Goal: Information Seeking & Learning: Learn about a topic

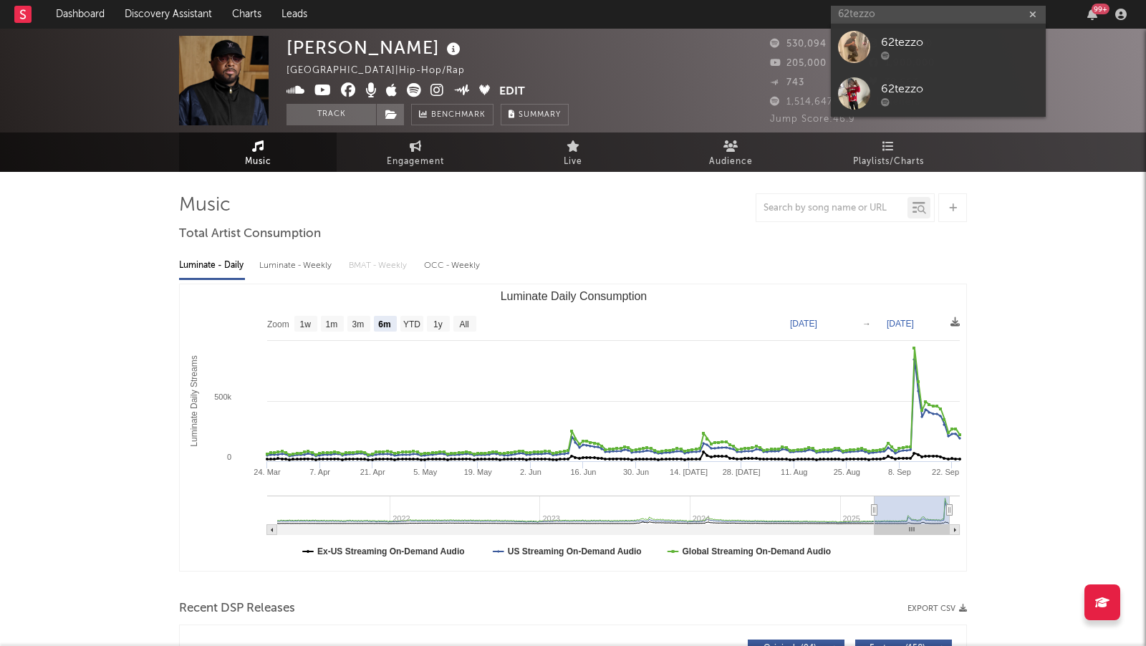
select select "6m"
click at [897, 19] on input "62tezzo" at bounding box center [938, 15] width 215 height 18
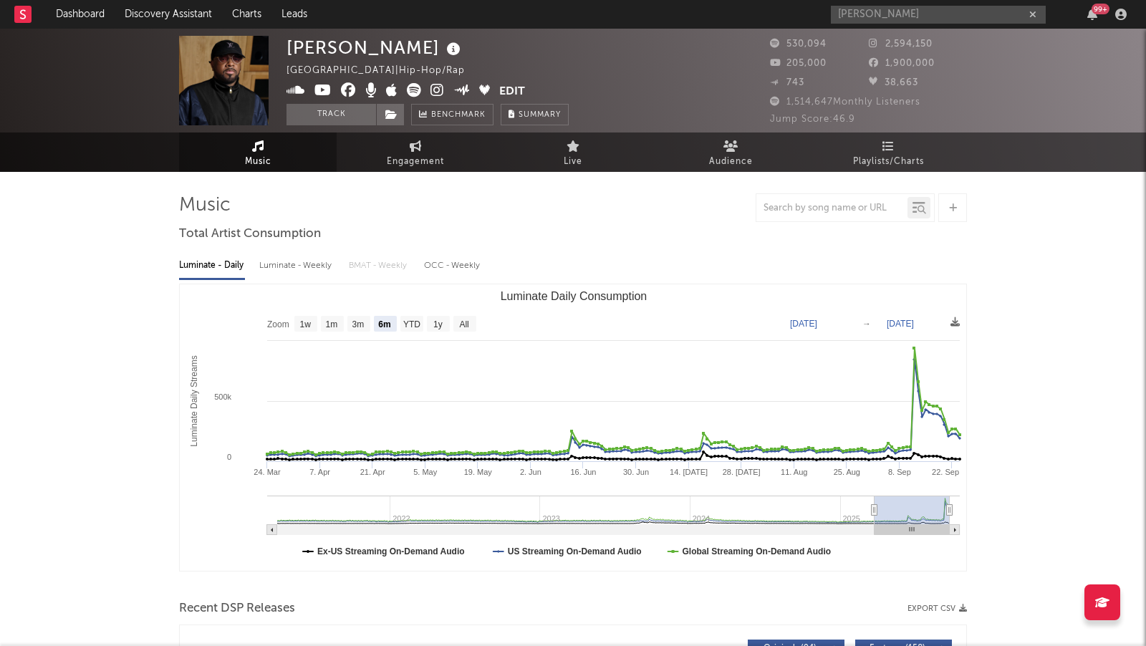
type input "kaleb kohen"
click at [910, 49] on div "Kaleb Cohen" at bounding box center [960, 42] width 158 height 17
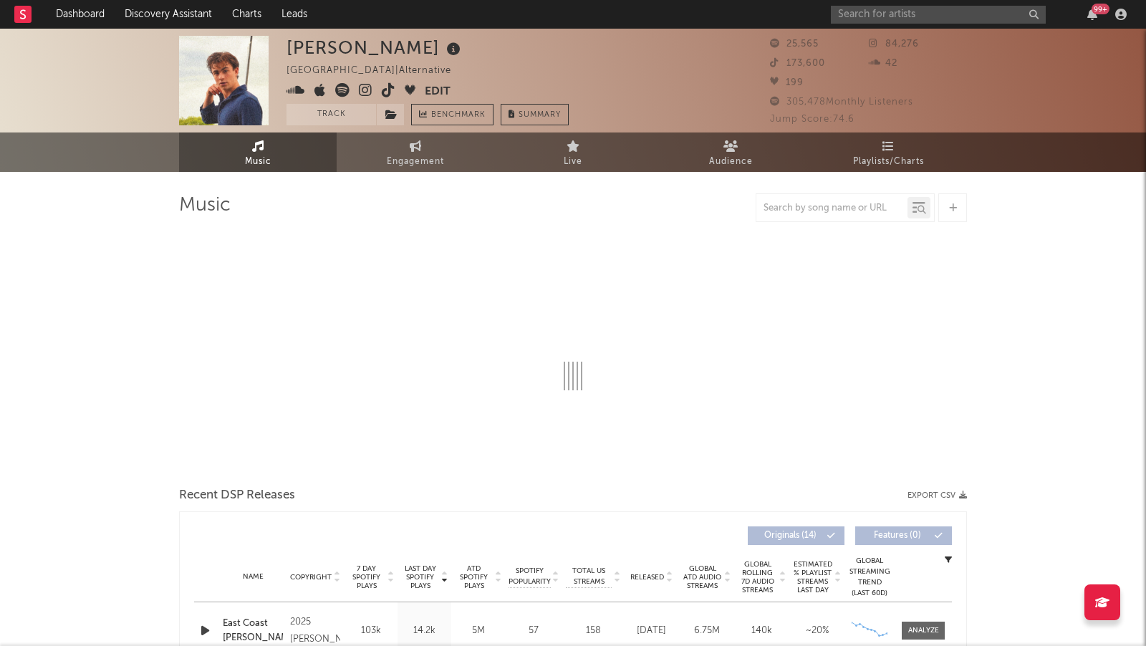
select select "6m"
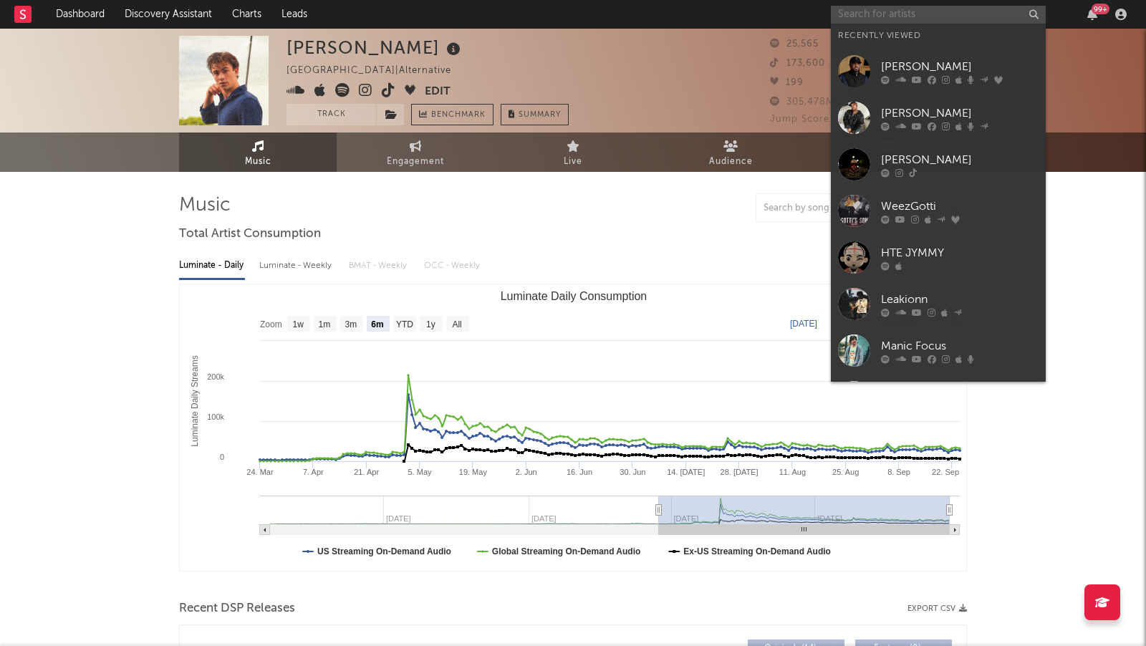
click at [848, 11] on input "text" at bounding box center [938, 15] width 215 height 18
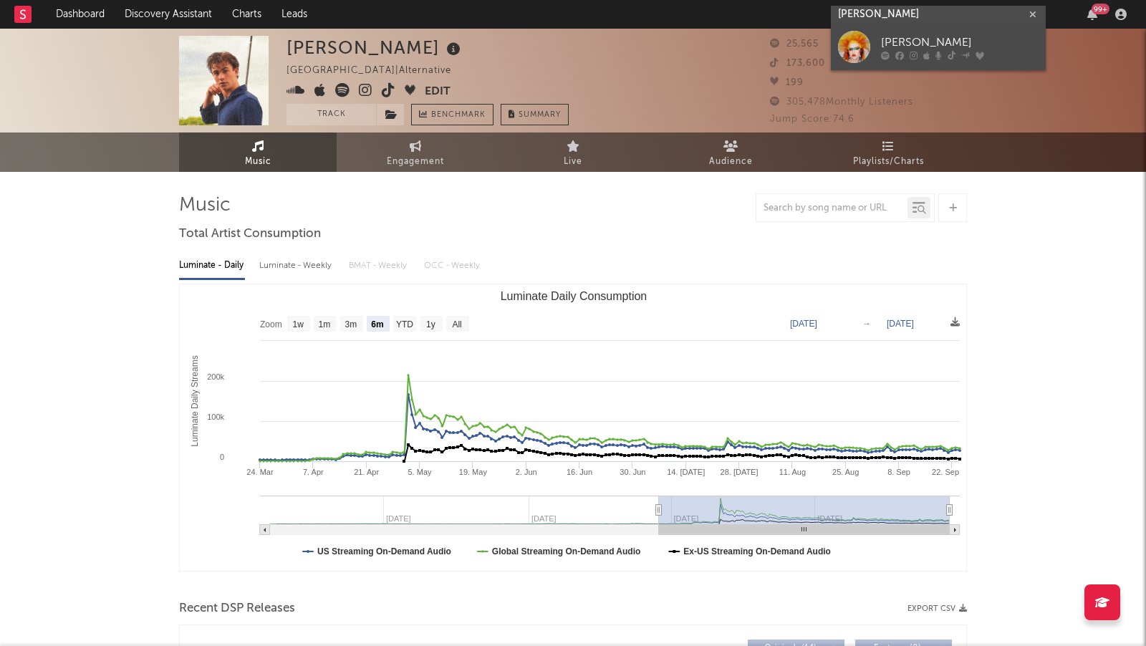
type input "caroline king"
click at [900, 47] on div "Caroline Kingsbury" at bounding box center [960, 42] width 158 height 17
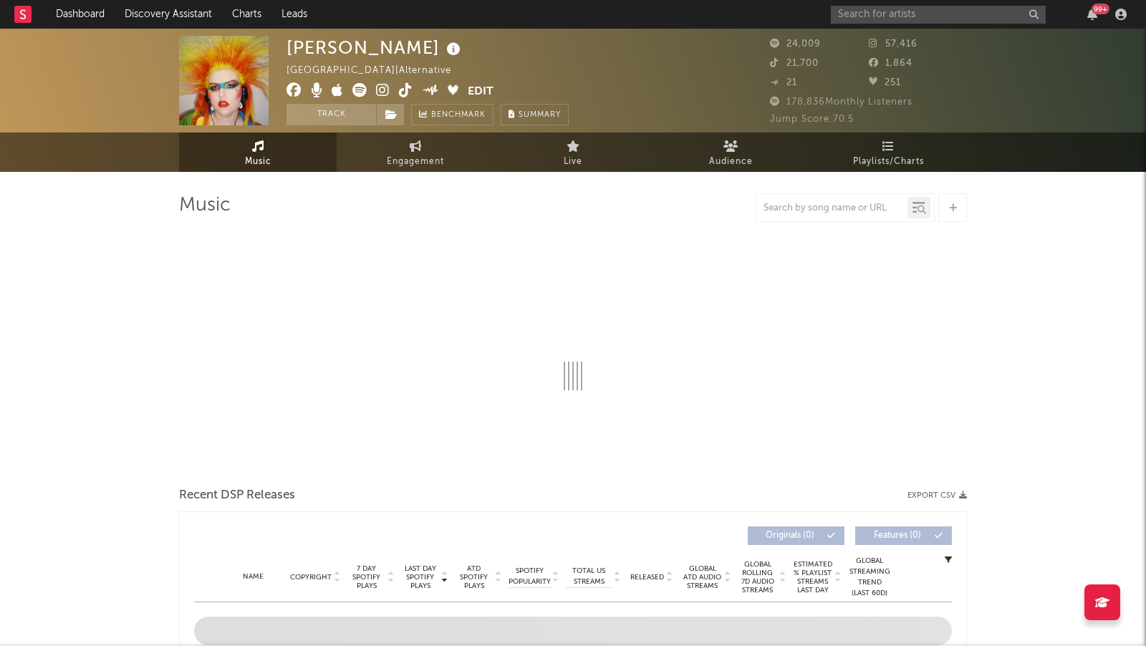
select select "6m"
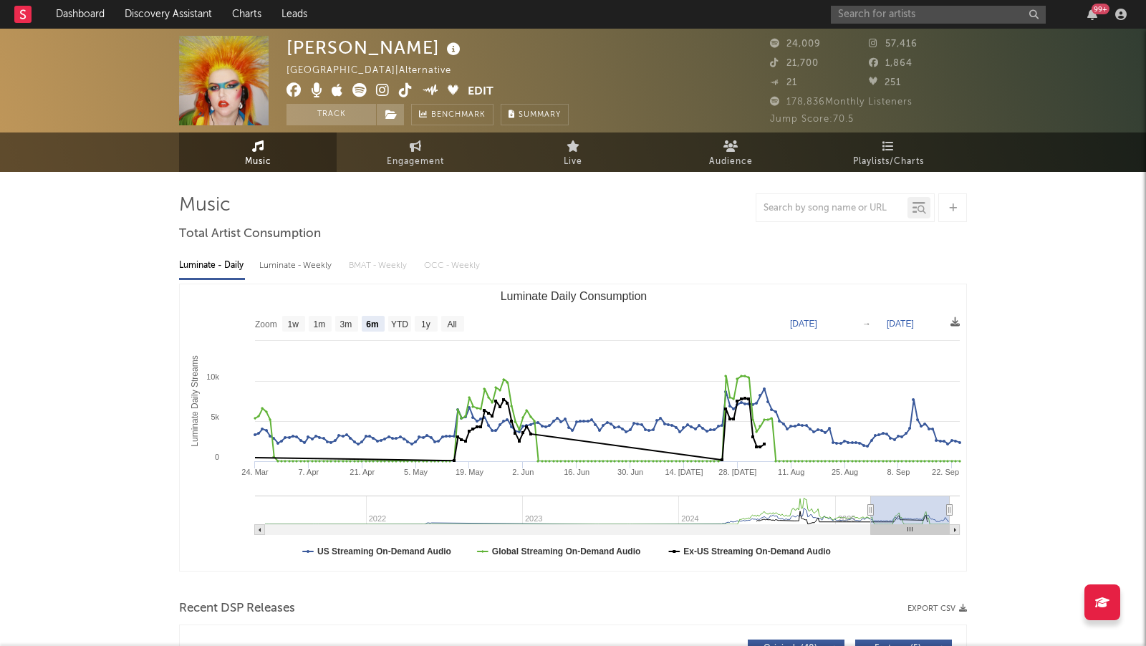
click at [383, 87] on icon at bounding box center [383, 90] width 14 height 14
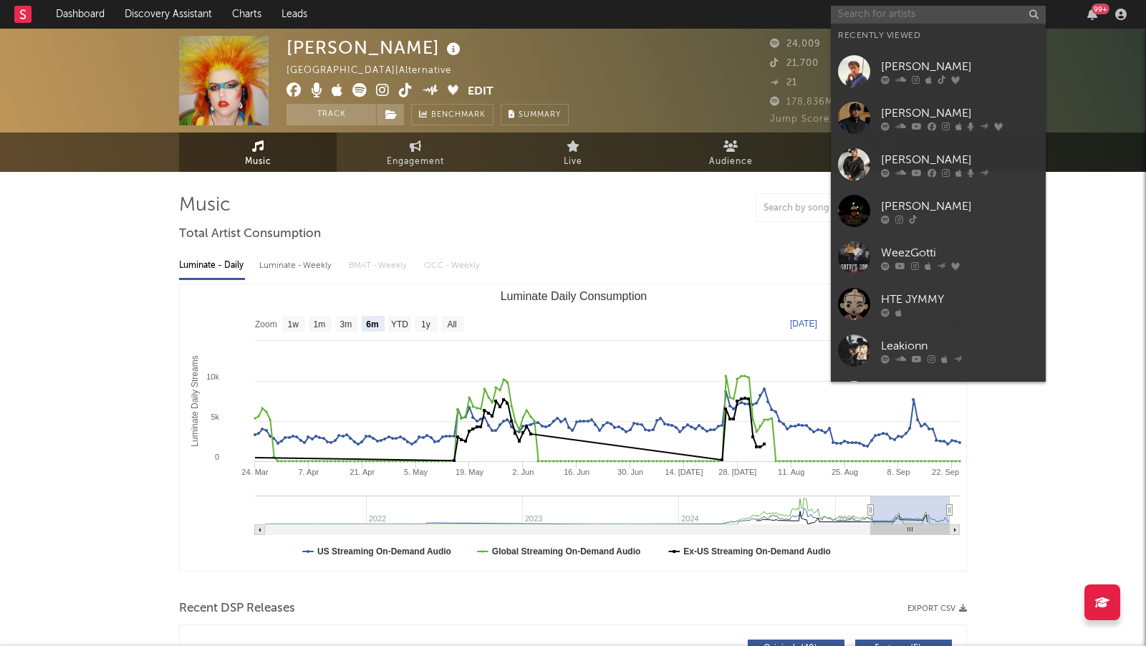
click at [897, 19] on input "text" at bounding box center [938, 15] width 215 height 18
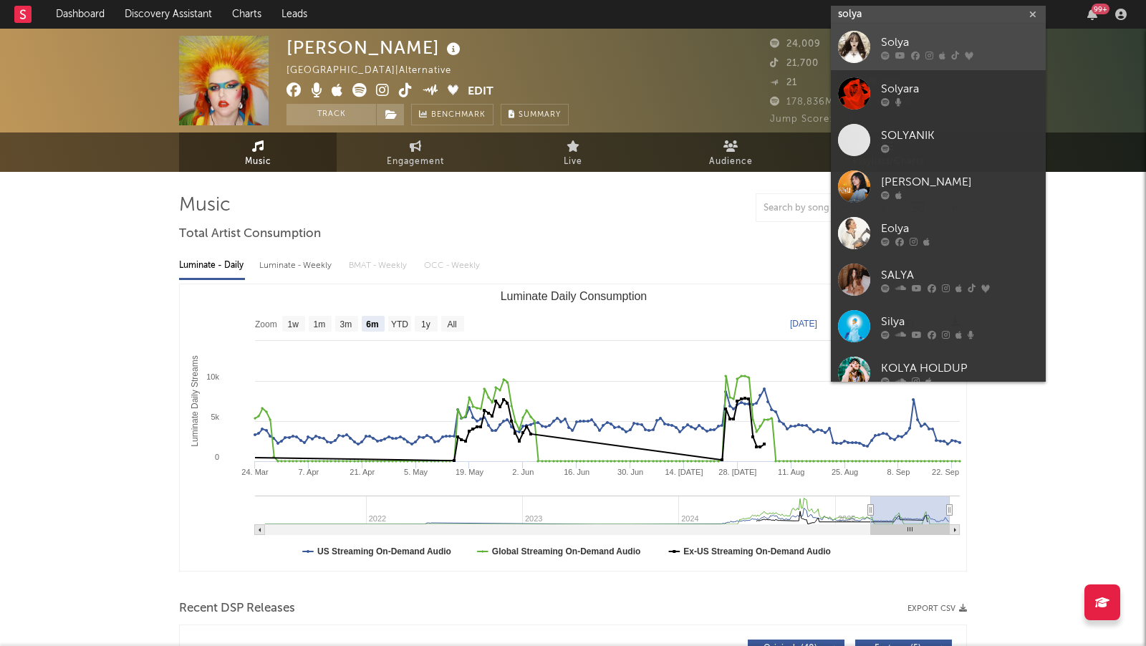
type input "solya"
click at [932, 40] on div "Solya" at bounding box center [960, 42] width 158 height 17
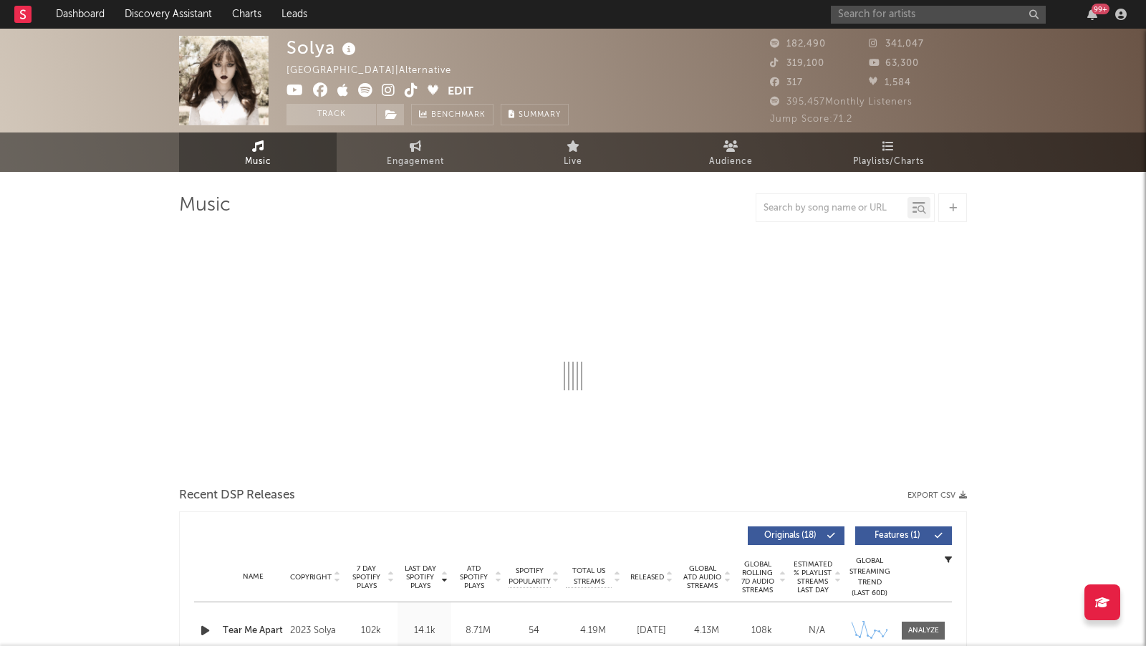
select select "6m"
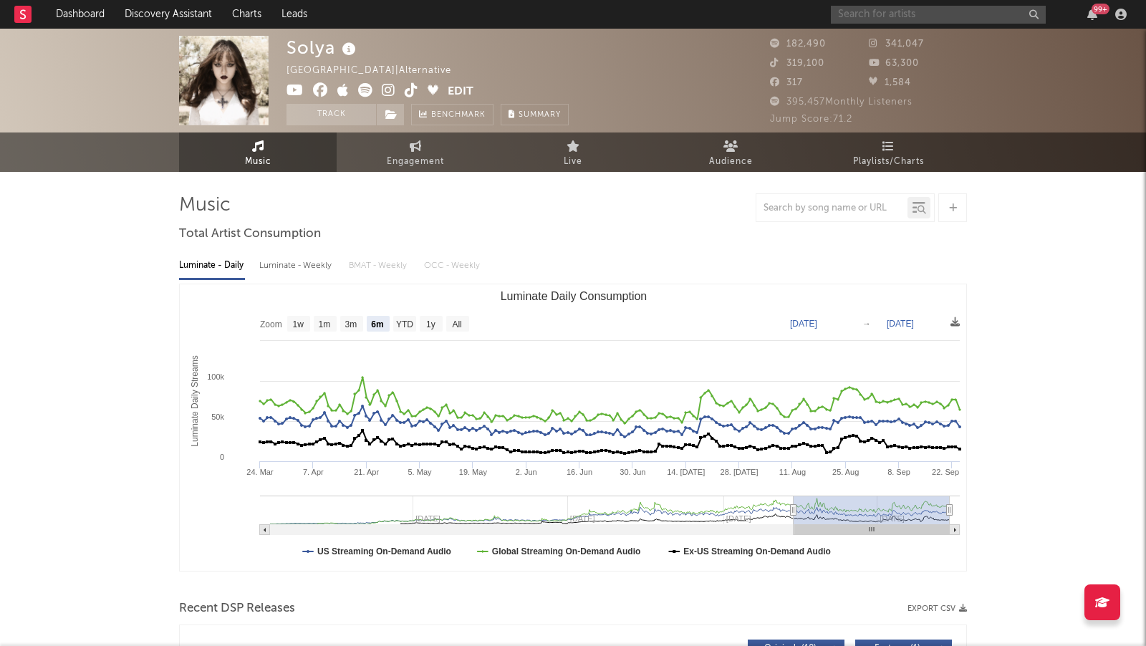
click at [885, 19] on input "text" at bounding box center [938, 15] width 215 height 18
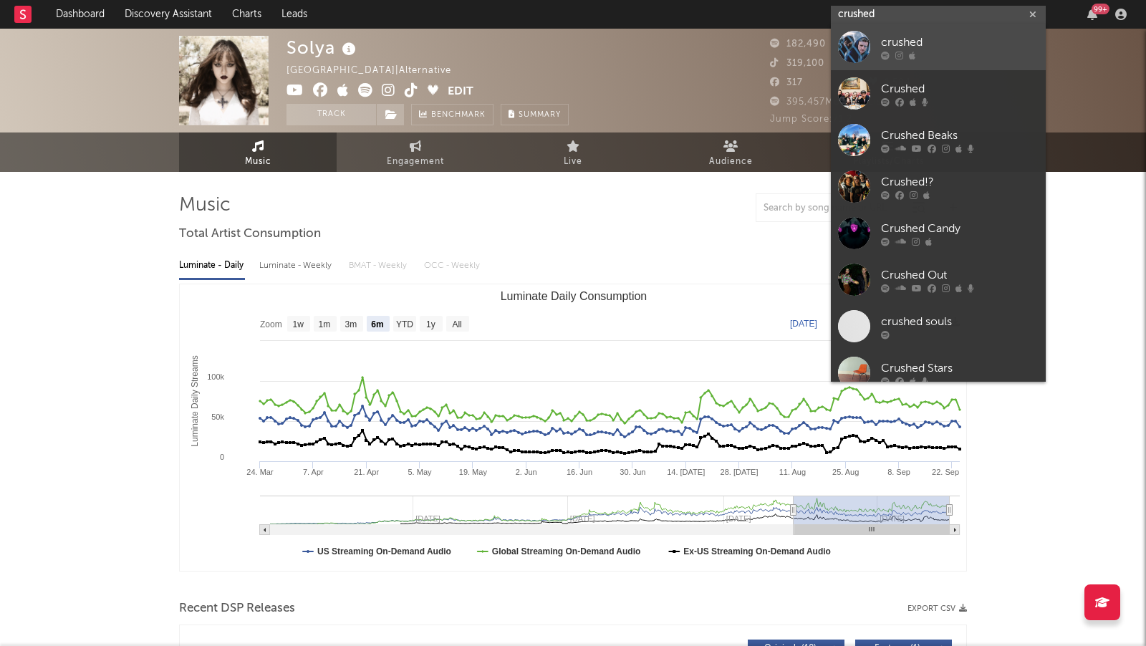
type input "crushed"
click at [986, 54] on div at bounding box center [960, 56] width 158 height 9
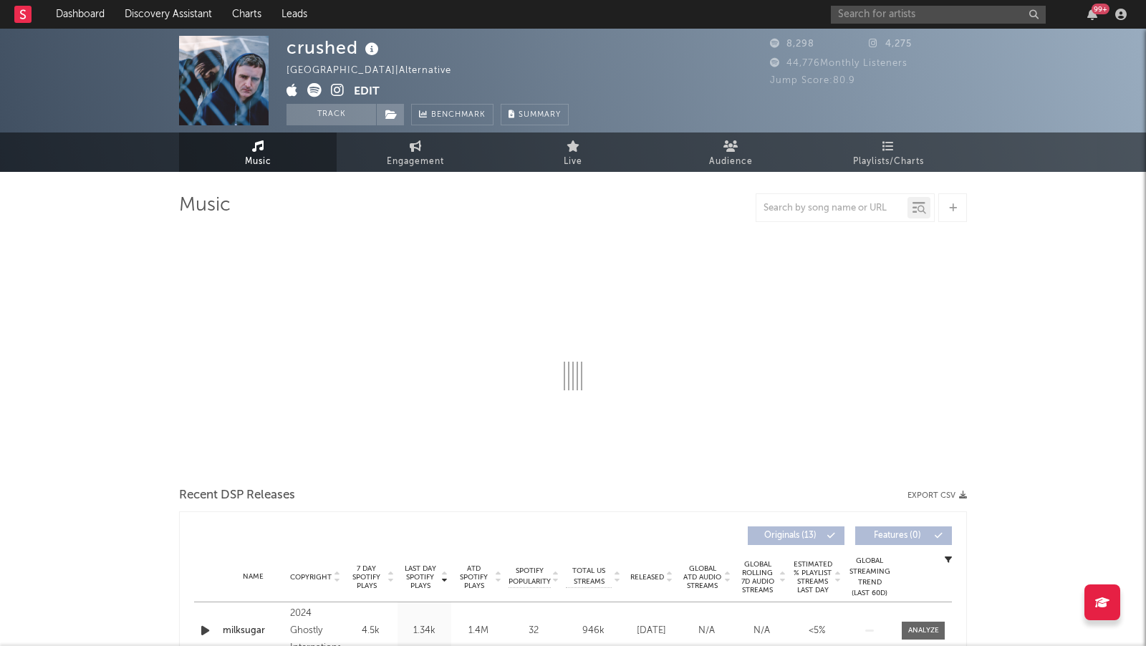
select select "6m"
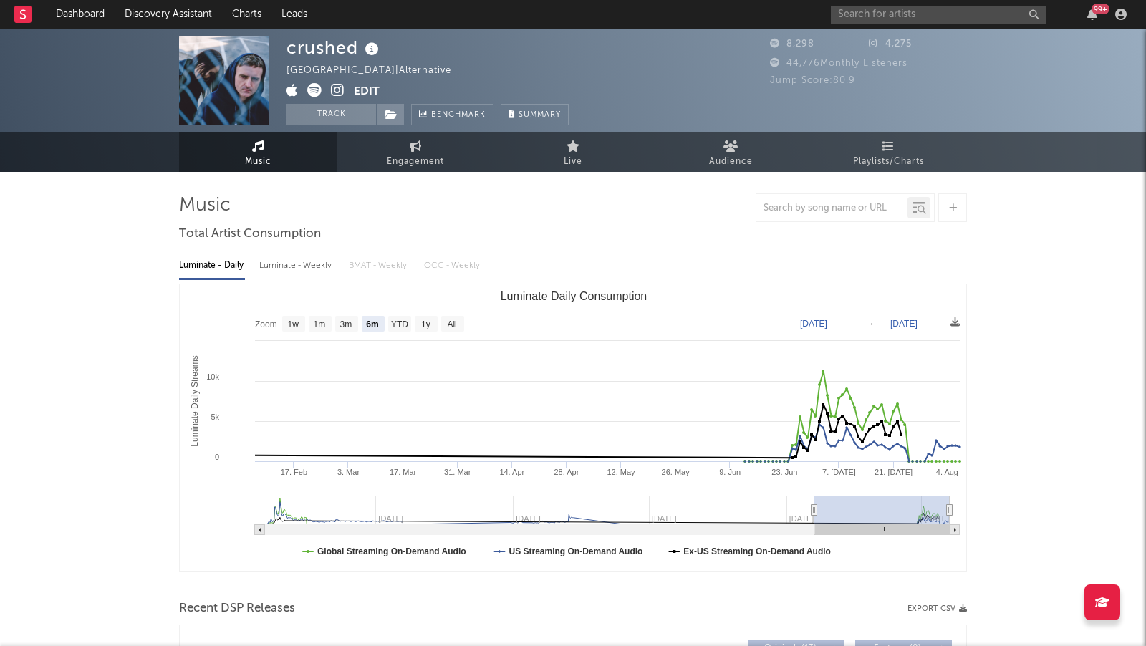
click at [334, 90] on icon at bounding box center [338, 90] width 14 height 14
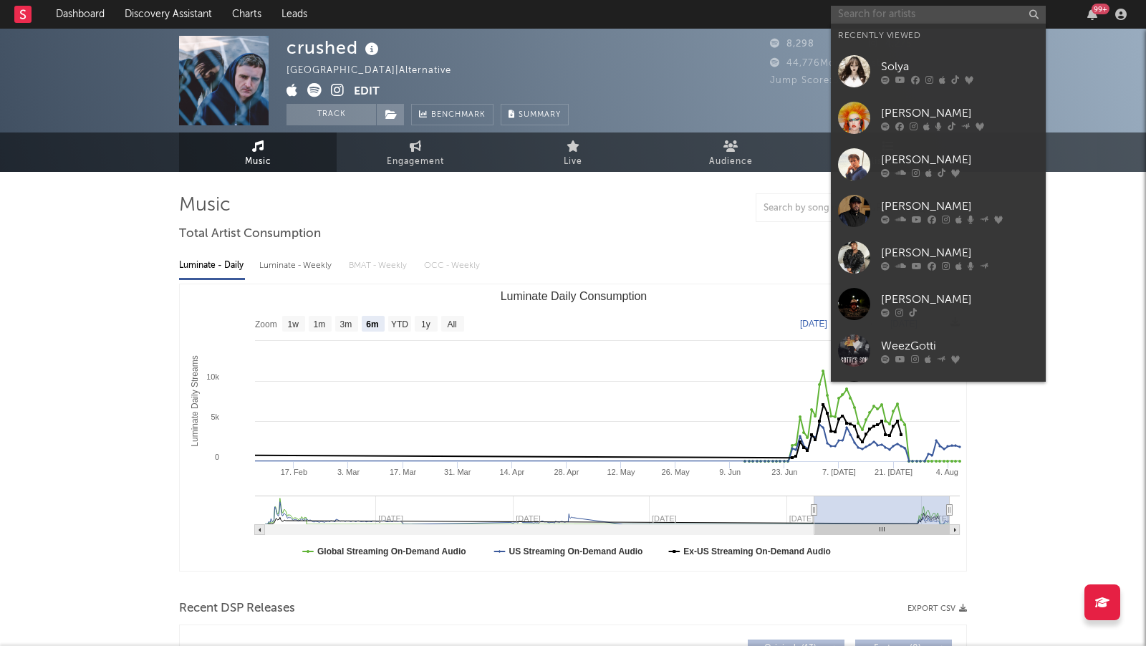
click at [870, 9] on input "text" at bounding box center [938, 15] width 215 height 18
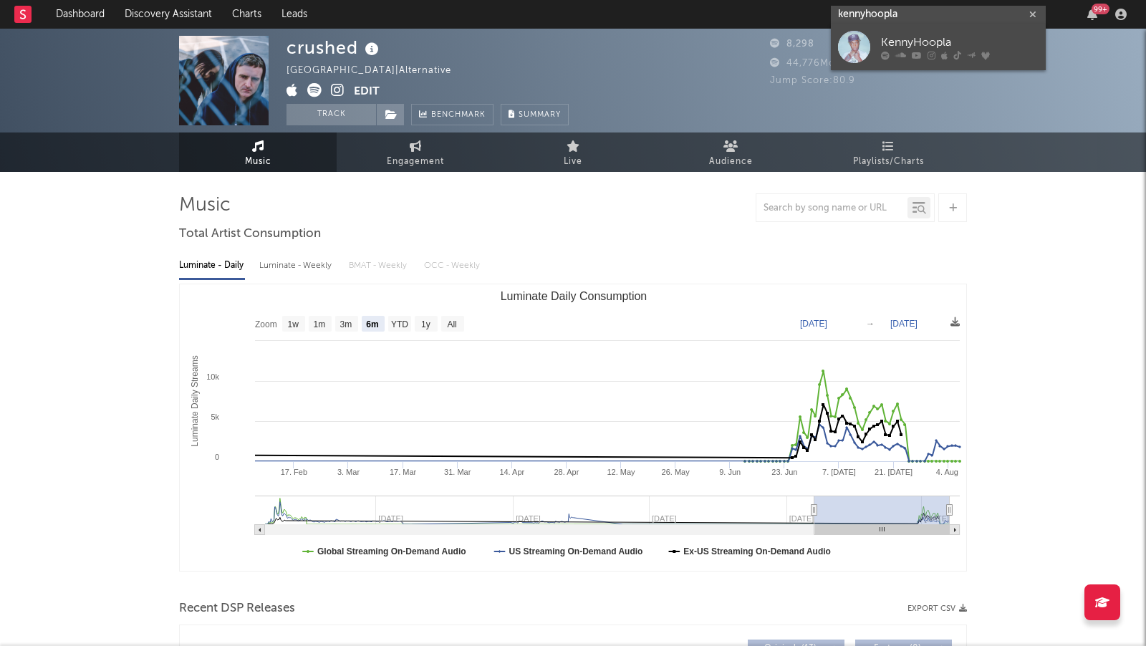
type input "kennyhoopla"
click at [938, 33] on link "KennyHoopla" at bounding box center [938, 47] width 215 height 47
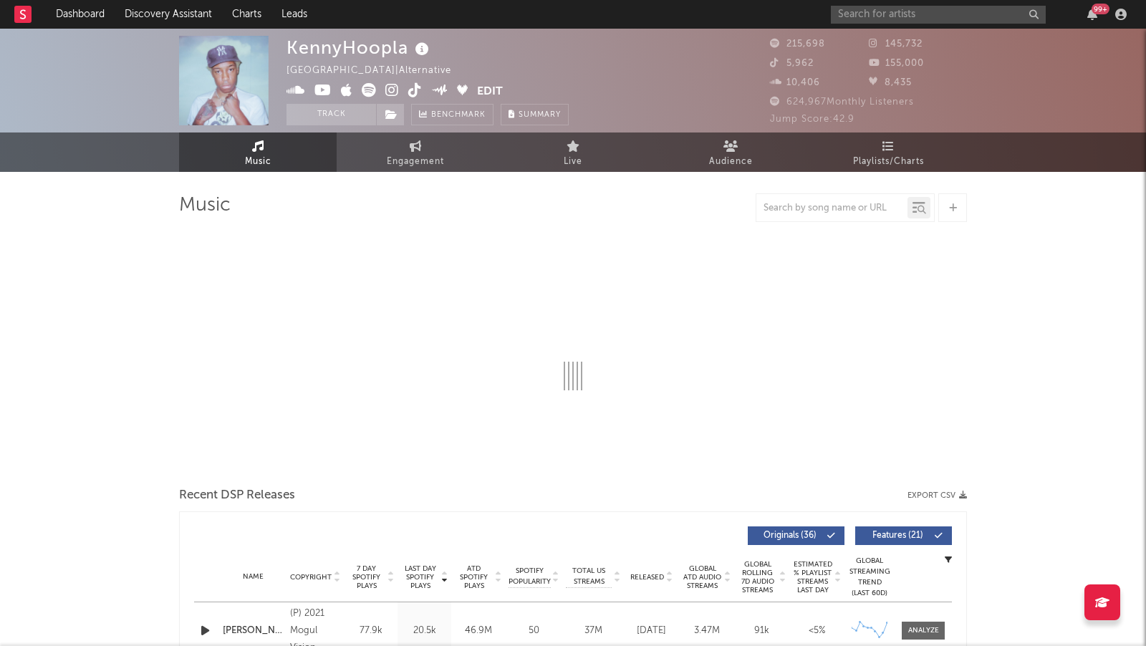
click at [393, 86] on icon at bounding box center [392, 90] width 14 height 14
select select "6m"
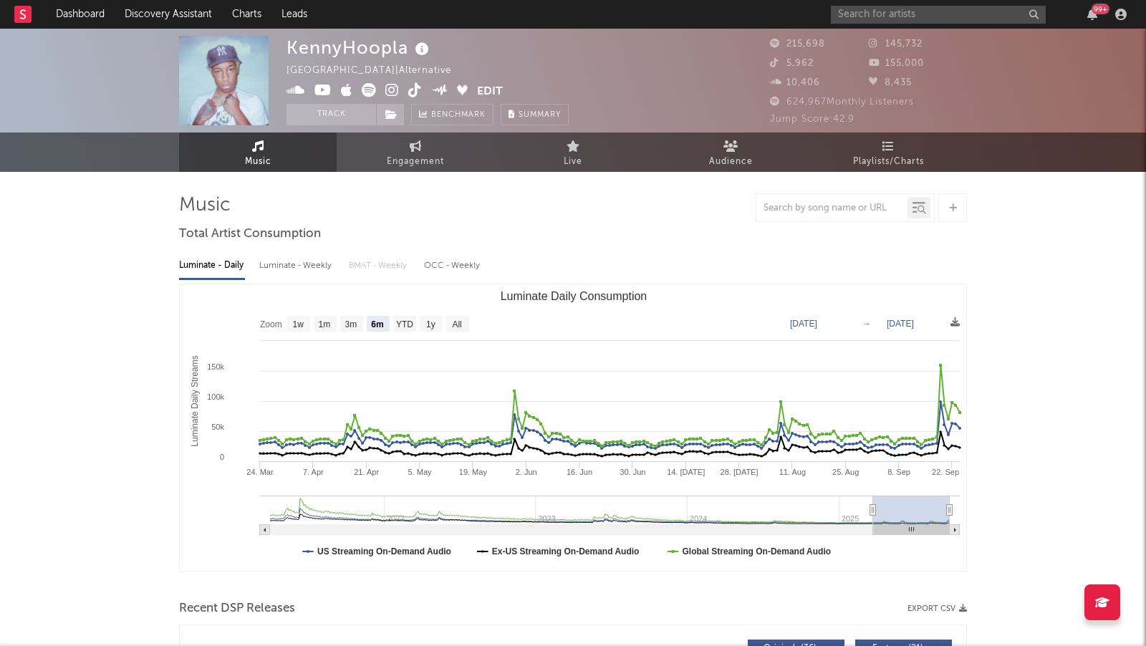
click at [860, 4] on div "99 +" at bounding box center [981, 14] width 301 height 29
click at [860, 9] on input "text" at bounding box center [938, 15] width 215 height 18
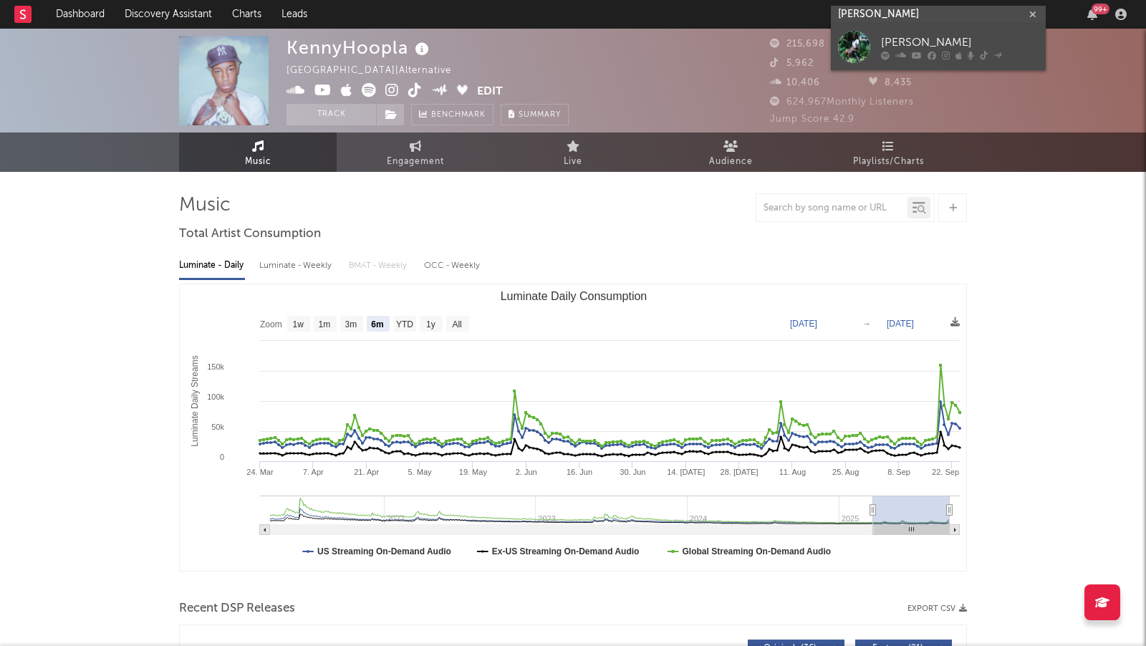
type input "deem spencer"
click at [876, 37] on link "Deem Spencer" at bounding box center [938, 47] width 215 height 47
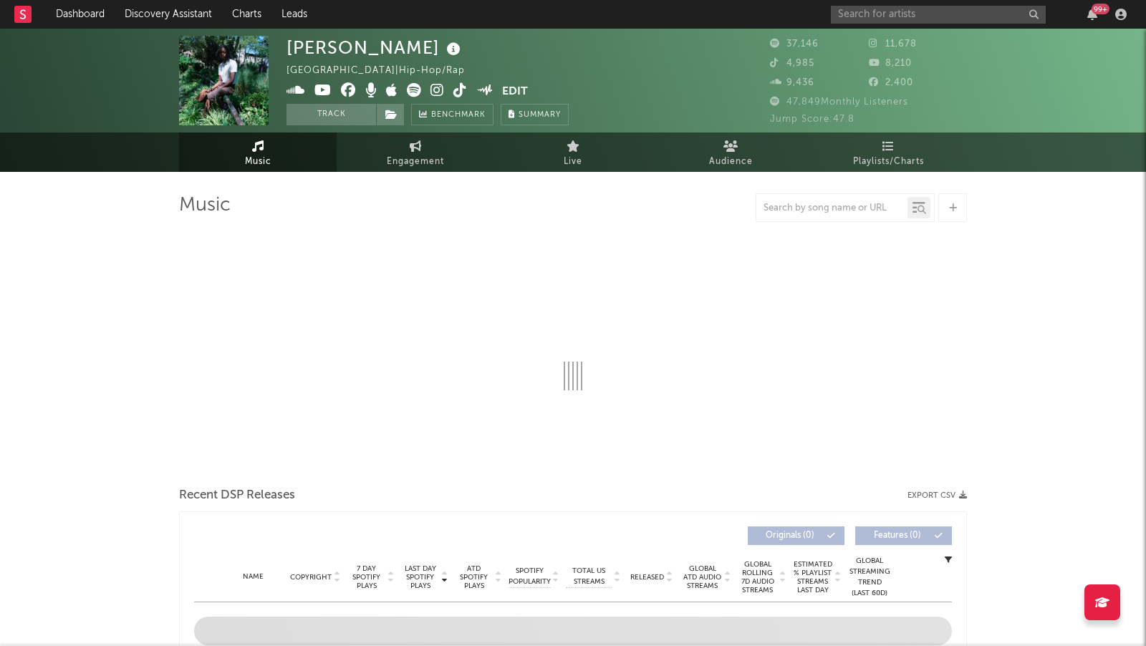
select select "6m"
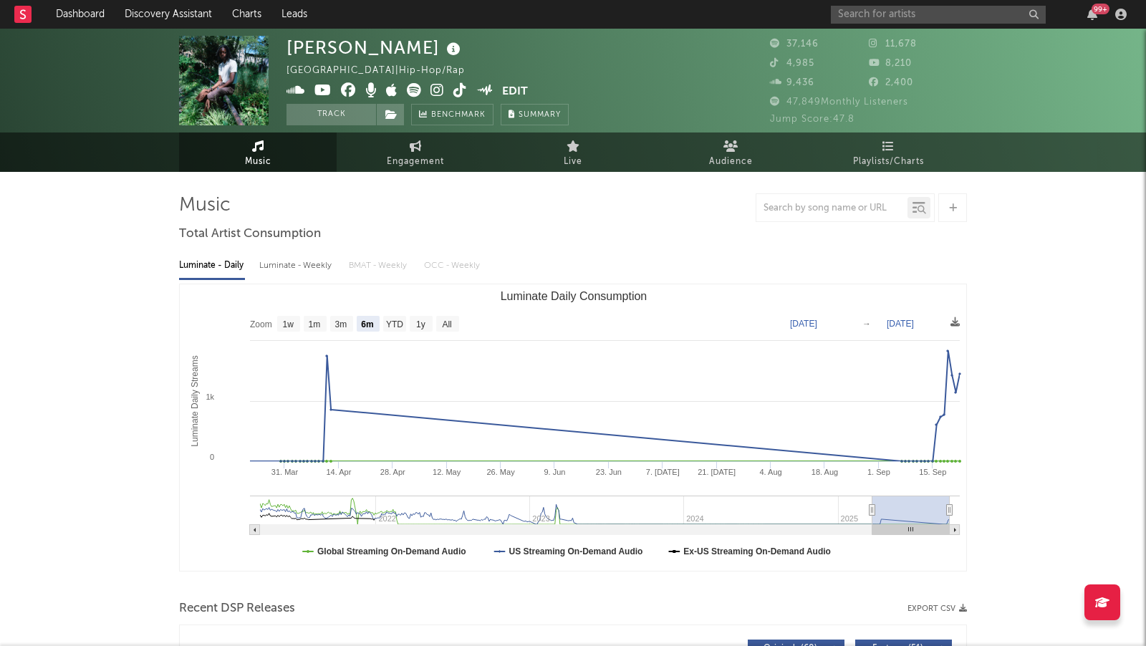
click at [431, 92] on icon at bounding box center [437, 90] width 14 height 14
click at [435, 92] on icon at bounding box center [437, 90] width 14 height 14
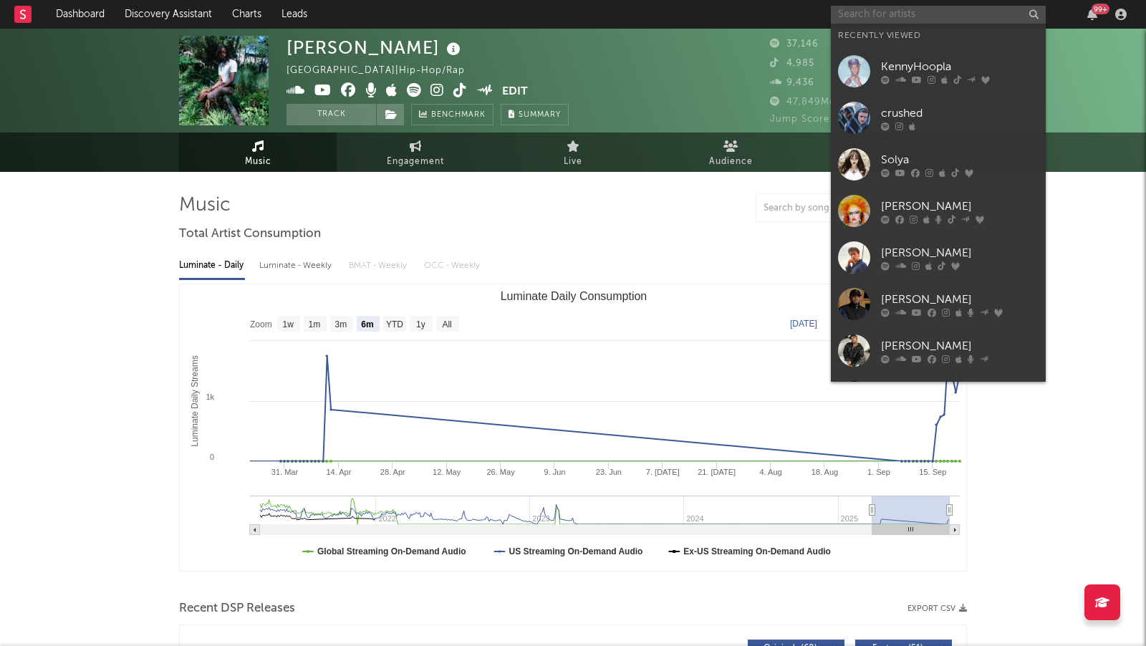
click at [846, 14] on input "text" at bounding box center [938, 15] width 215 height 18
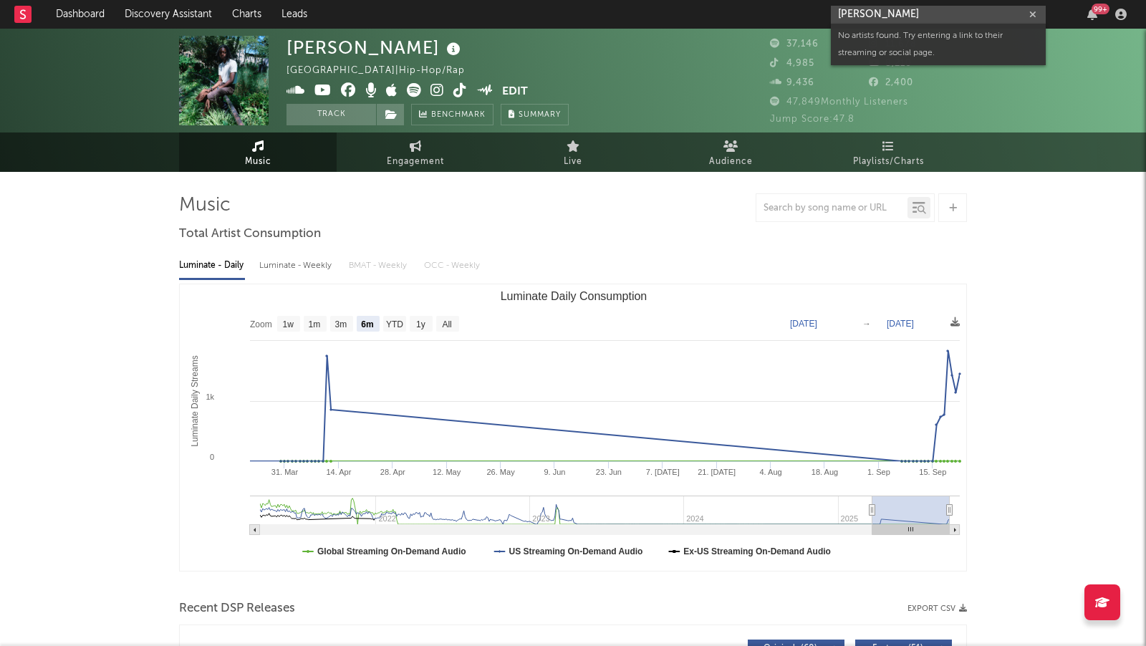
click at [870, 18] on input "M.T. hADLE" at bounding box center [938, 15] width 215 height 18
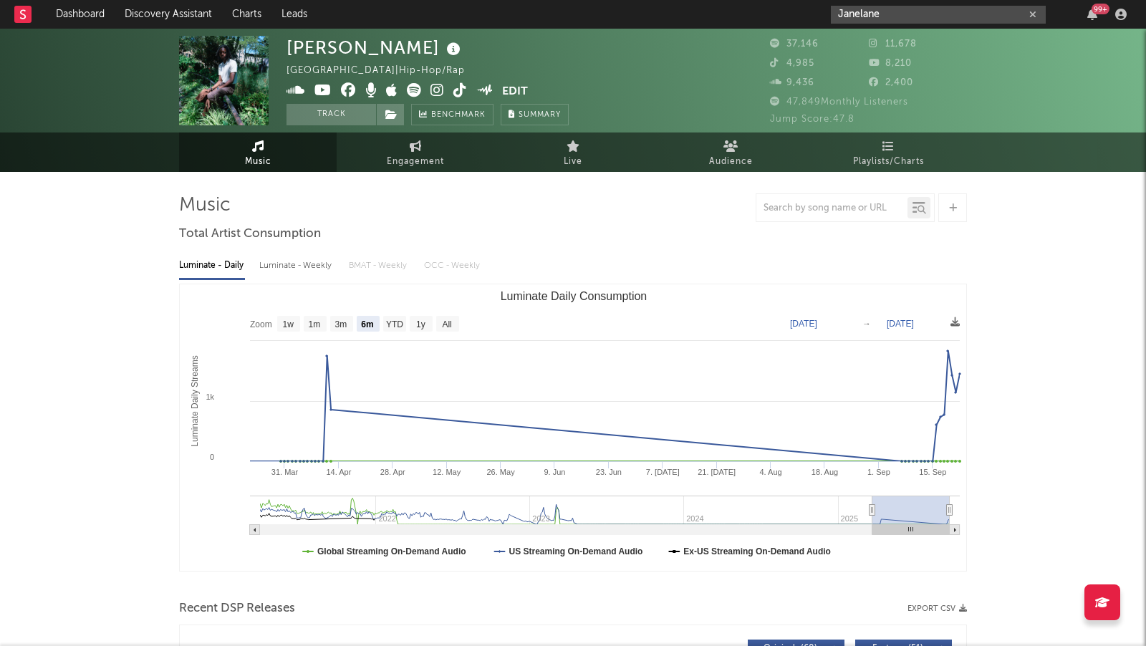
type input "Janelane"
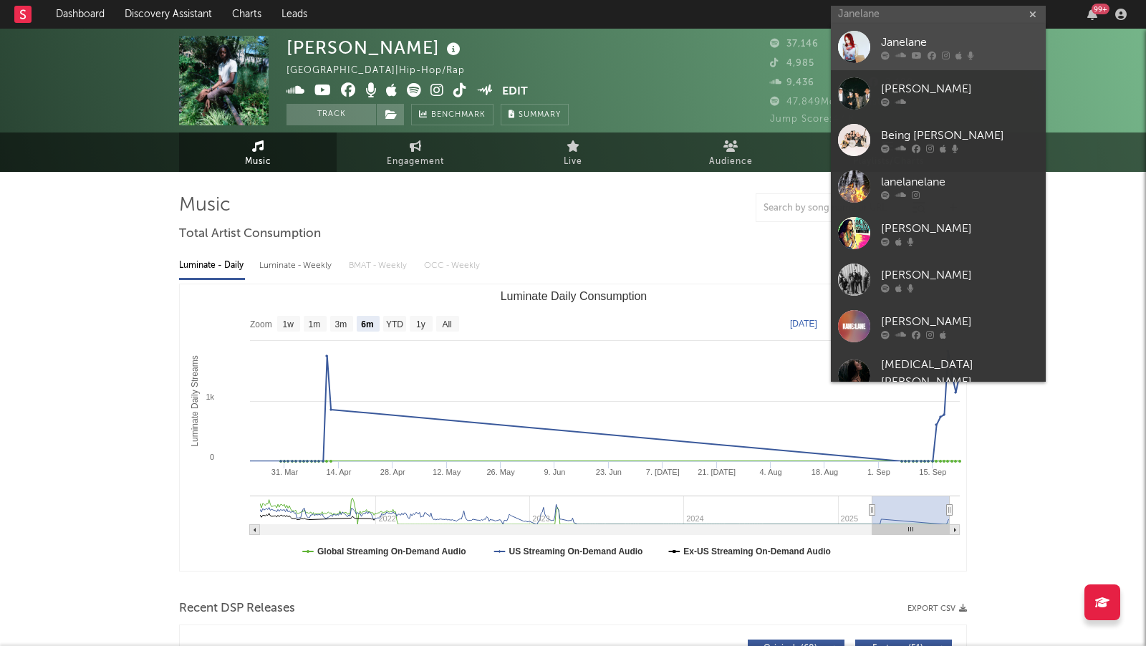
click at [922, 34] on div "Janelane" at bounding box center [960, 42] width 158 height 17
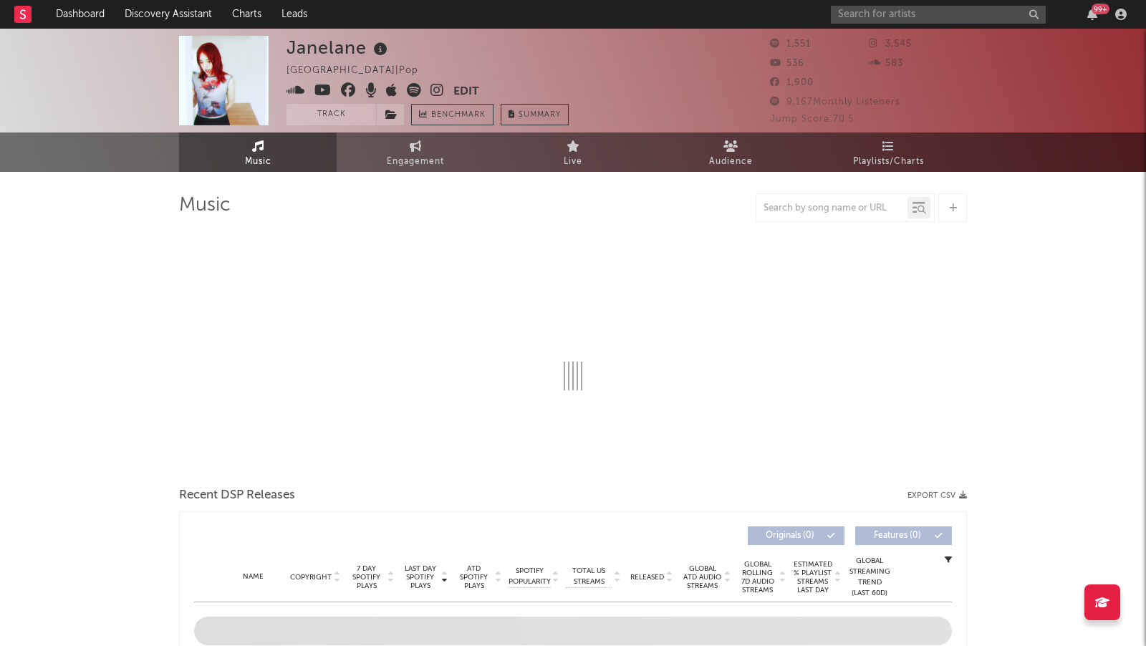
select select "1w"
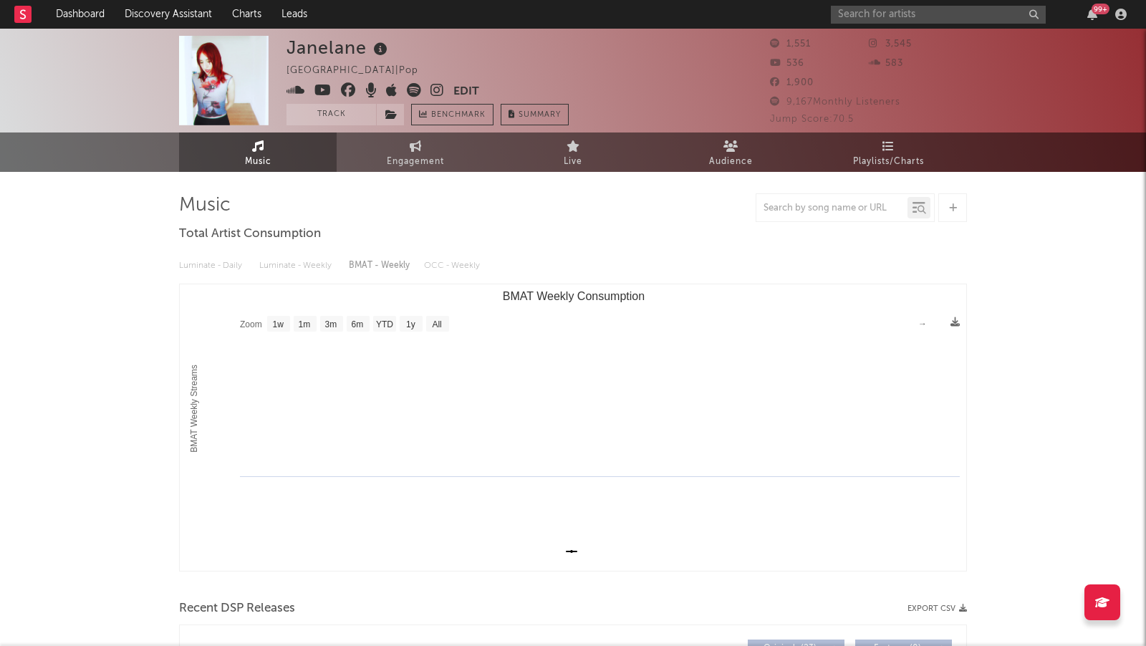
click at [438, 86] on icon at bounding box center [437, 90] width 14 height 14
click at [850, 11] on input "text" at bounding box center [938, 15] width 215 height 18
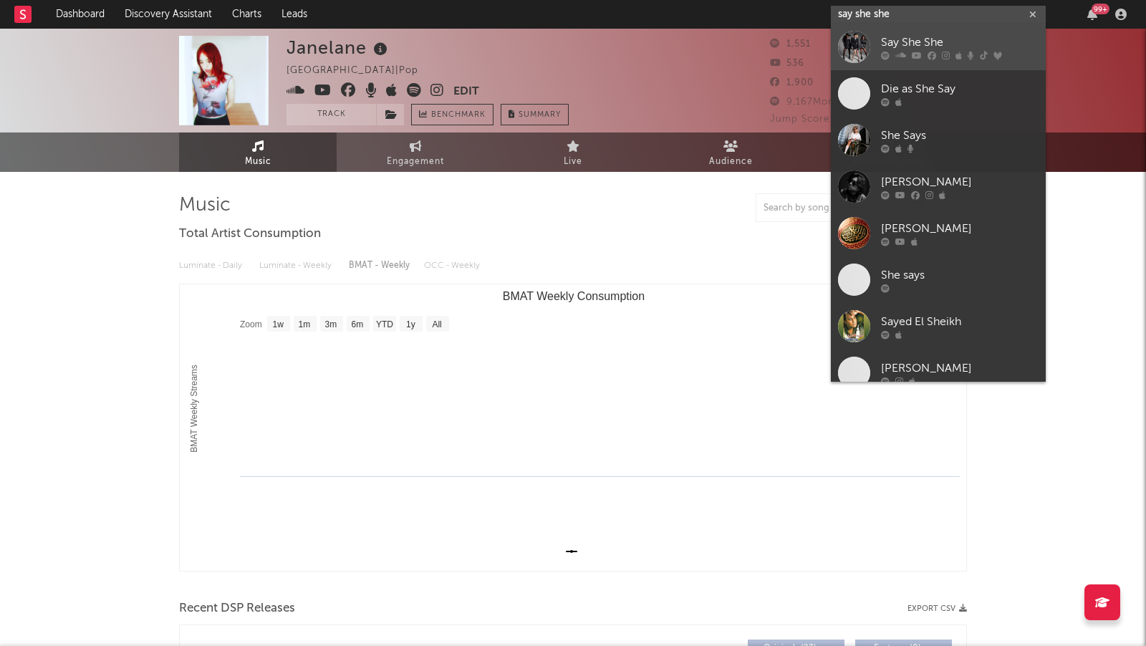
type input "say she she"
click at [914, 42] on div "Say She She" at bounding box center [960, 42] width 158 height 17
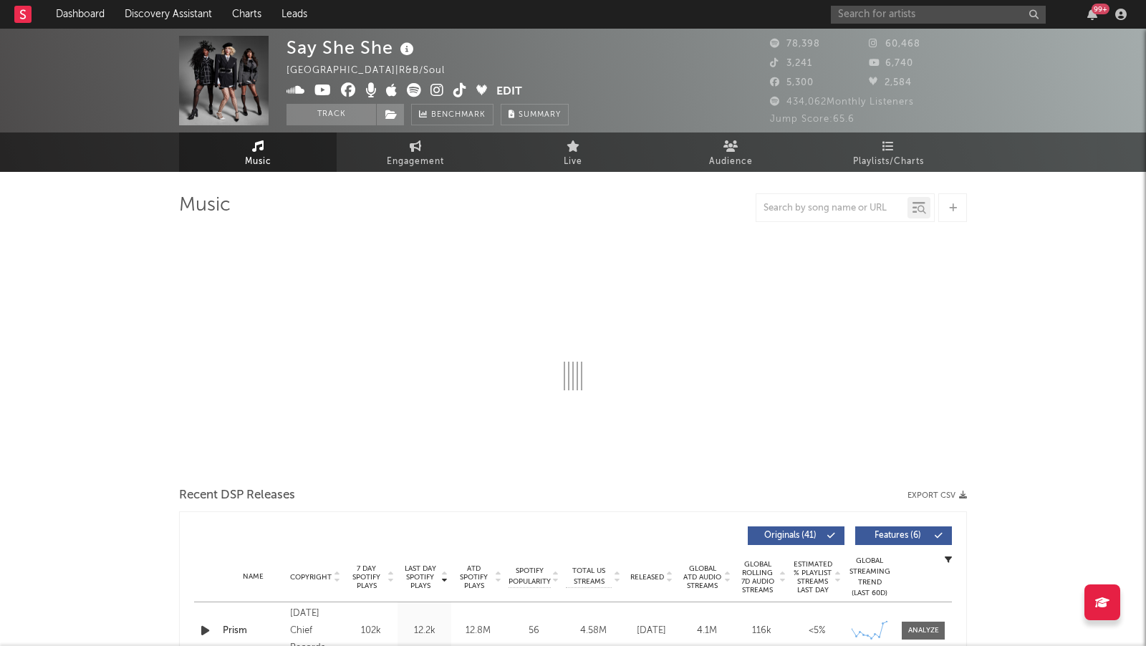
select select "6m"
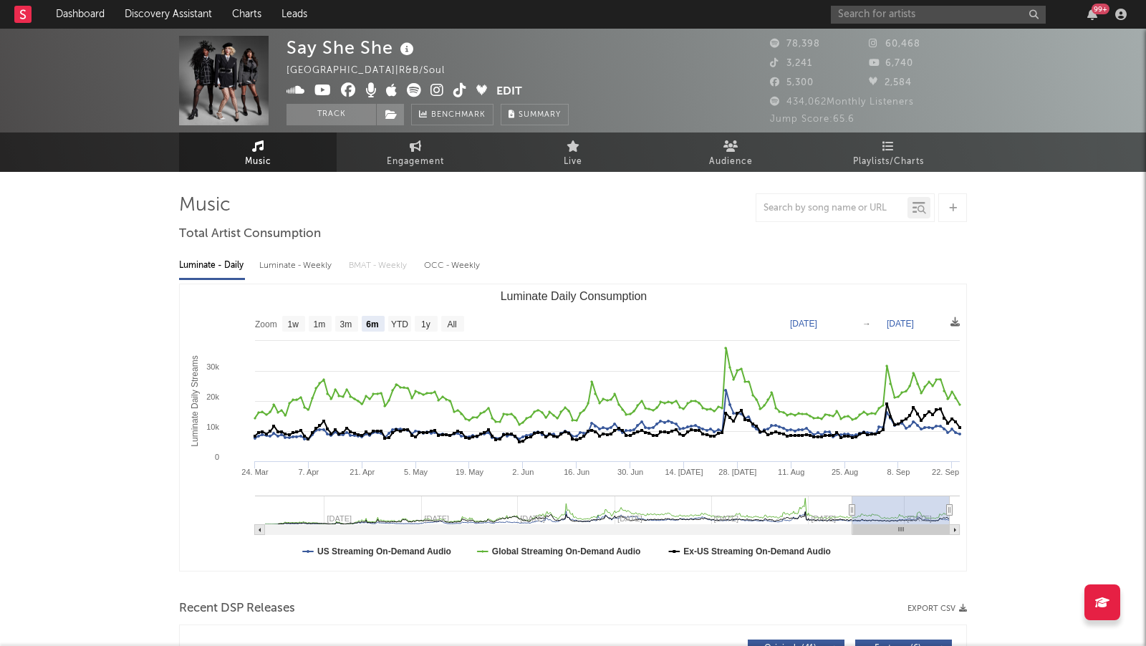
click at [439, 87] on icon at bounding box center [437, 90] width 14 height 14
click at [874, 19] on input "text" at bounding box center [938, 15] width 215 height 18
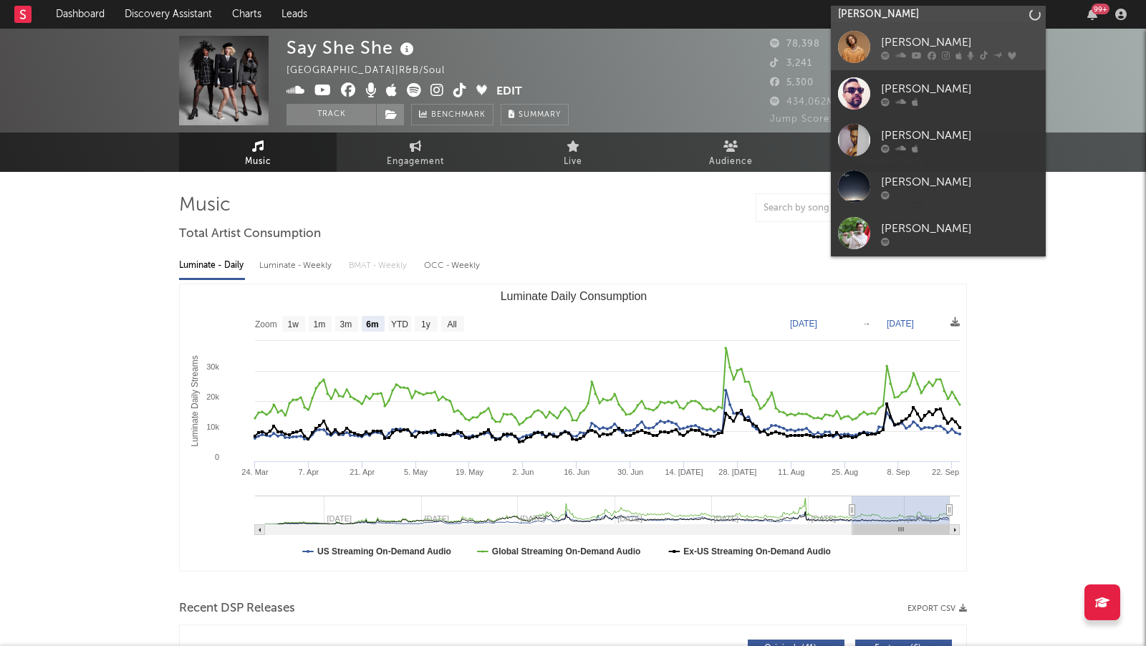
type input "daniel alla"
click at [943, 45] on div "Daniel Allan" at bounding box center [960, 42] width 158 height 17
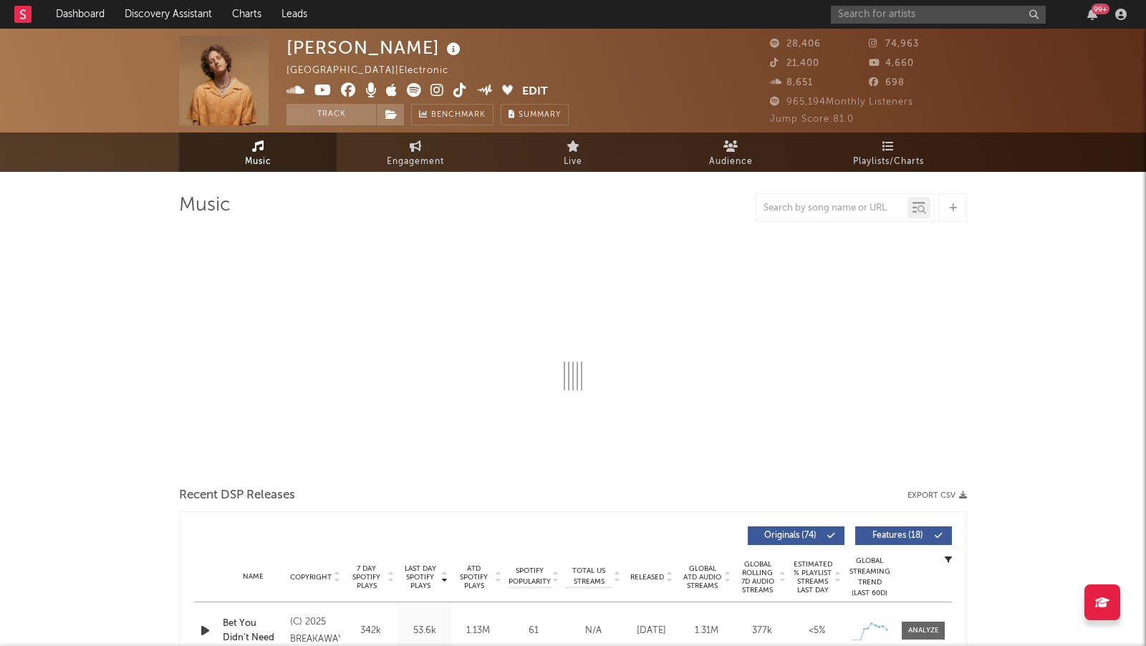
select select "6m"
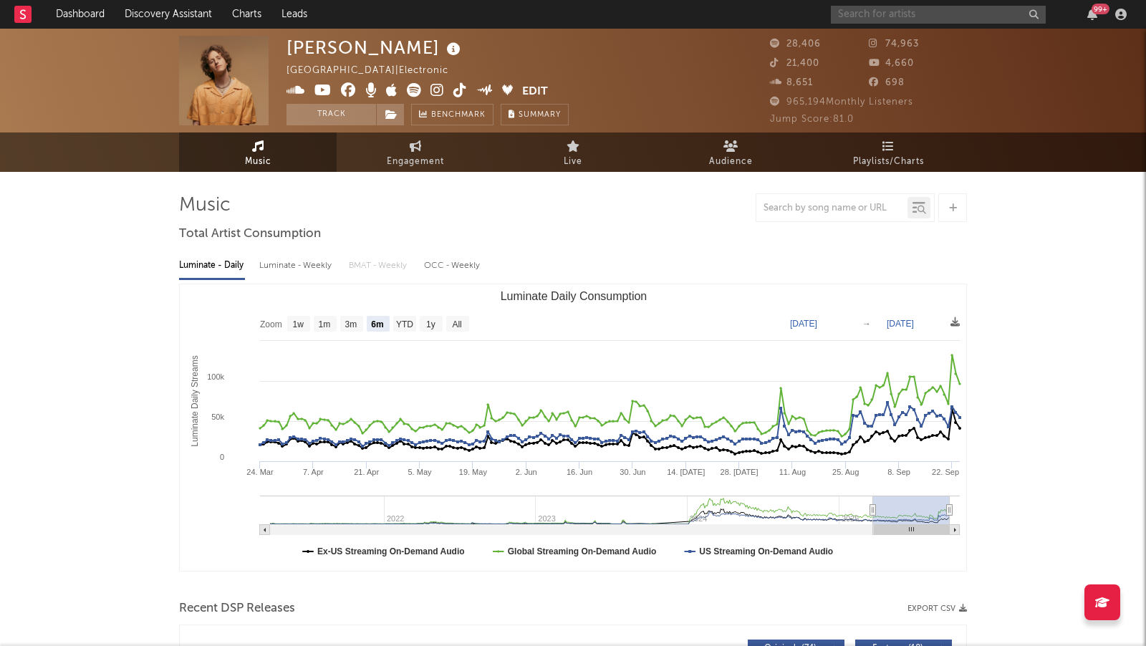
click at [849, 16] on input "text" at bounding box center [938, 15] width 215 height 18
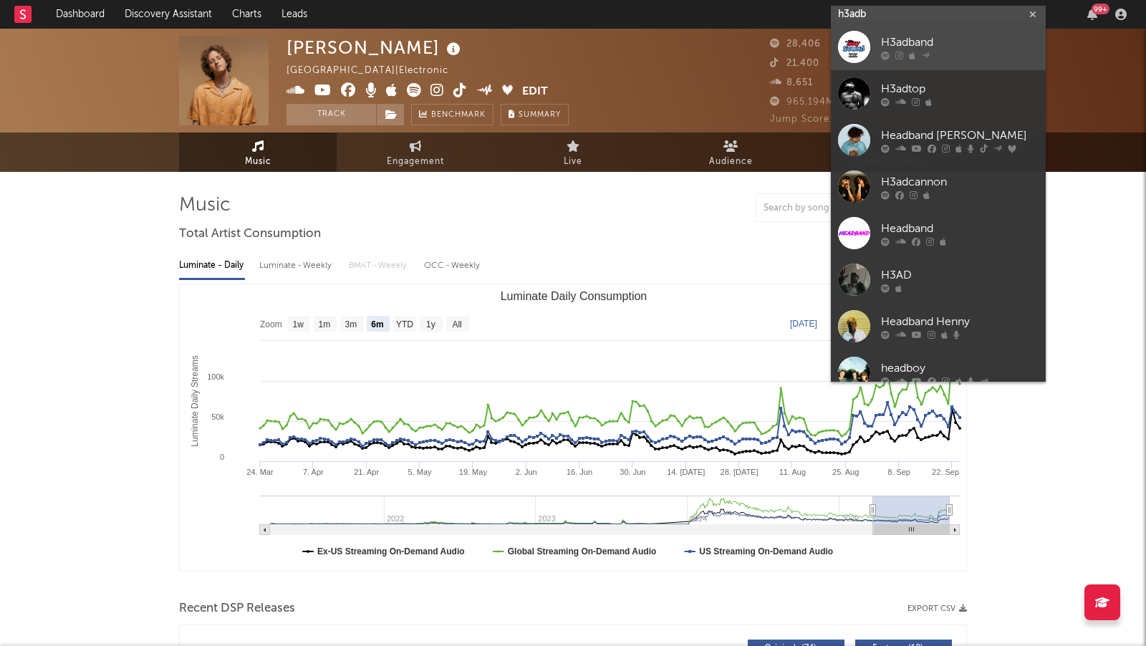
type input "h3adb"
click at [918, 39] on div "H3adband" at bounding box center [960, 42] width 158 height 17
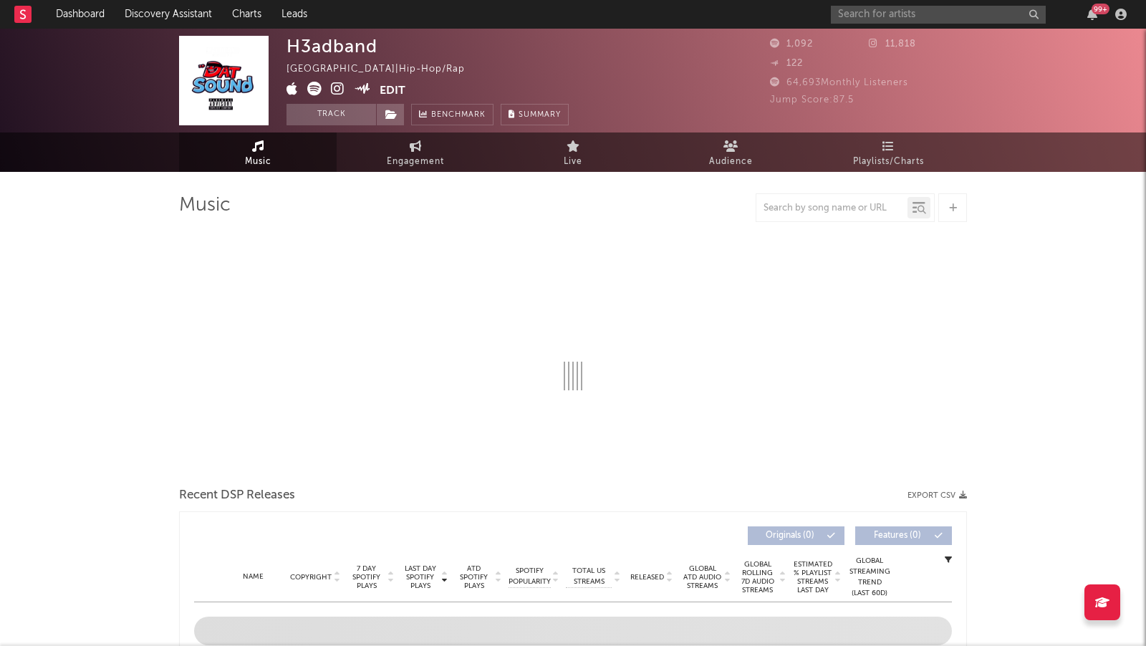
select select "1w"
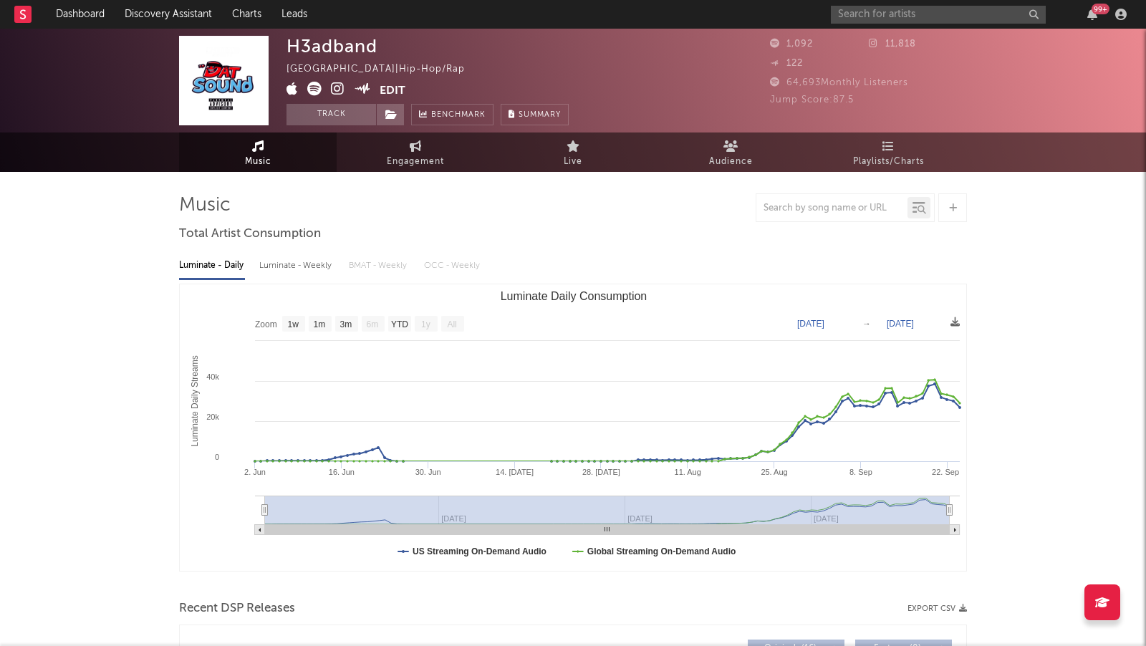
click at [337, 91] on icon at bounding box center [338, 89] width 14 height 14
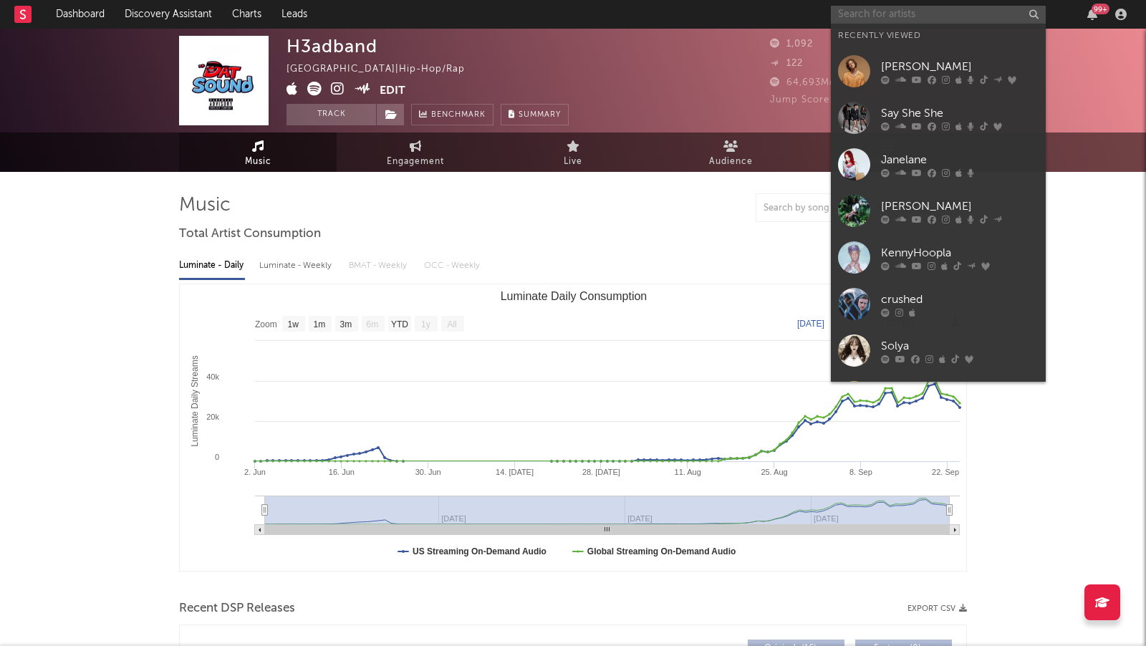
click at [842, 9] on input "text" at bounding box center [938, 15] width 215 height 18
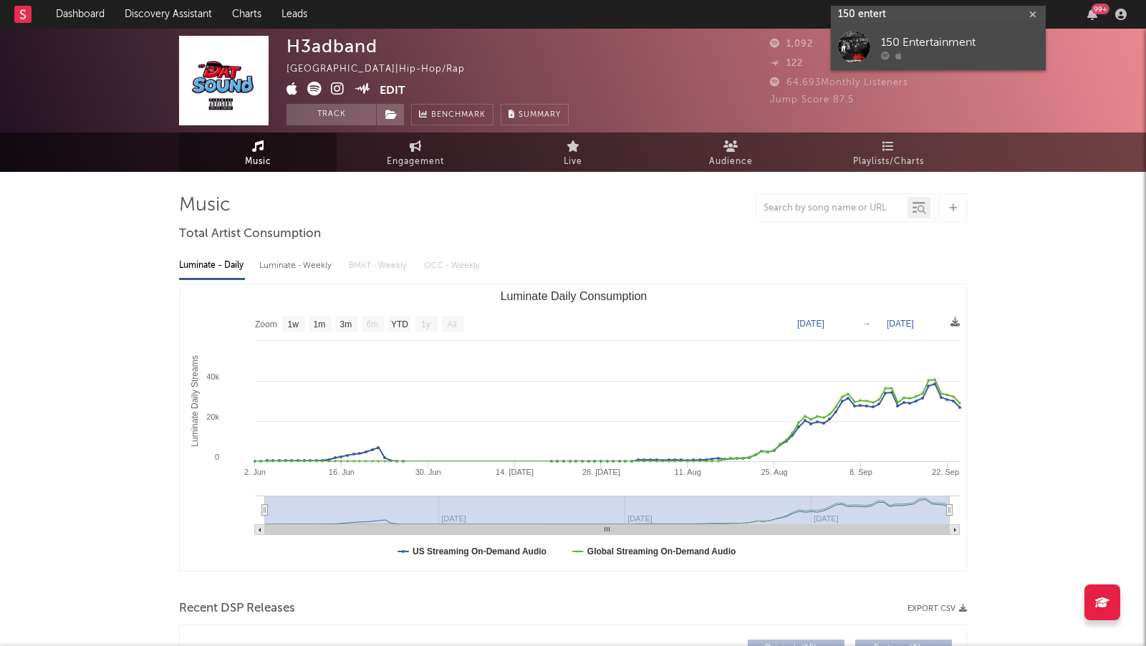
type input "150 entert"
click at [956, 39] on div "150 Entertainment" at bounding box center [960, 42] width 158 height 17
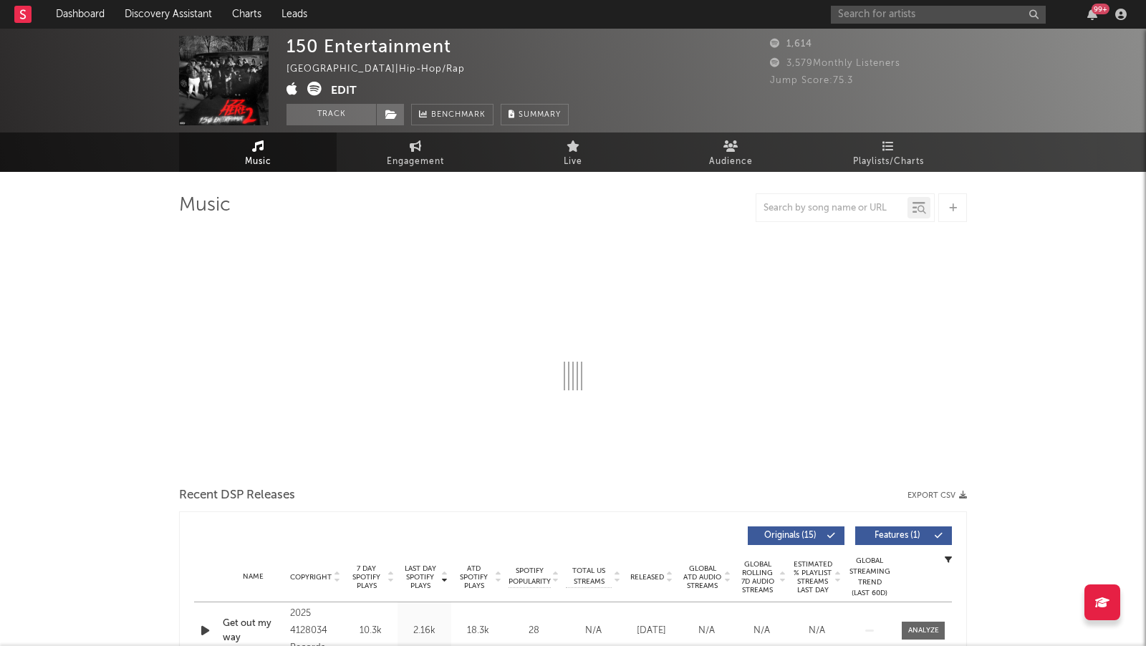
select select "6m"
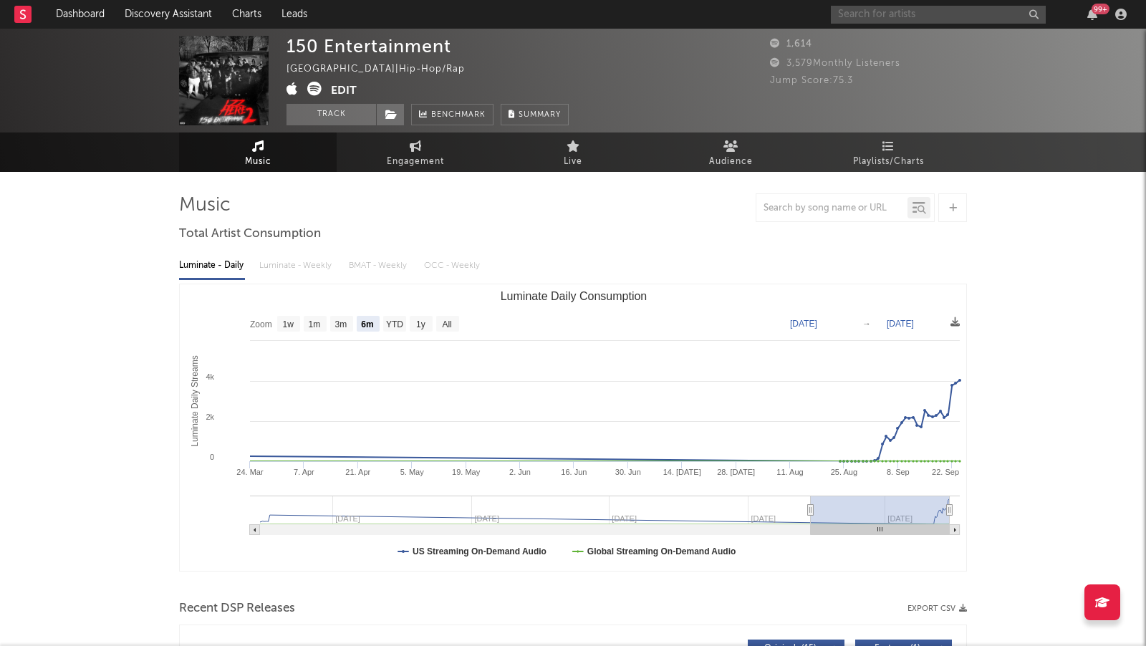
click at [858, 20] on input "text" at bounding box center [938, 15] width 215 height 18
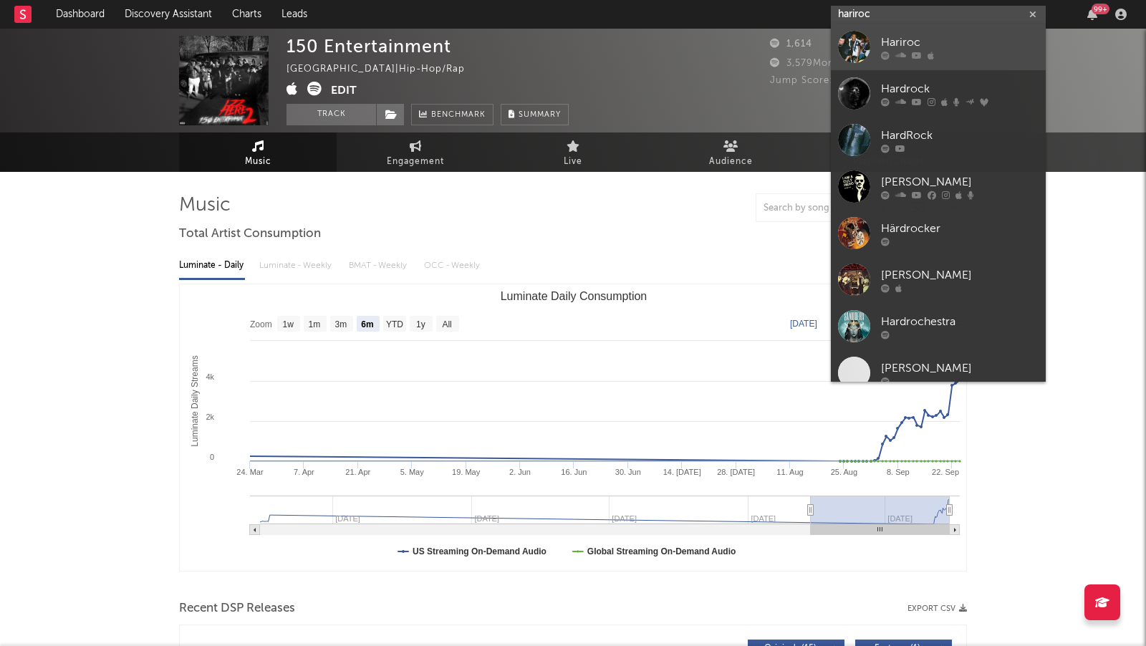
type input "hariroc"
click at [981, 52] on div at bounding box center [960, 56] width 158 height 9
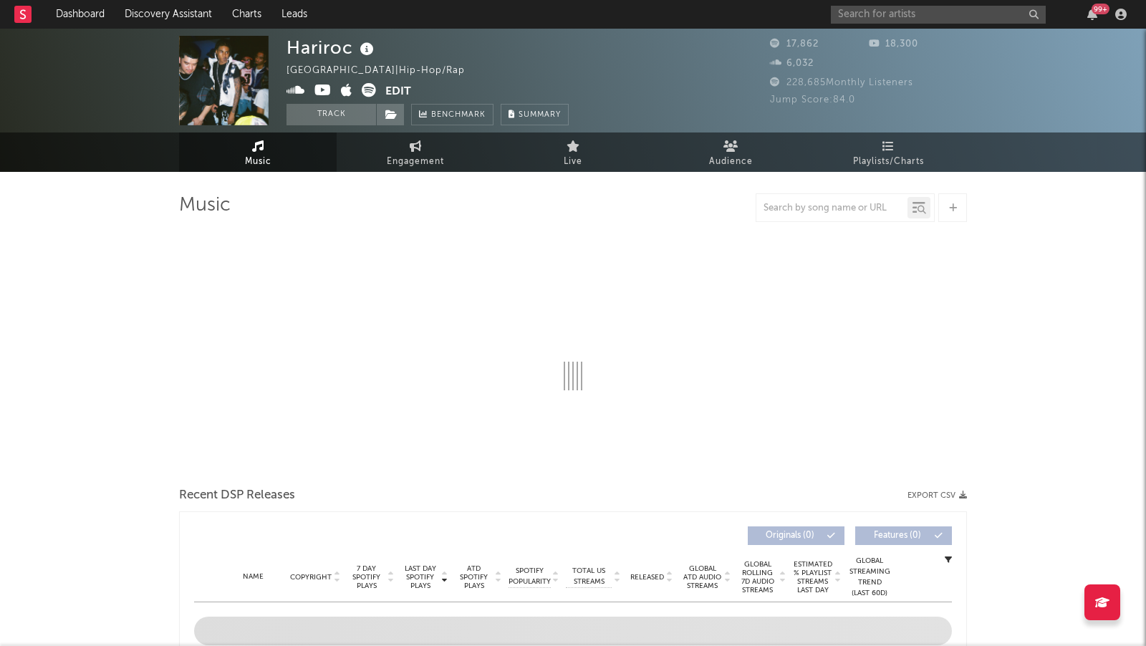
select select "6m"
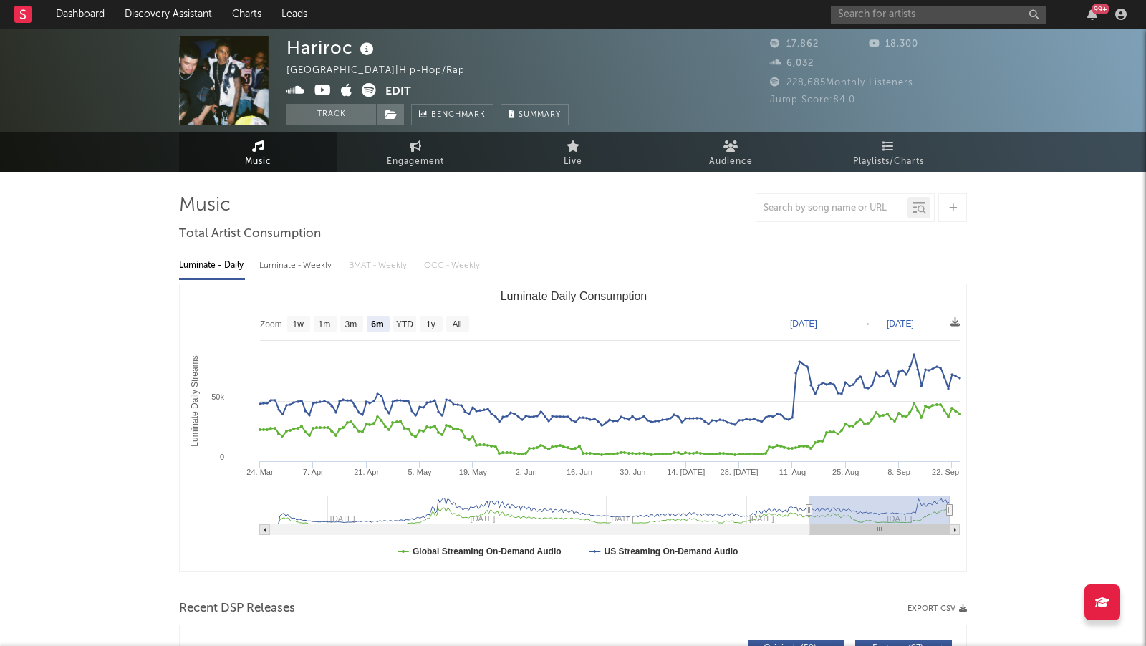
click at [296, 87] on icon at bounding box center [296, 90] width 19 height 14
click at [168, 19] on link "Discovery Assistant" at bounding box center [168, 14] width 107 height 29
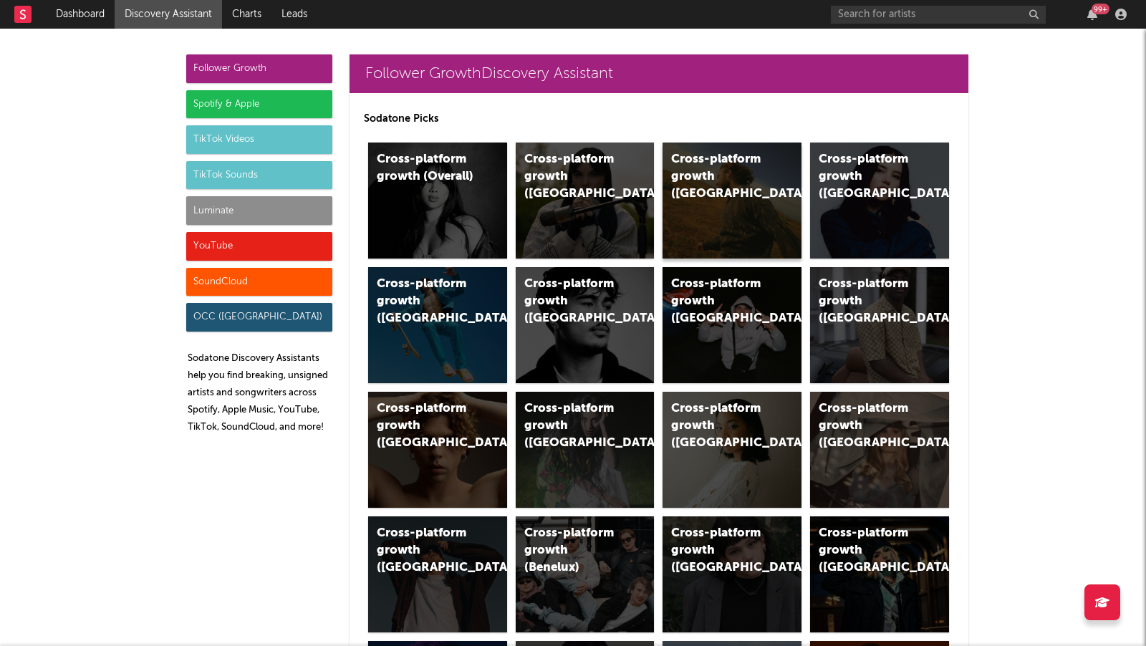
click at [746, 180] on div "Cross-platform growth (US)" at bounding box center [719, 177] width 97 height 52
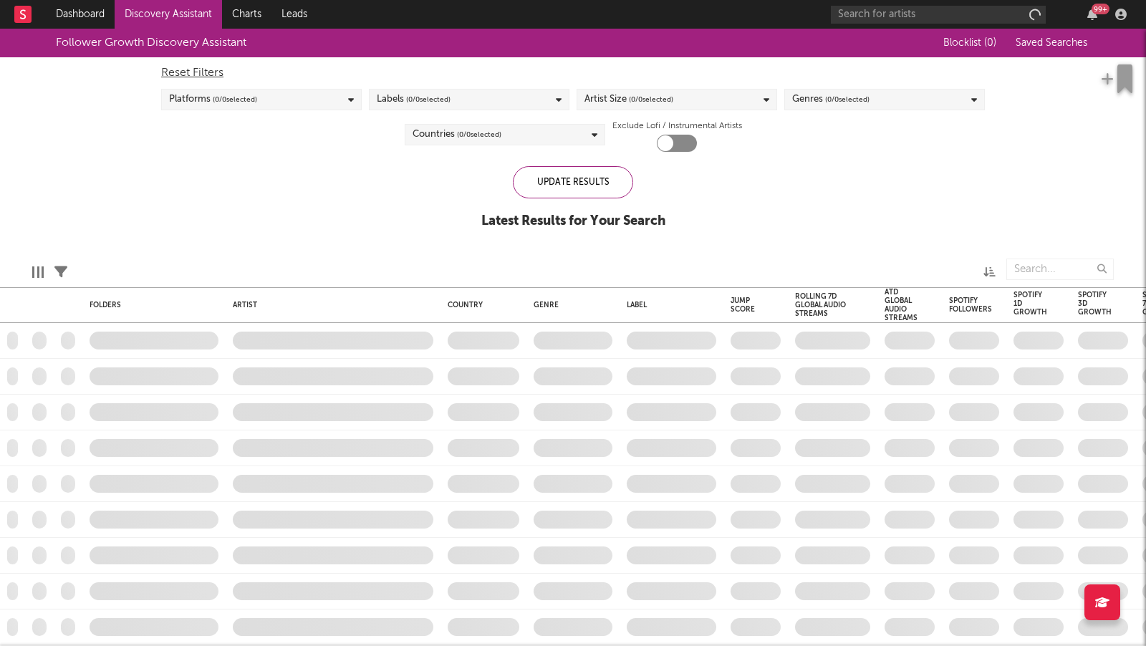
checkbox input "true"
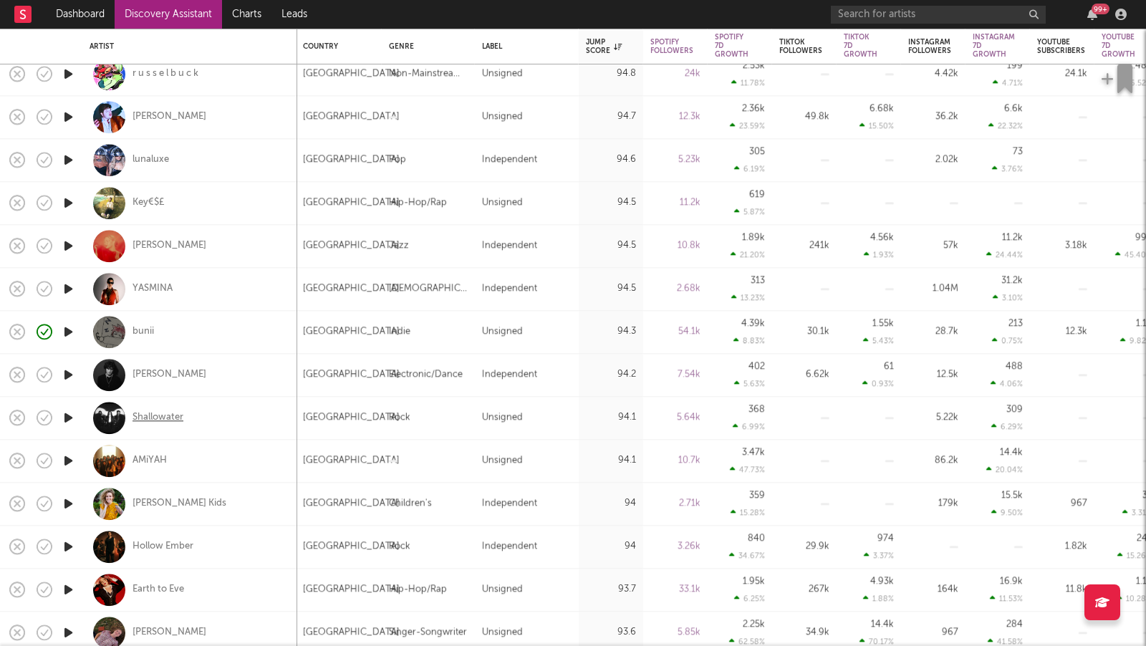
click at [155, 415] on div "Shallowater" at bounding box center [158, 418] width 51 height 13
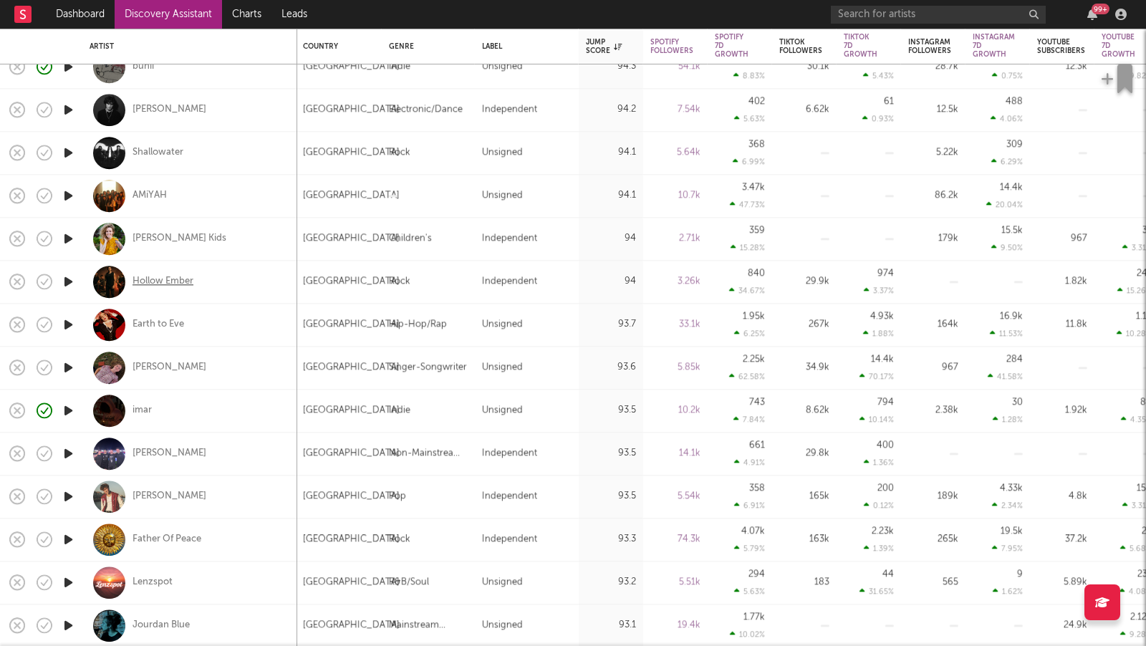
click at [182, 287] on div "Hollow Ember" at bounding box center [163, 282] width 61 height 13
click at [180, 276] on div "Hollow Ember" at bounding box center [163, 282] width 61 height 13
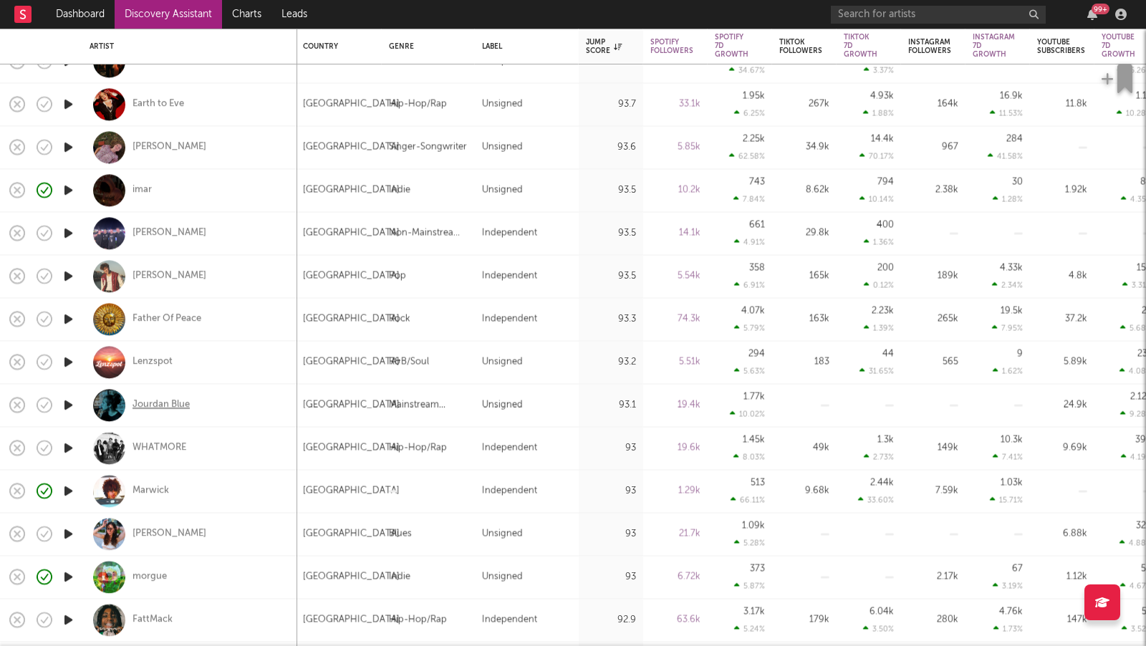
click at [172, 401] on div "Jourdan Blue" at bounding box center [161, 405] width 57 height 13
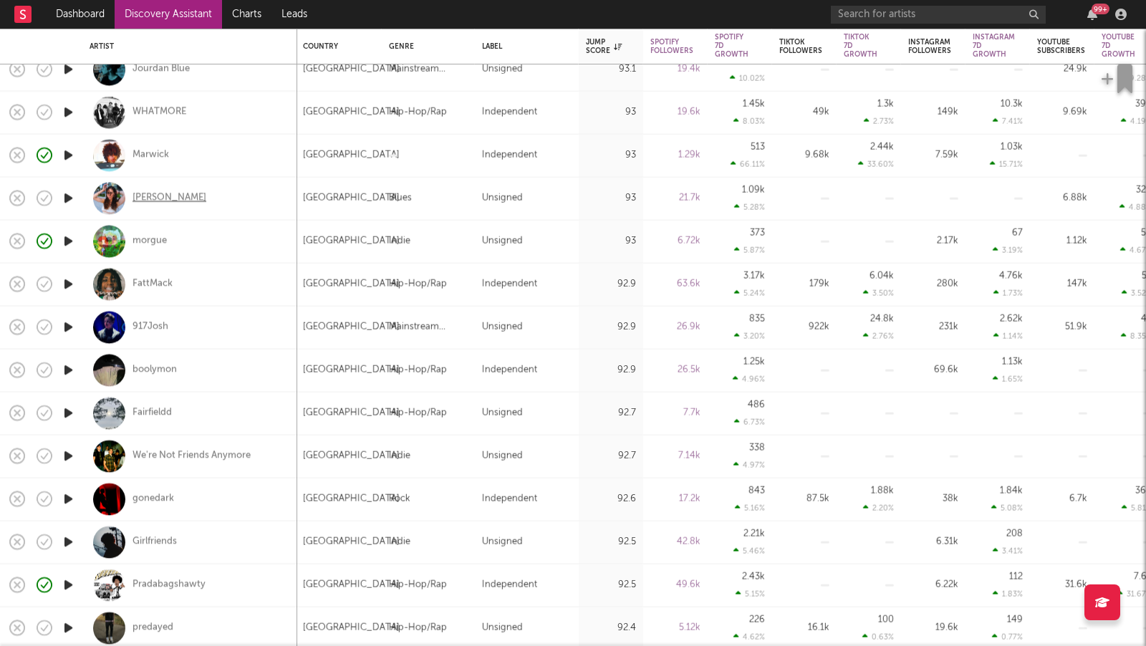
click at [183, 200] on div "Katerina Lomis" at bounding box center [170, 198] width 74 height 13
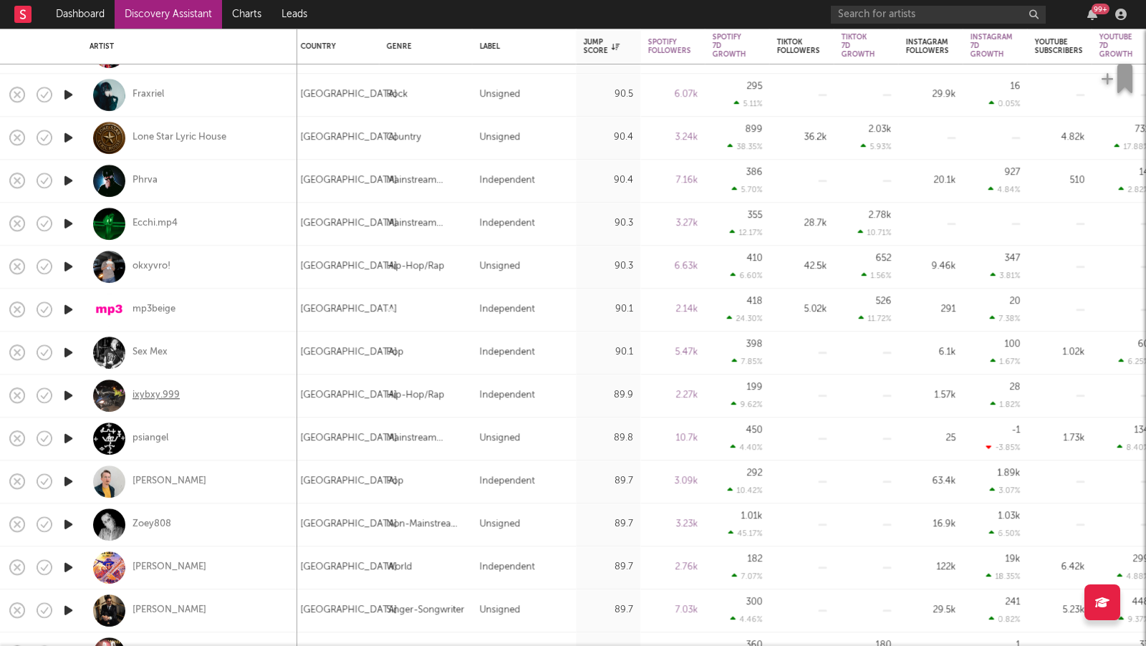
click at [159, 391] on div "ixybxy.999" at bounding box center [156, 396] width 47 height 13
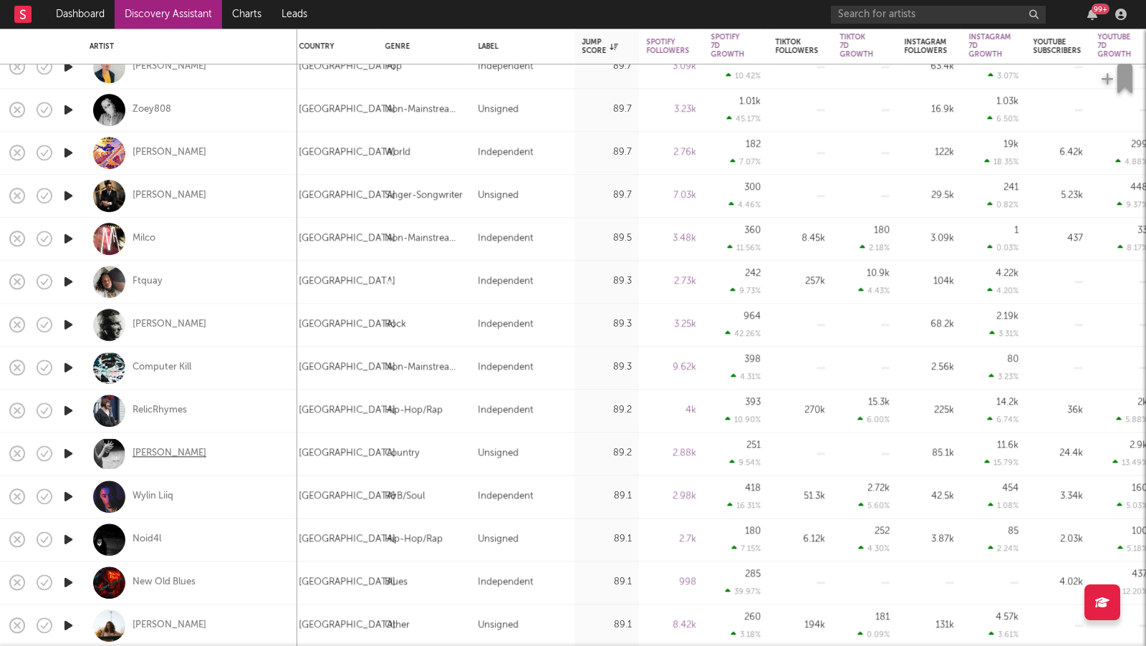
click at [172, 456] on div "Karla Davis" at bounding box center [170, 454] width 74 height 13
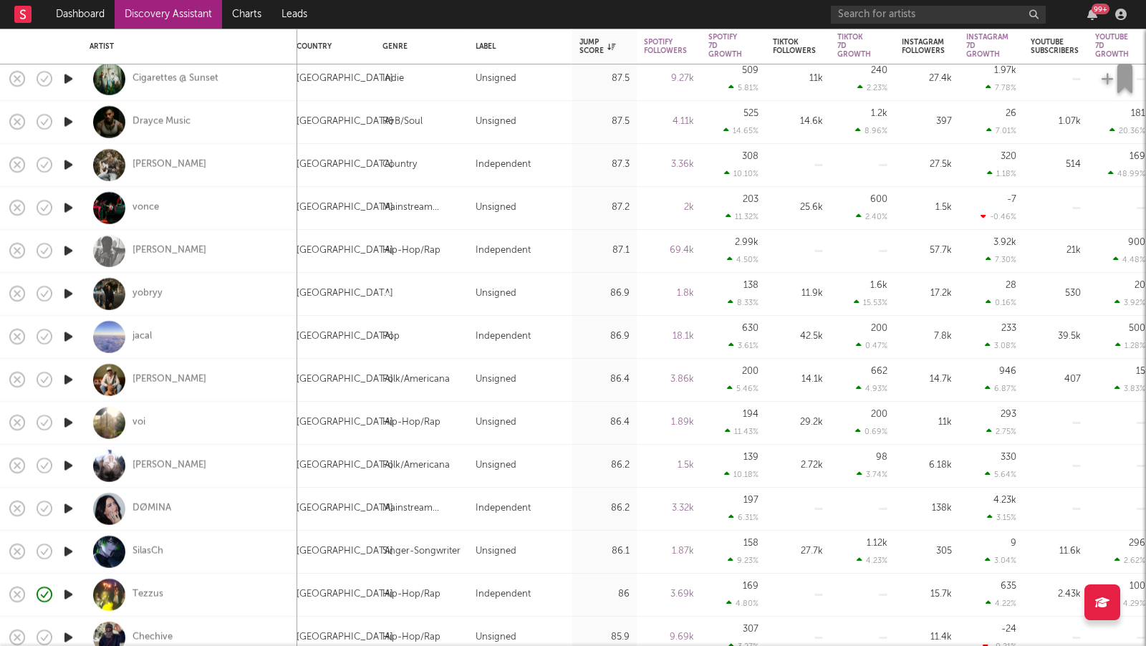
click at [145, 459] on div "Dylan Thom" at bounding box center [190, 466] width 201 height 42
select select "1w"
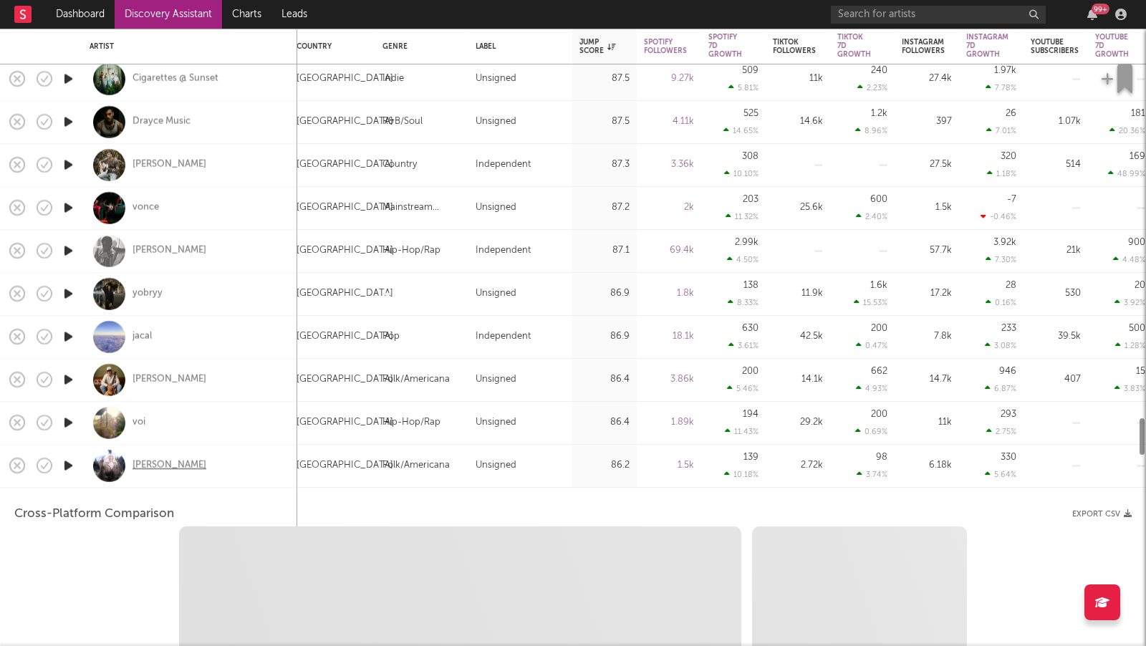
select select "1w"
click at [147, 461] on div "Dylan Thom" at bounding box center [170, 465] width 74 height 13
select select "1m"
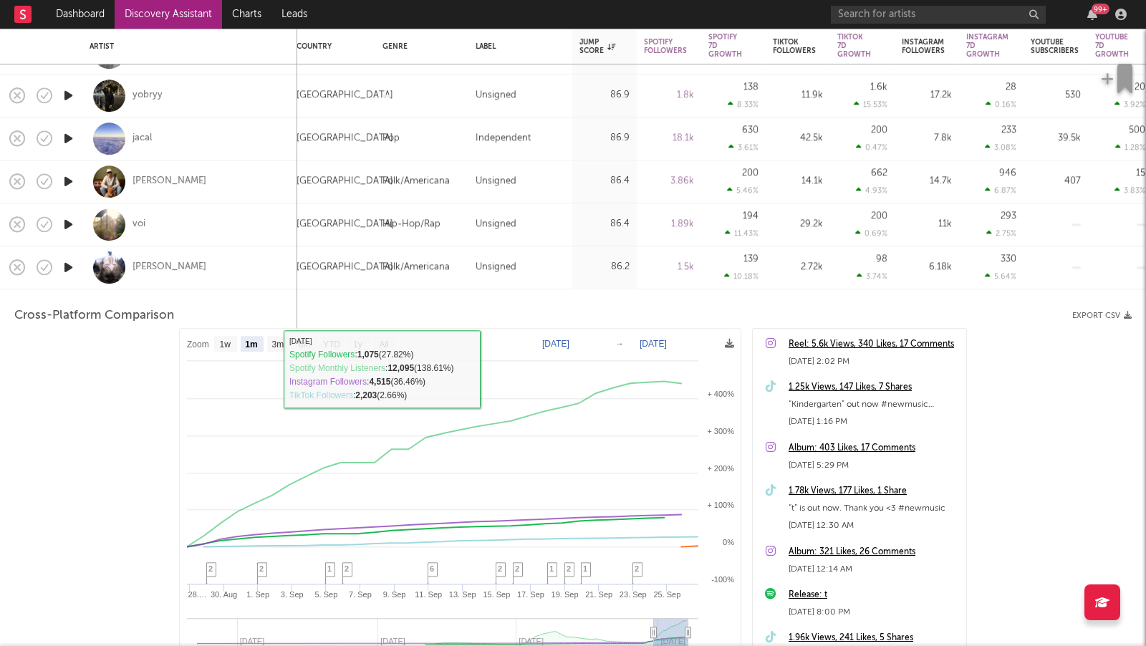
click at [203, 271] on div "Dylan Thom" at bounding box center [190, 267] width 201 height 42
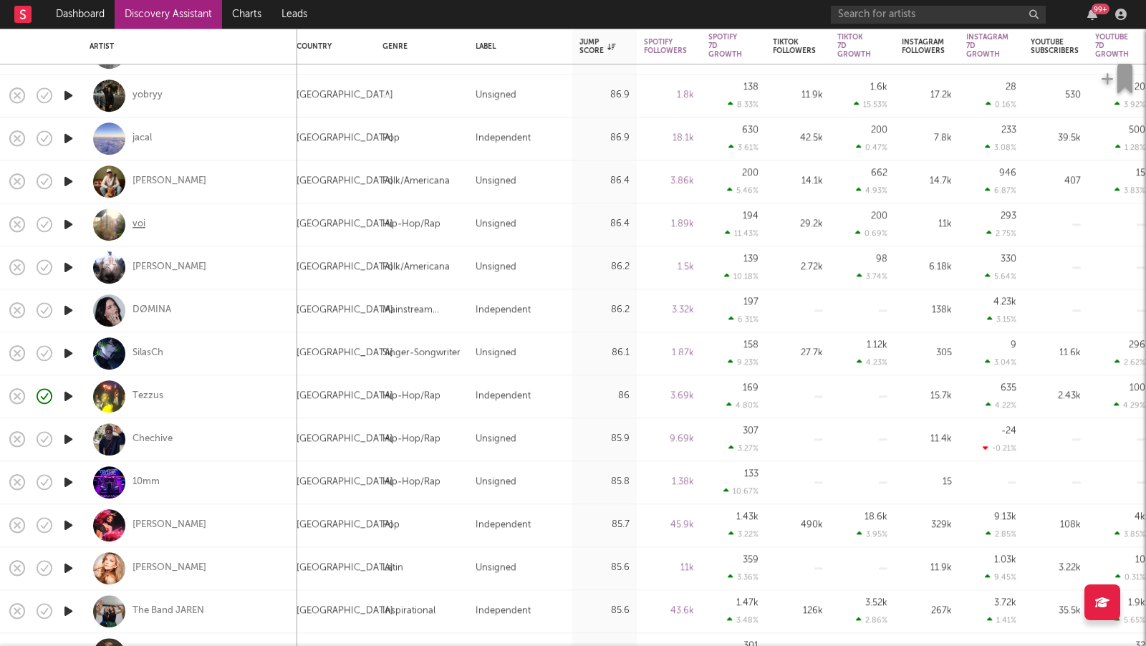
click at [140, 223] on div "voi" at bounding box center [139, 224] width 13 height 13
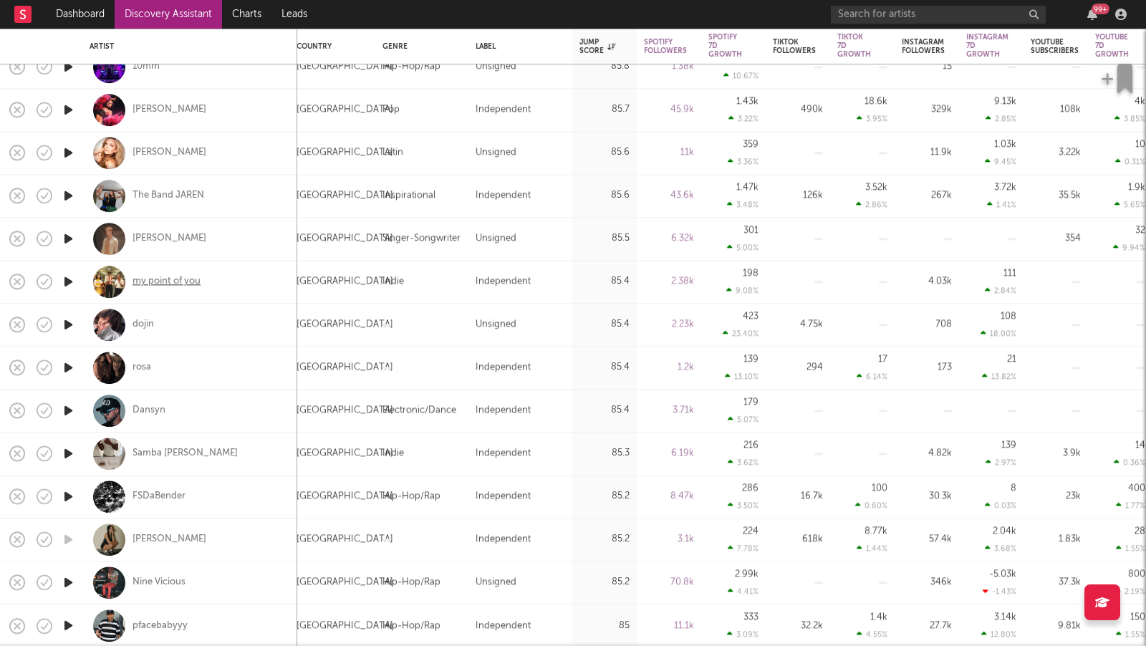
click at [175, 287] on div "my point of you" at bounding box center [167, 282] width 68 height 13
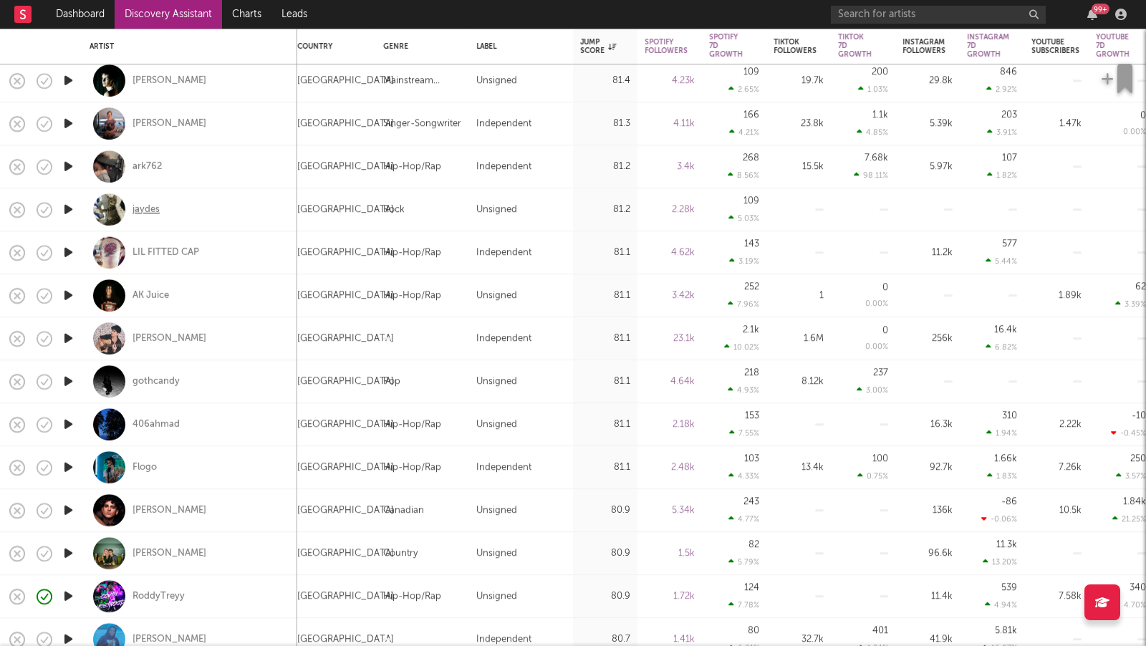
click at [142, 211] on div "jaydes" at bounding box center [146, 209] width 27 height 13
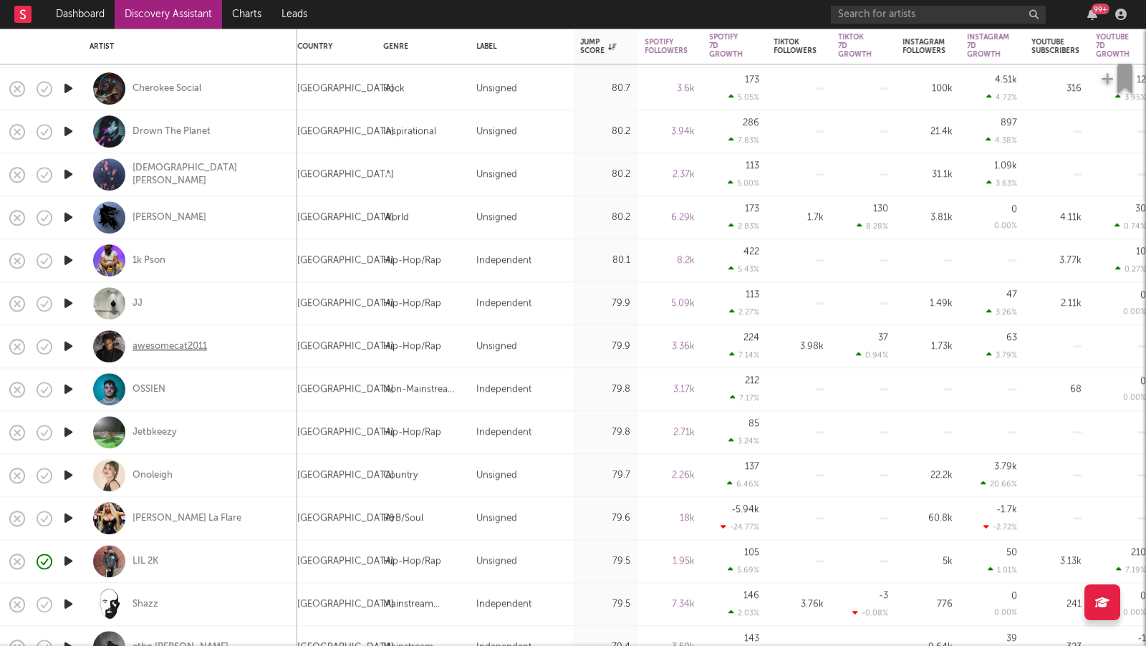
click at [178, 345] on div "awesomecat2011" at bounding box center [170, 346] width 74 height 13
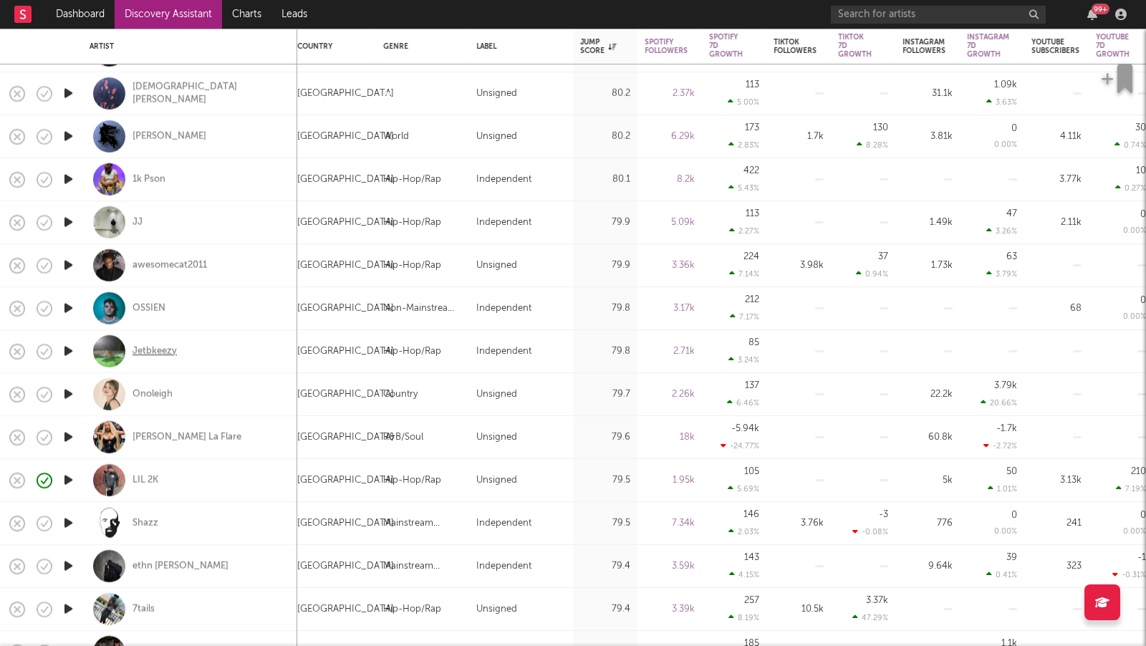
click at [159, 349] on div "Jetbkeezy" at bounding box center [155, 351] width 44 height 13
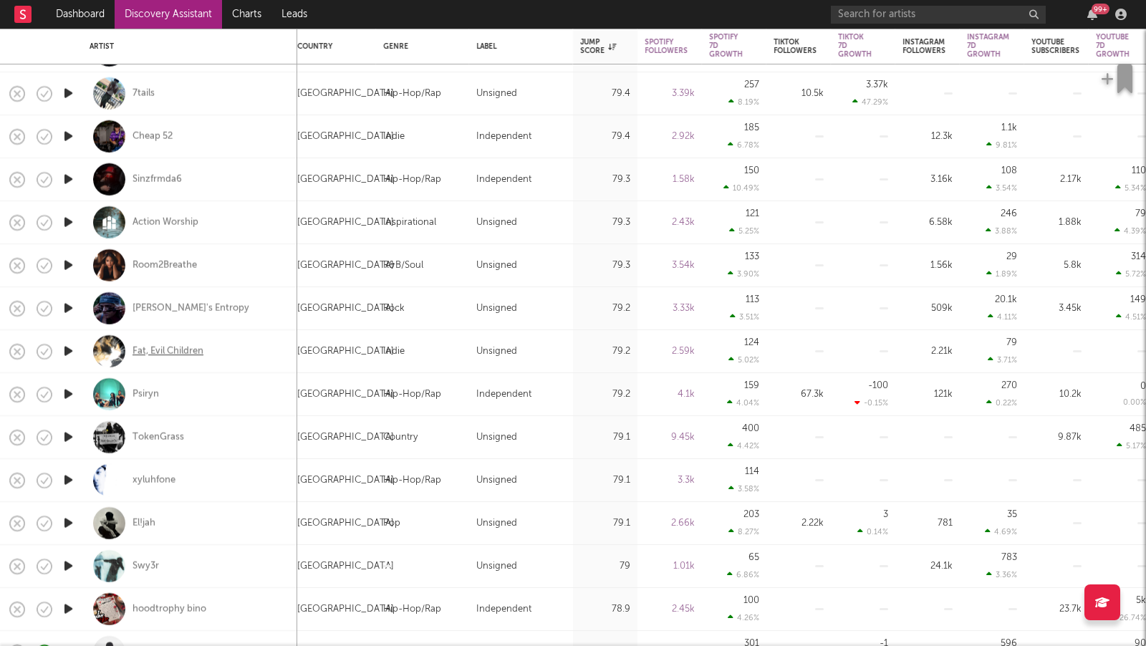
click at [180, 347] on div "Fat, Evil Children" at bounding box center [168, 351] width 71 height 13
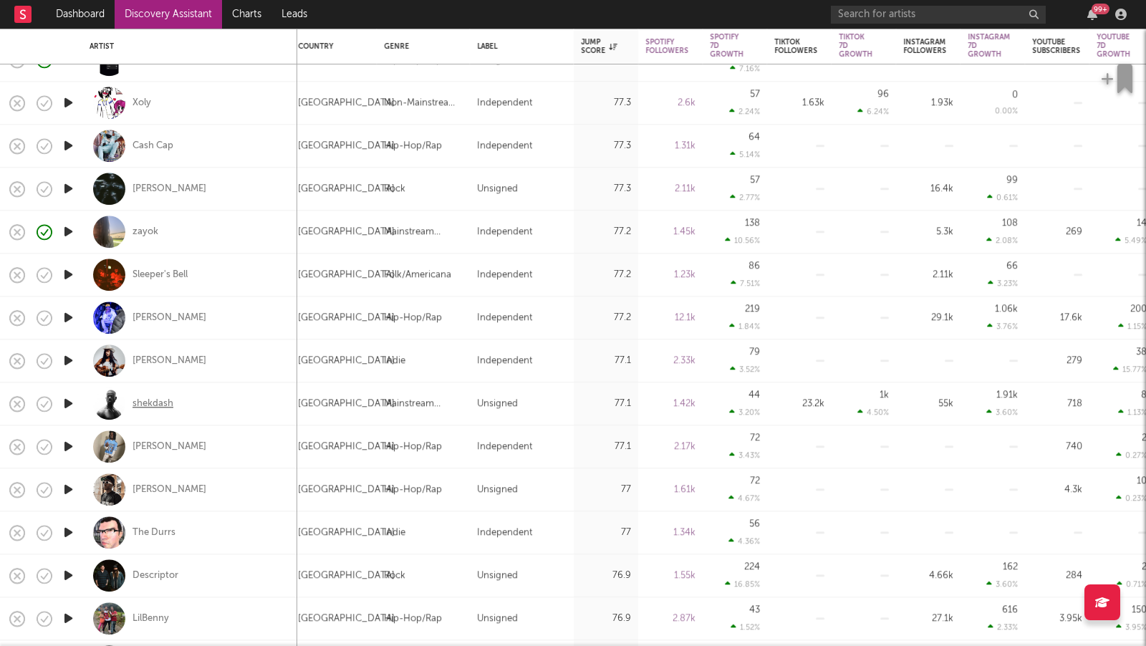
click at [161, 408] on div "shekdash" at bounding box center [153, 404] width 41 height 13
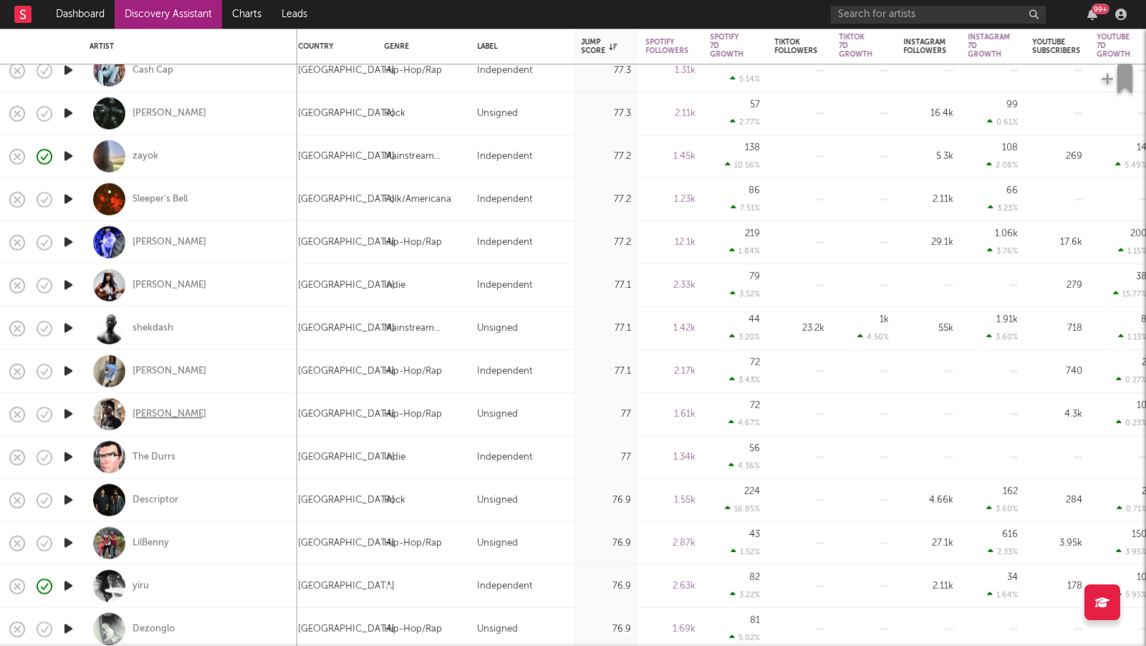
click at [165, 413] on div "Lil Kooley" at bounding box center [170, 414] width 74 height 13
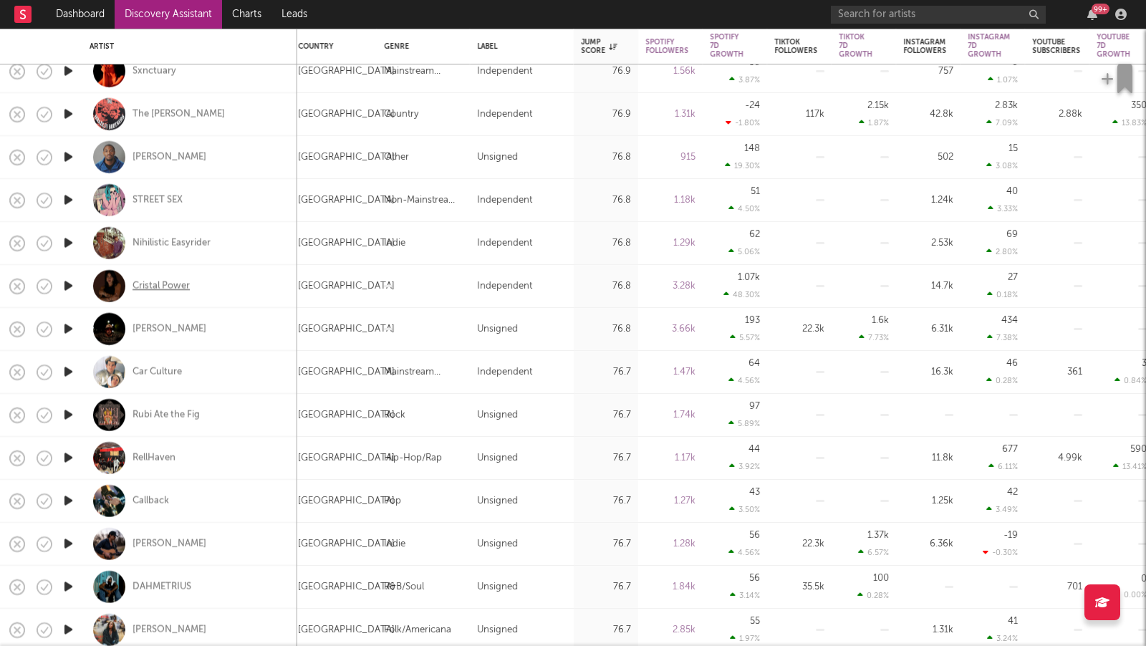
click at [175, 286] on div "Cristal Power" at bounding box center [161, 285] width 57 height 13
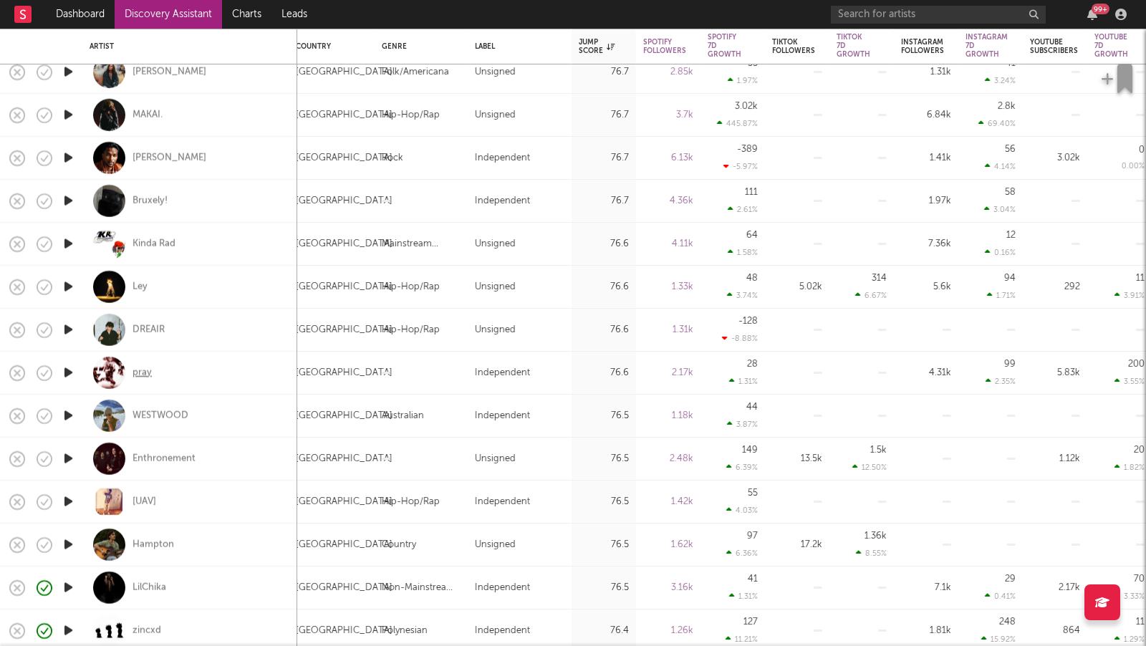
click at [140, 375] on div "pray" at bounding box center [142, 373] width 19 height 13
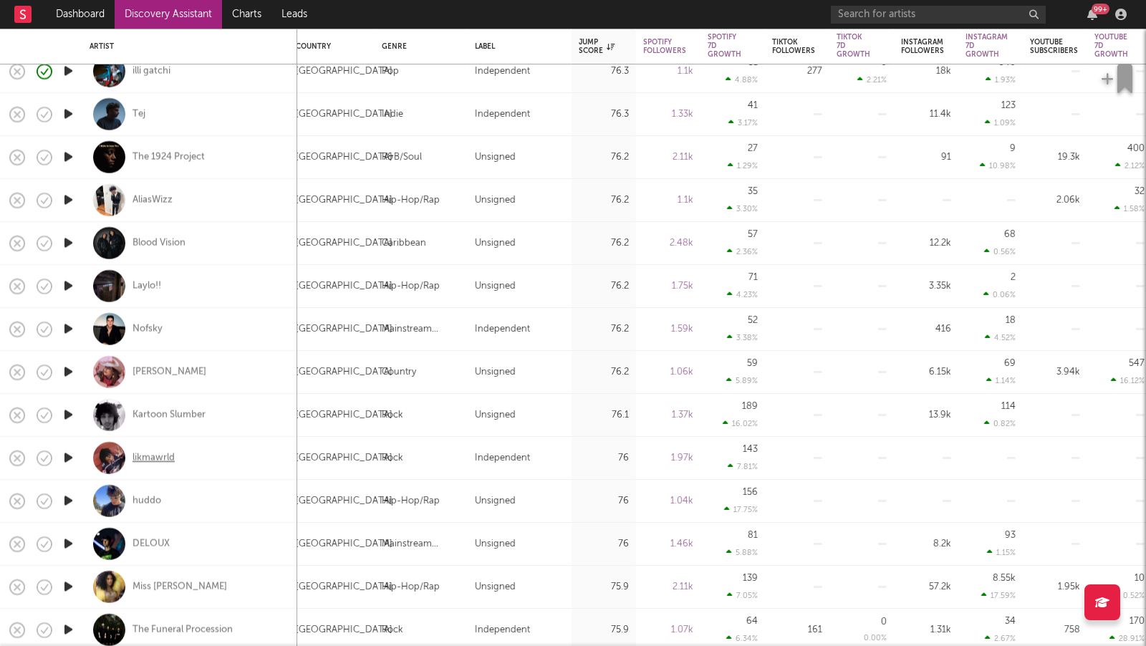
click at [147, 454] on div "likmawrld" at bounding box center [154, 457] width 42 height 13
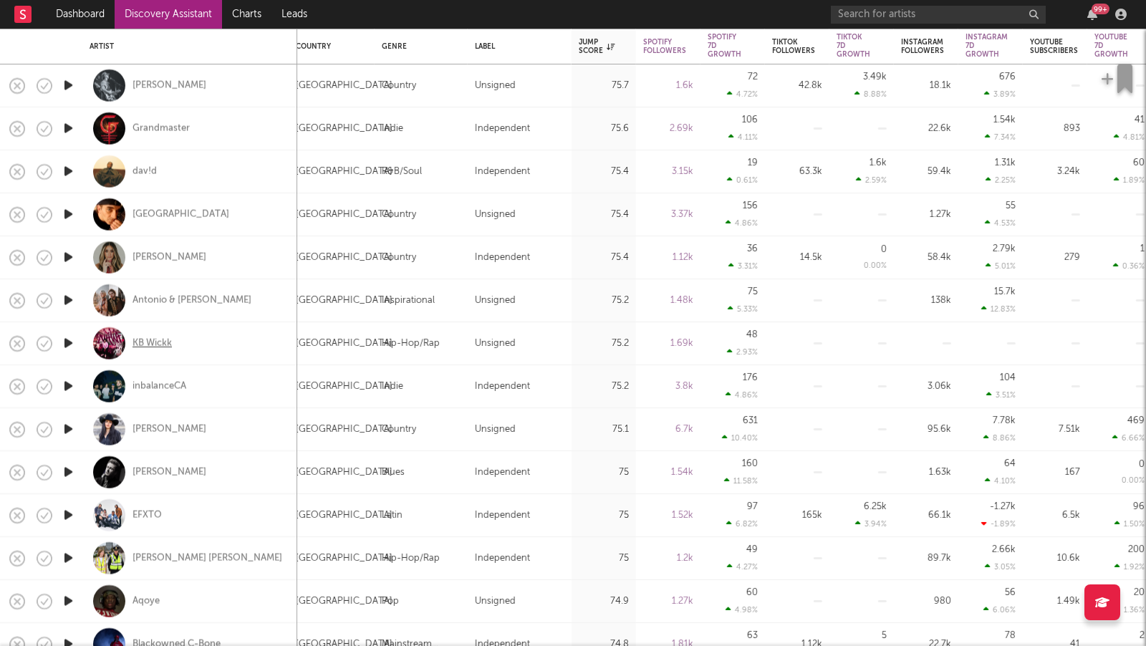
click at [153, 340] on div "KB Wickk" at bounding box center [152, 343] width 39 height 13
click at [147, 170] on div "dav!d" at bounding box center [145, 171] width 24 height 13
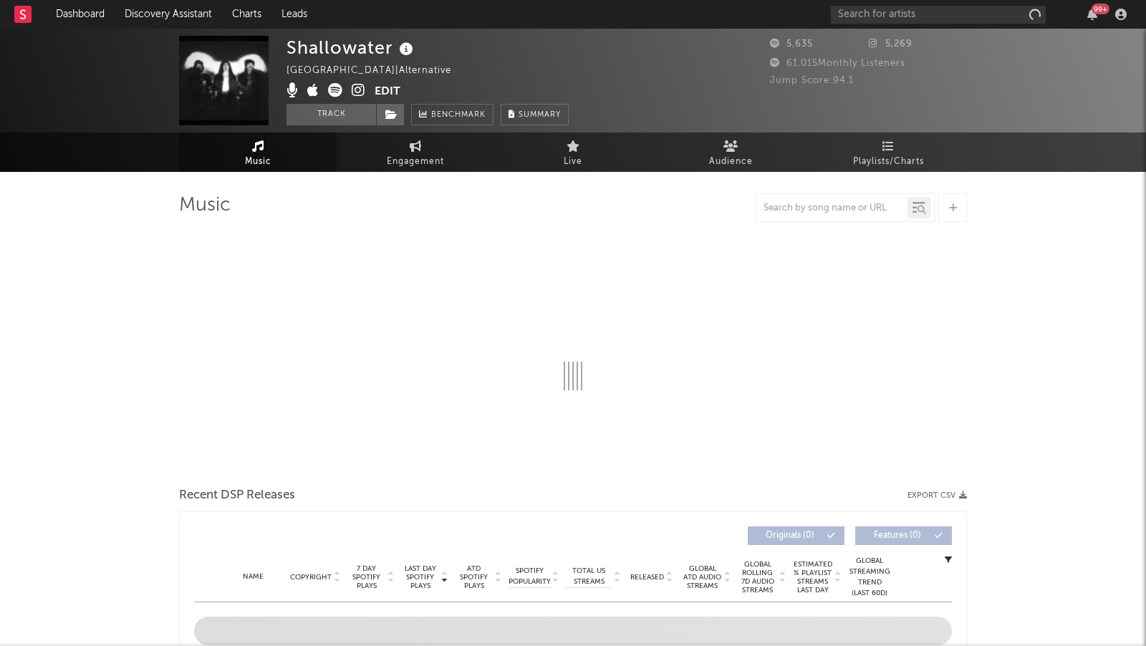
click at [347, 87] on span at bounding box center [331, 92] width 88 height 18
select select "1w"
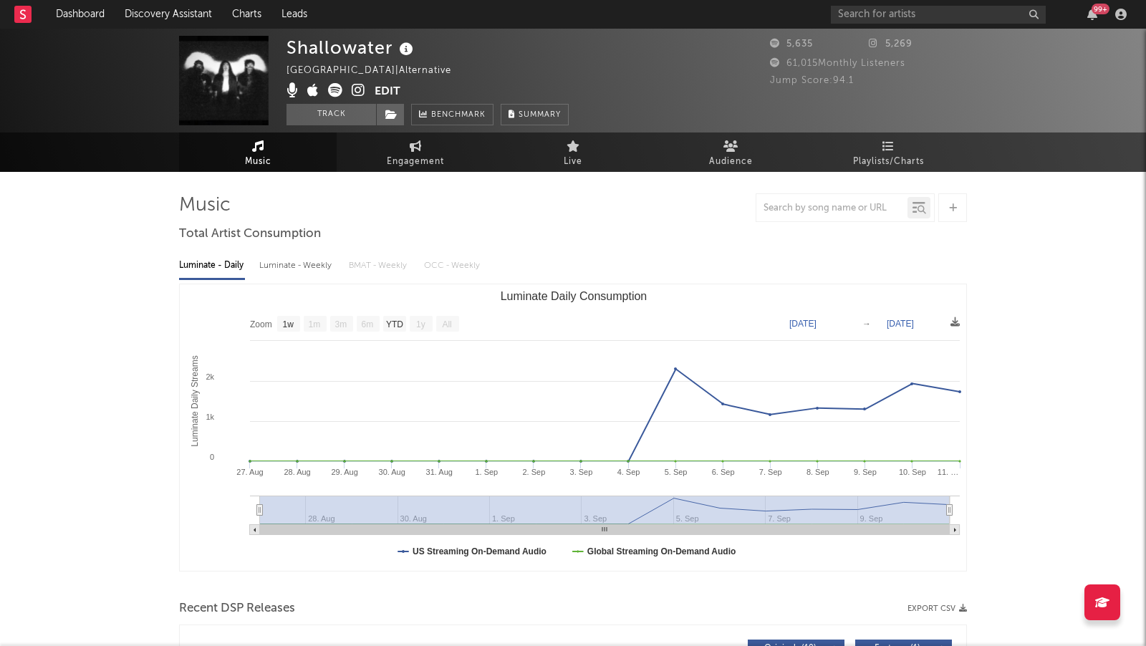
click at [357, 87] on icon at bounding box center [359, 90] width 14 height 14
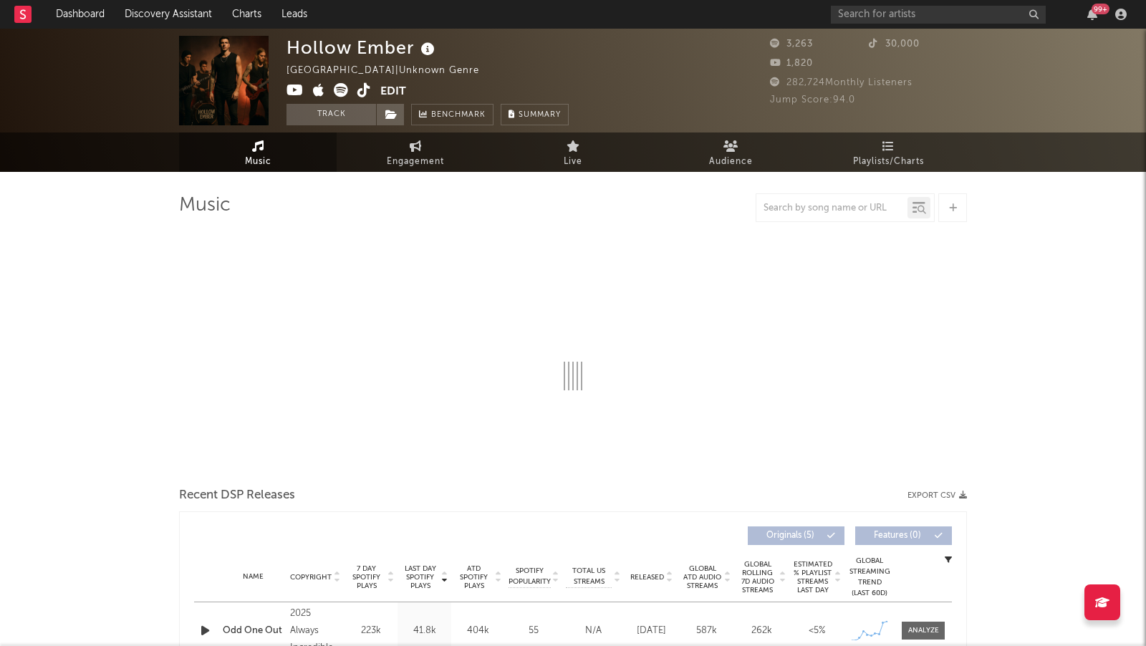
select select "1w"
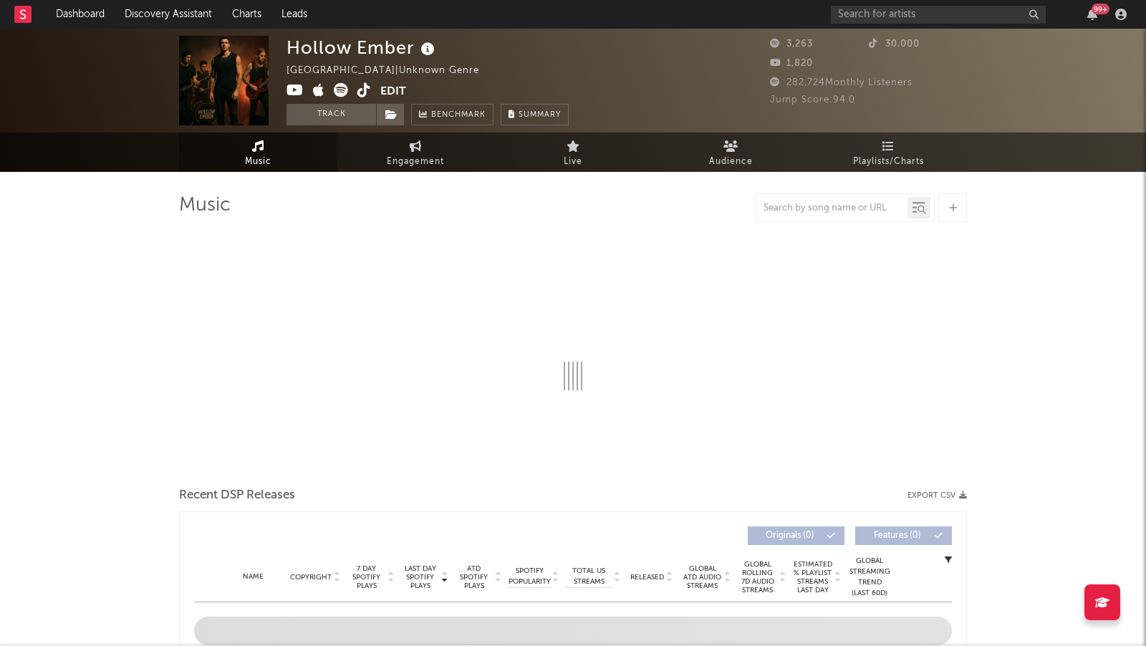
select select "1w"
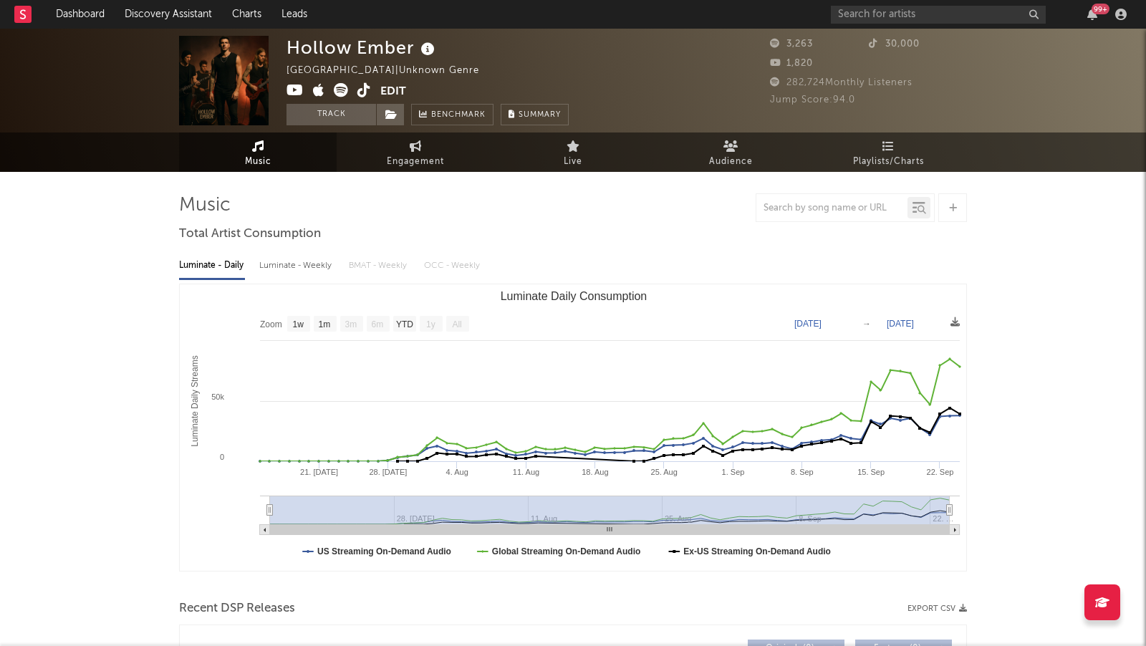
click at [289, 91] on icon at bounding box center [295, 90] width 17 height 14
click at [366, 87] on icon at bounding box center [364, 90] width 14 height 14
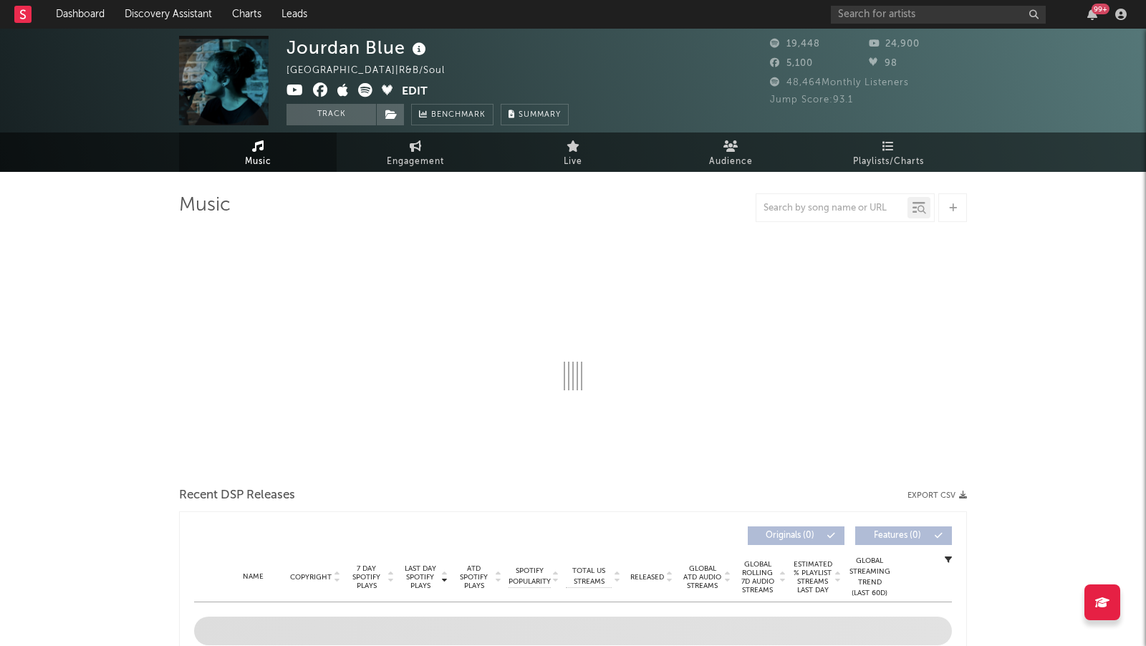
select select "1w"
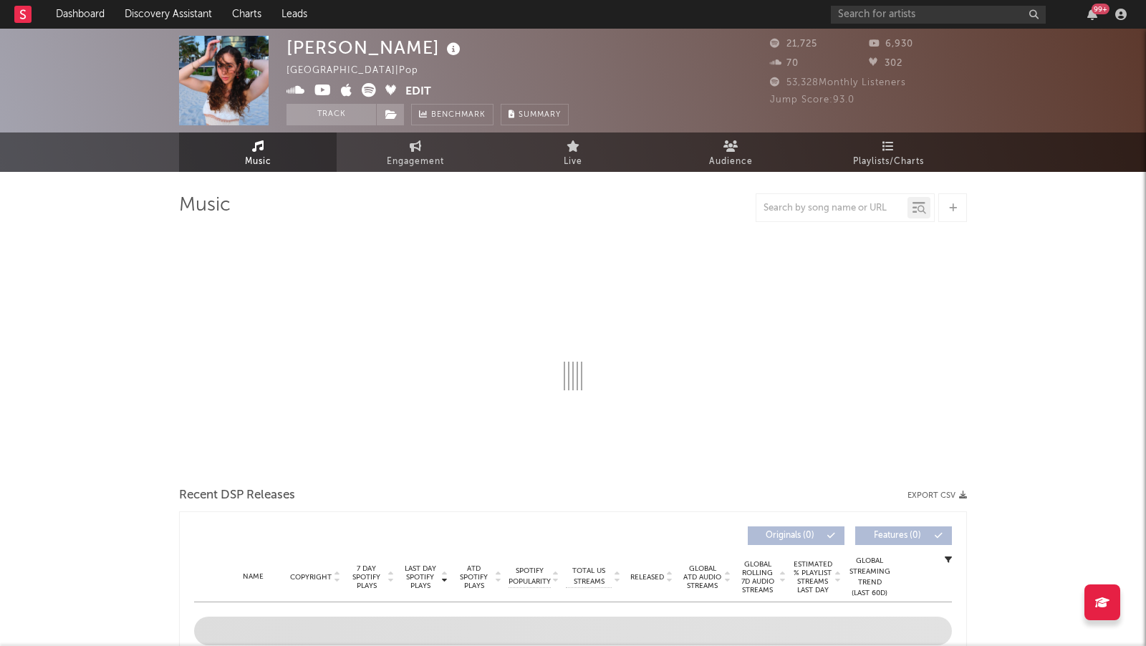
select select "6m"
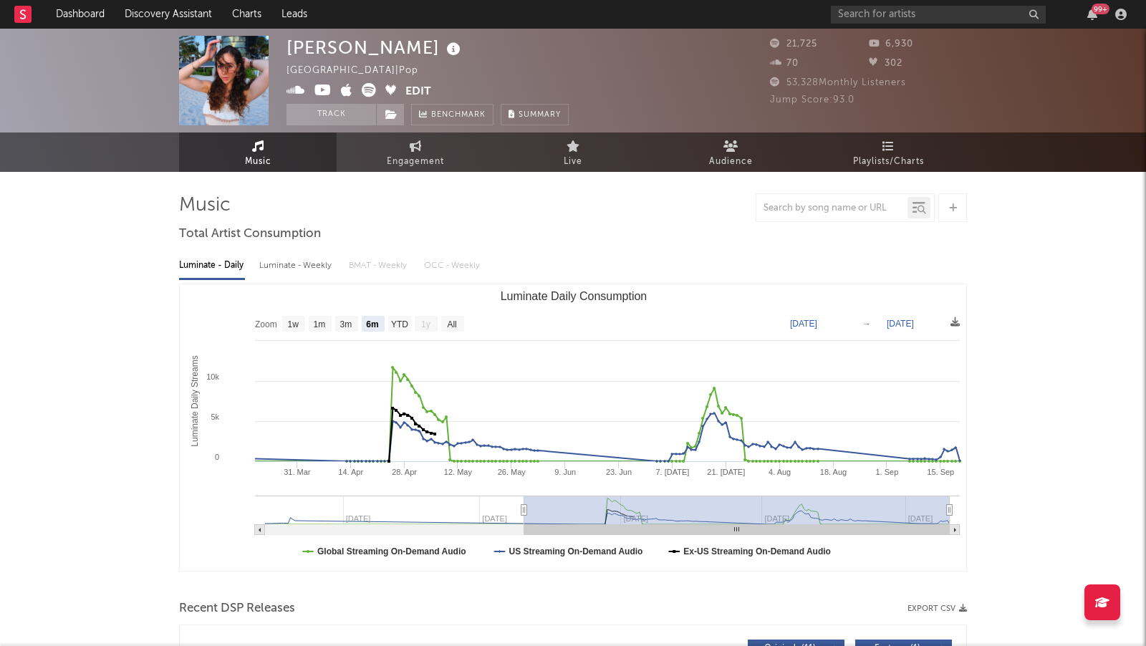
click at [292, 90] on icon at bounding box center [296, 90] width 19 height 14
click at [318, 90] on icon at bounding box center [322, 90] width 17 height 14
click at [364, 91] on icon at bounding box center [369, 90] width 14 height 14
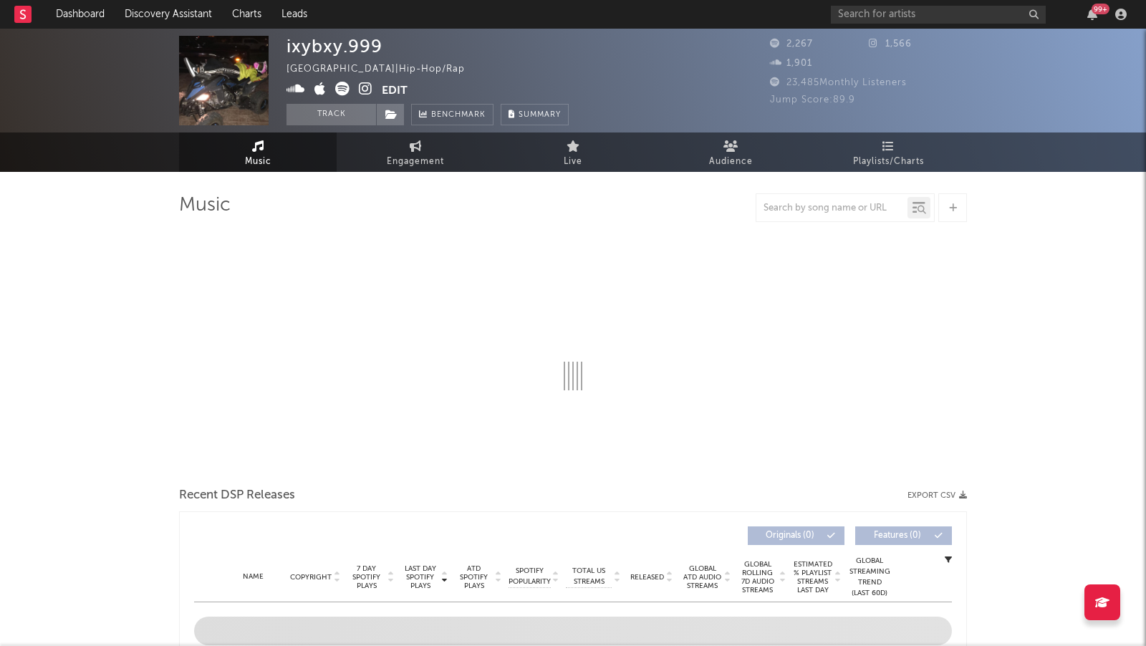
select select "1w"
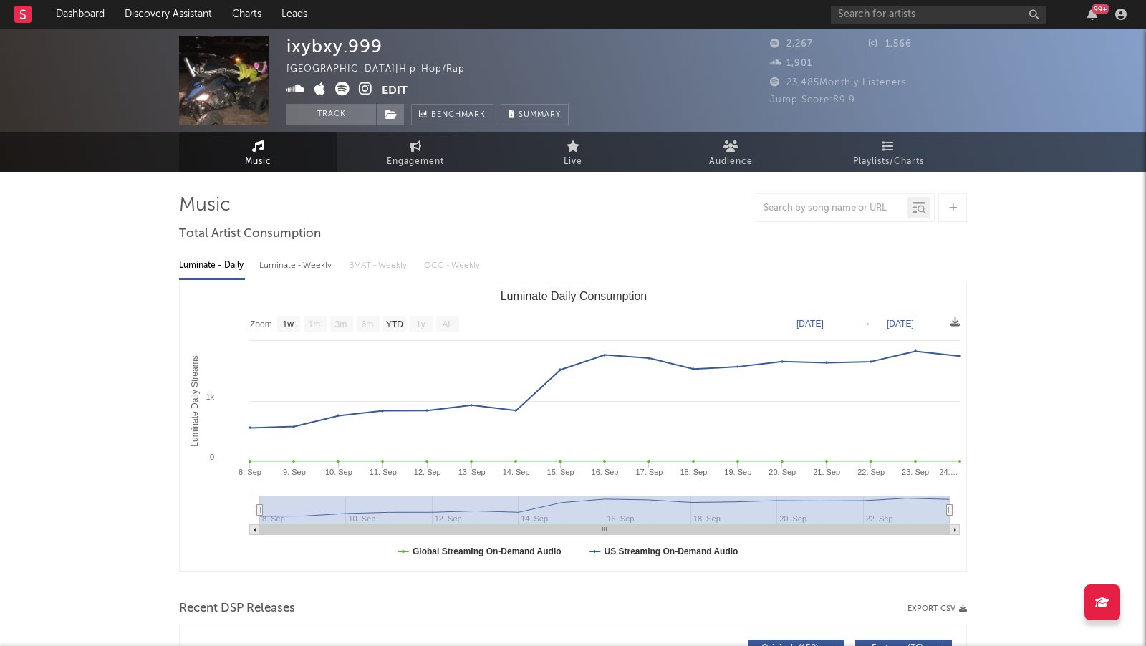
click at [365, 86] on icon at bounding box center [366, 89] width 14 height 14
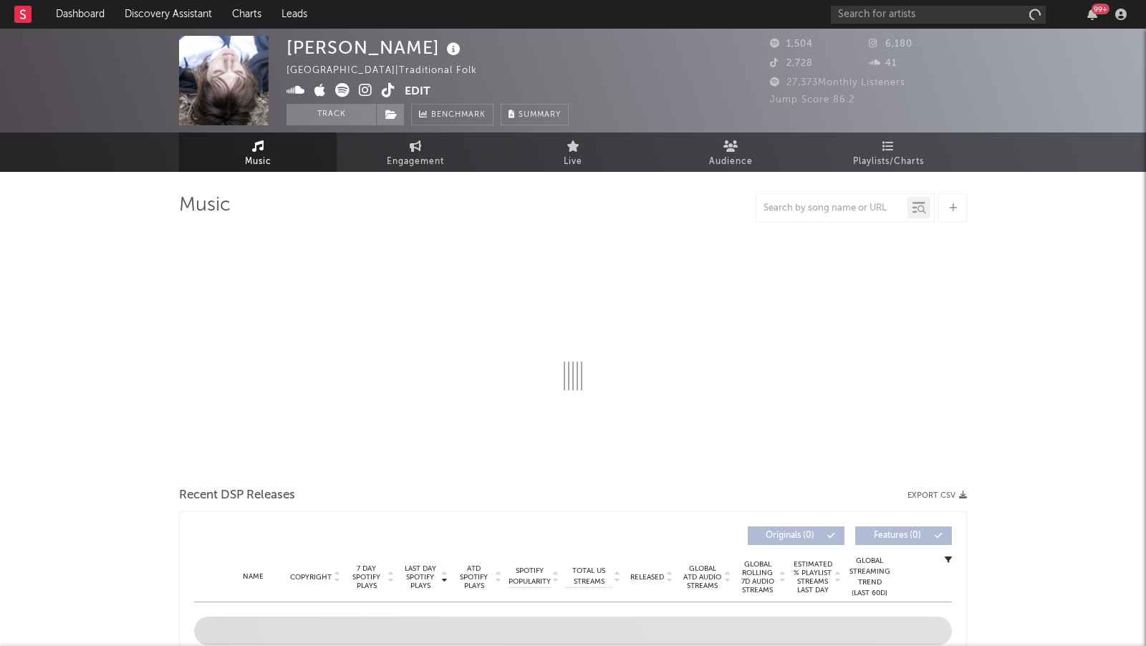
select select "1w"
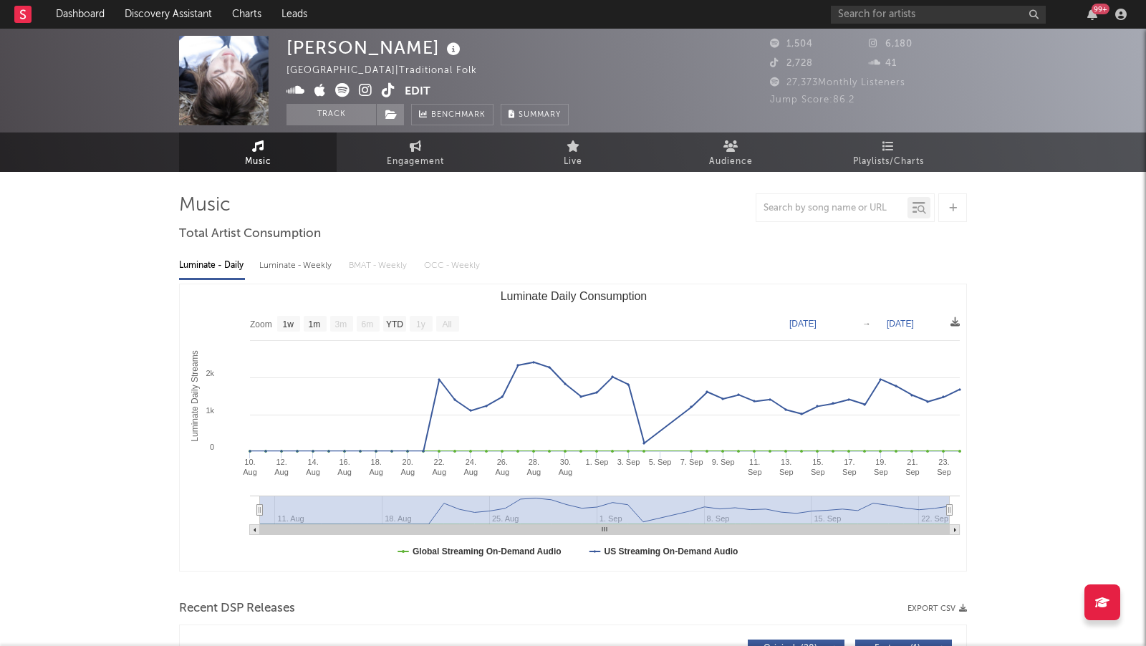
click at [365, 89] on icon at bounding box center [366, 90] width 14 height 14
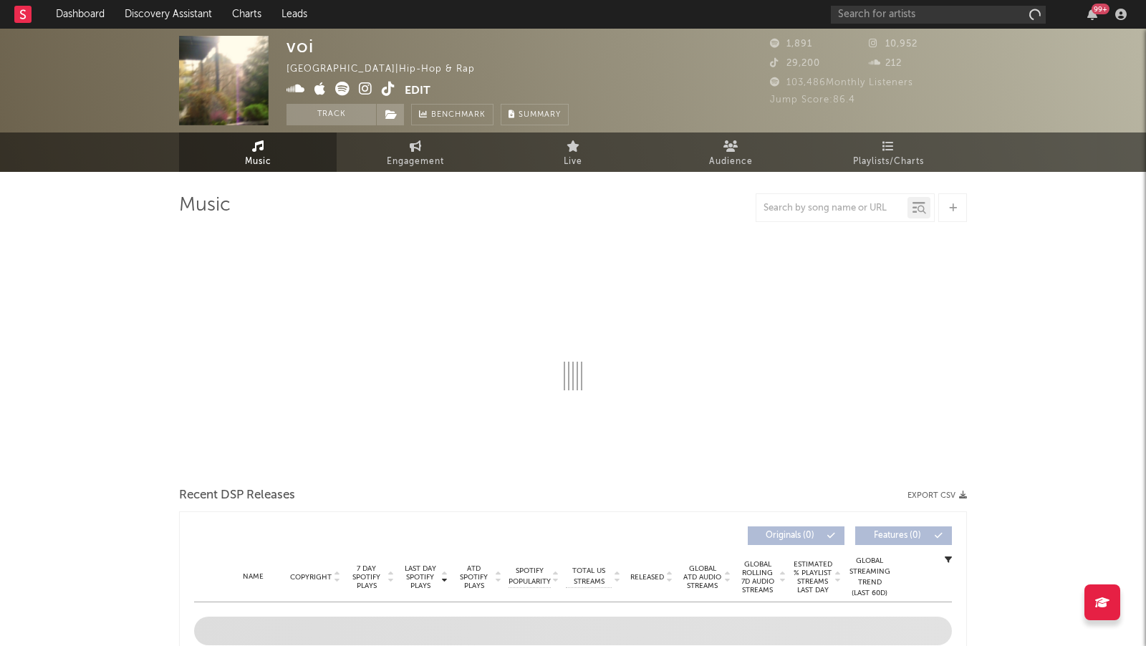
select select "1w"
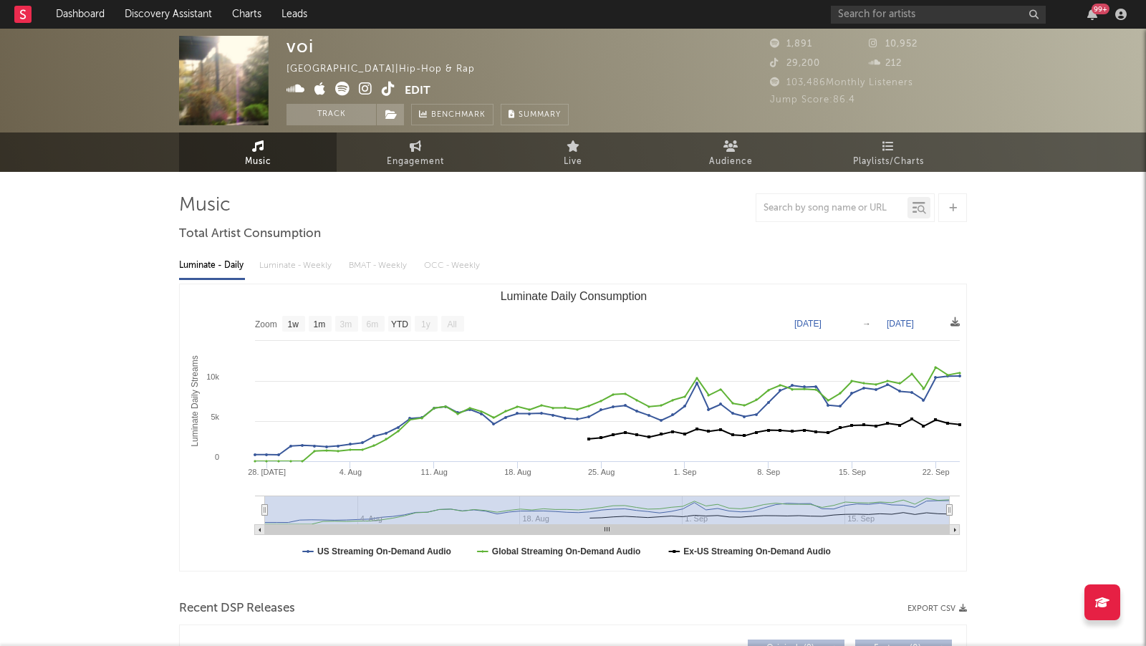
click at [367, 86] on icon at bounding box center [366, 89] width 14 height 14
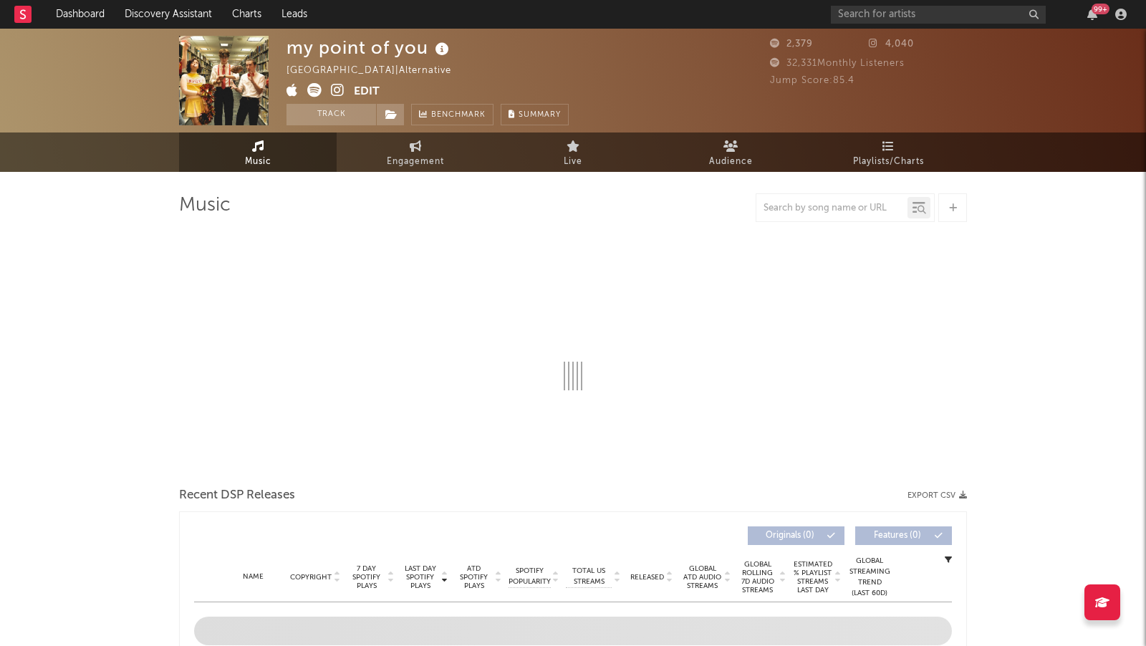
select select "1w"
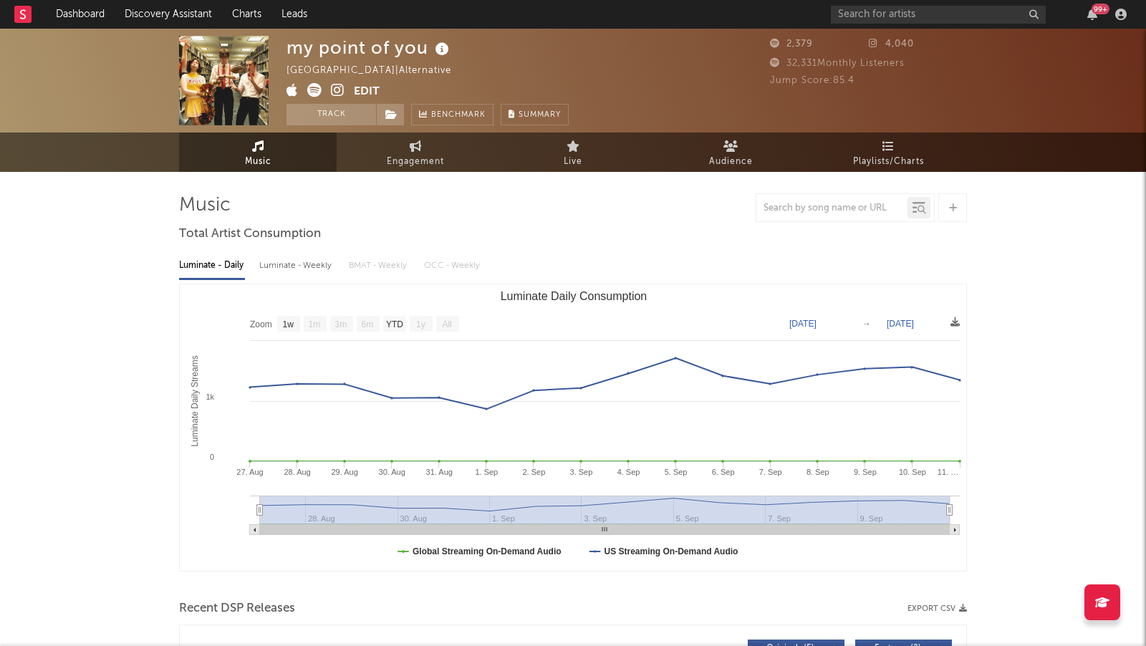
click at [337, 85] on icon at bounding box center [338, 90] width 14 height 14
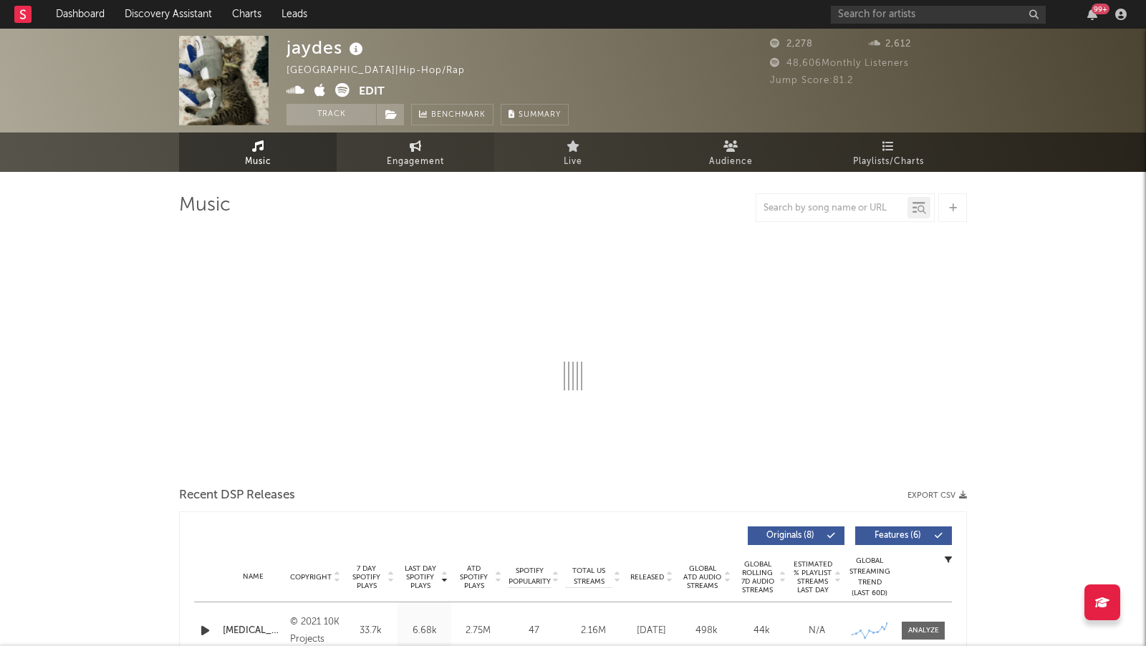
select select "6m"
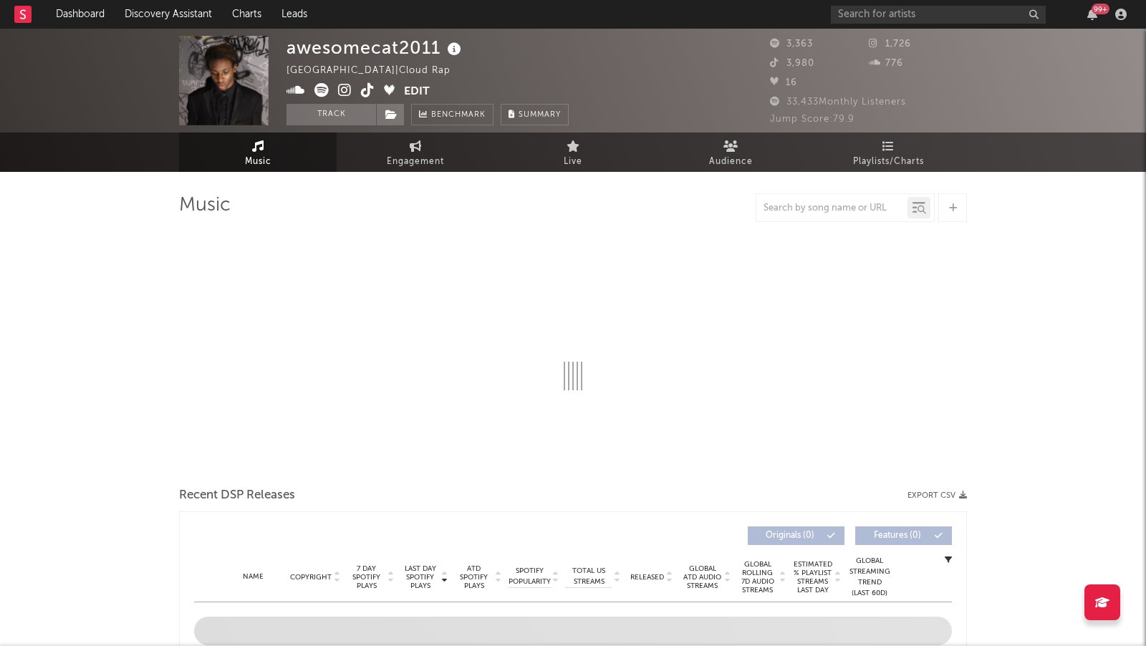
select select "6m"
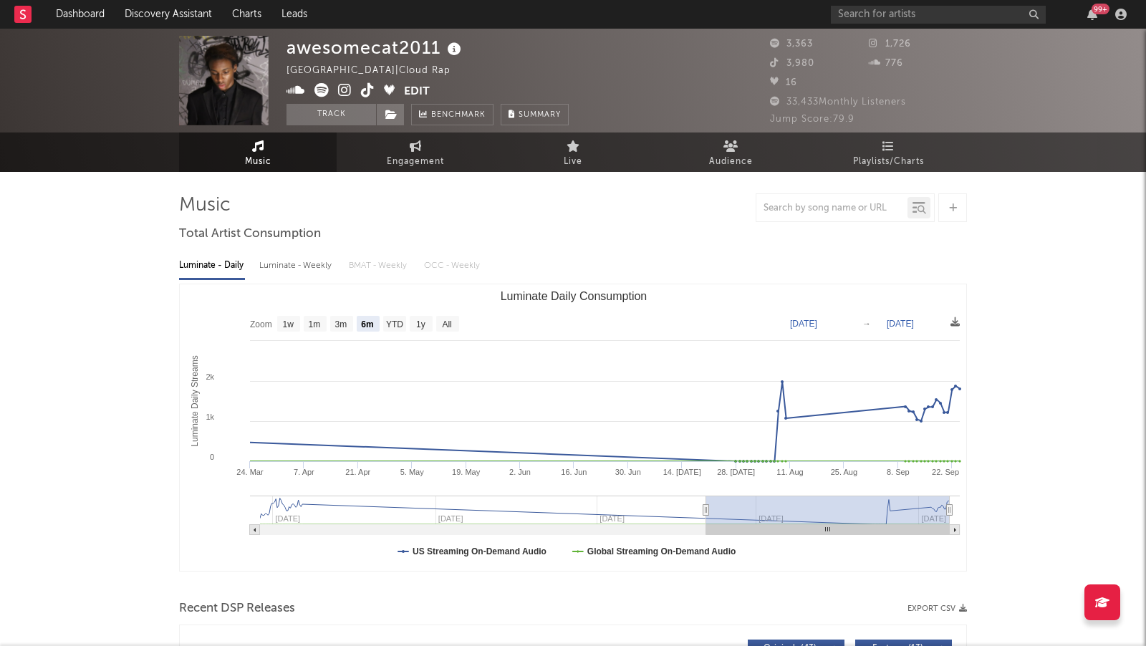
click at [349, 85] on icon at bounding box center [345, 90] width 14 height 14
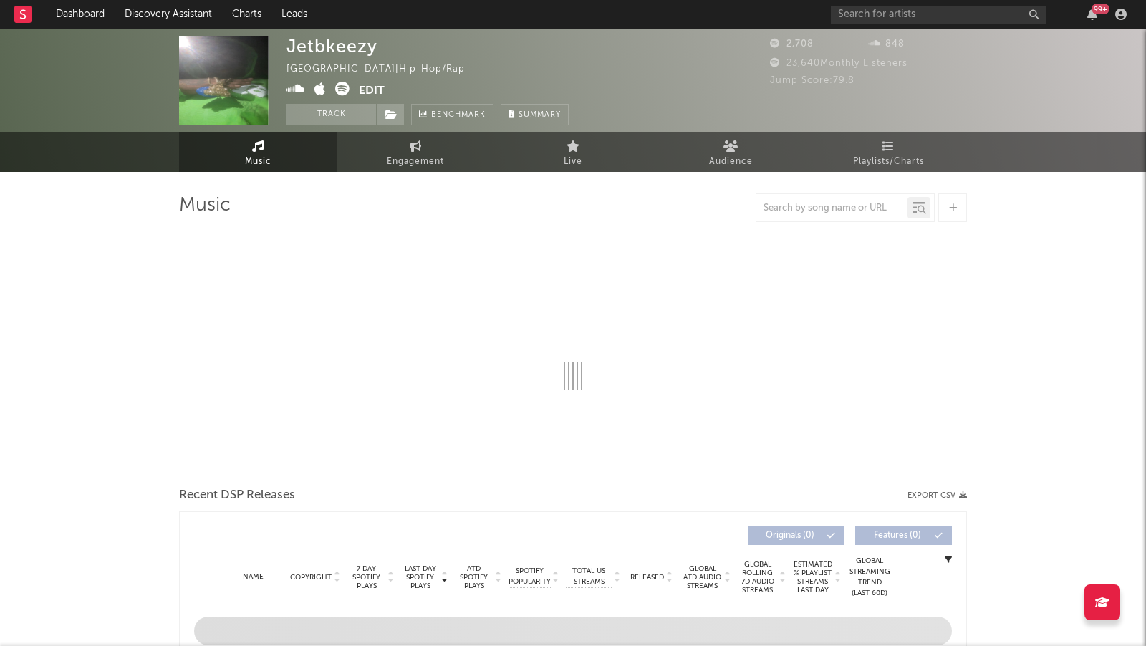
select select "1w"
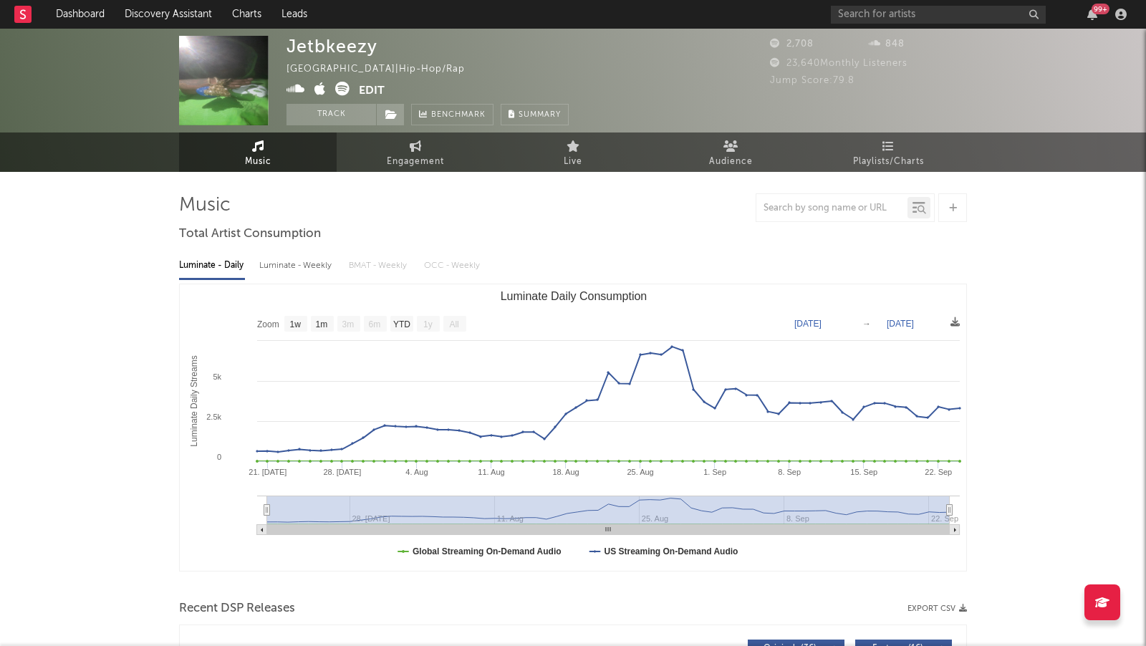
click at [292, 88] on icon at bounding box center [296, 89] width 19 height 14
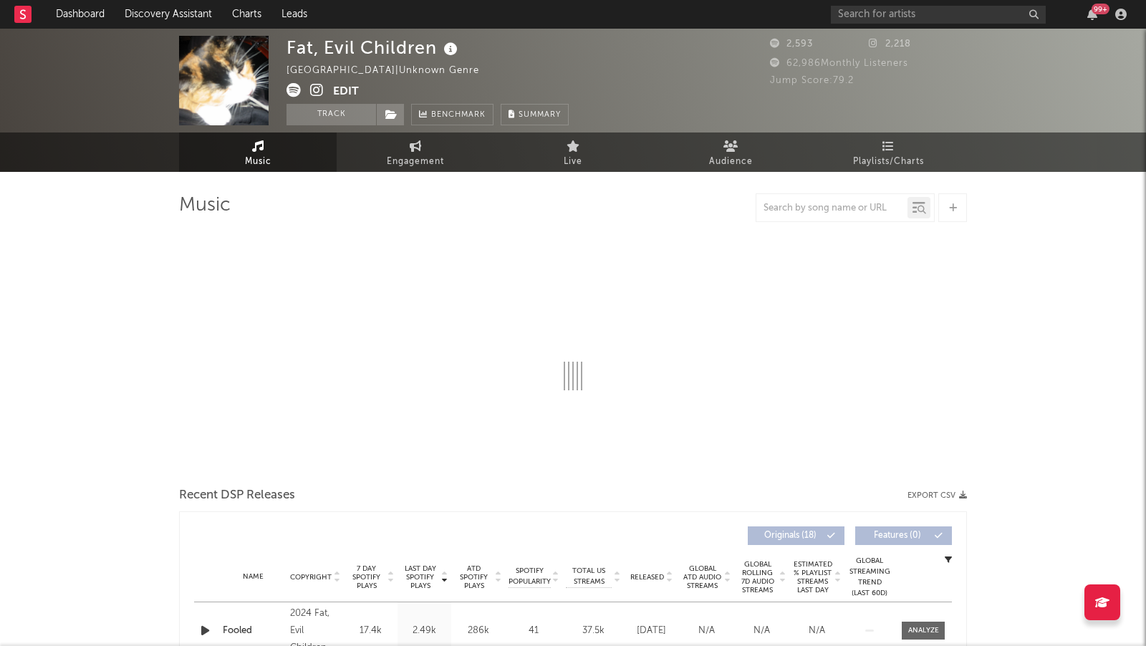
select select "1w"
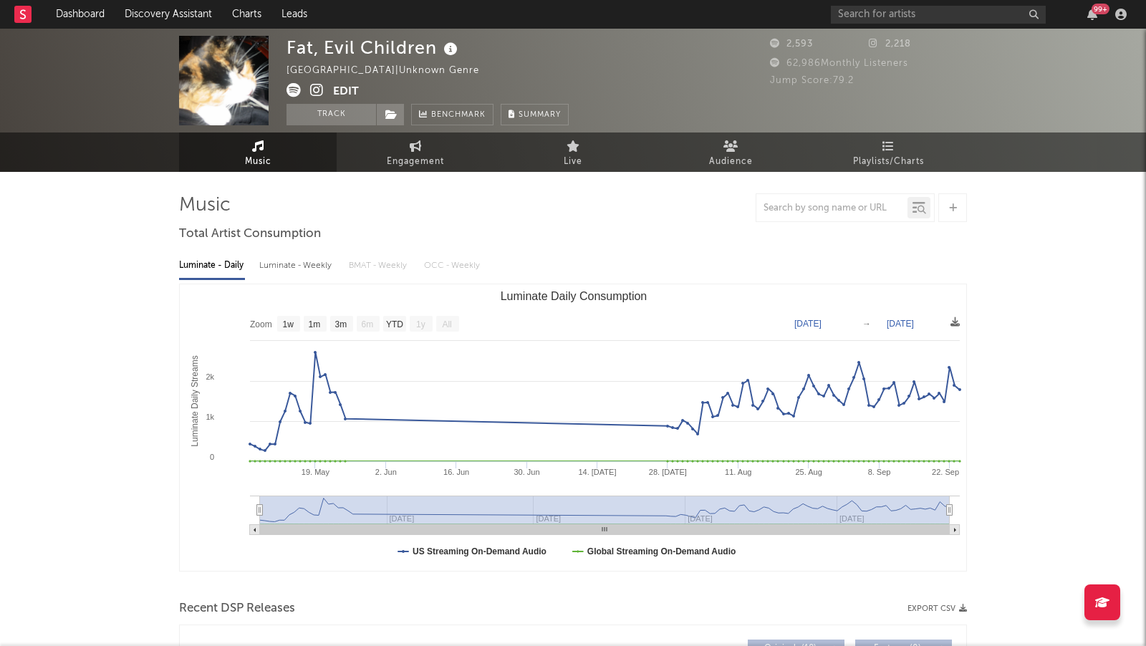
click at [323, 90] on icon at bounding box center [317, 90] width 14 height 14
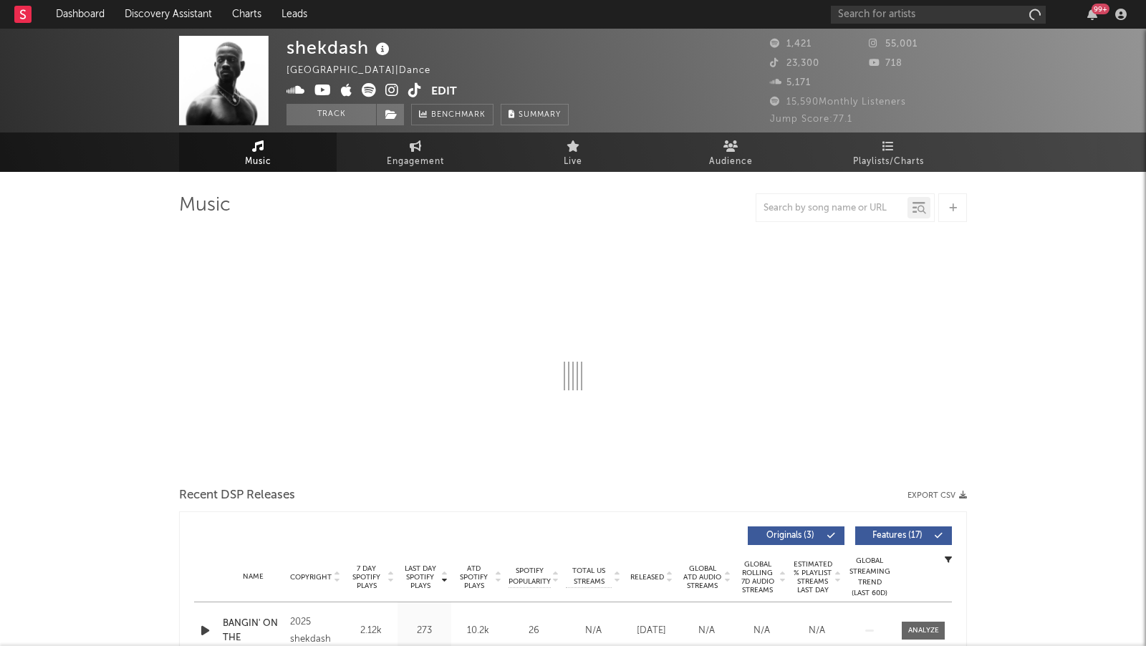
select select "1w"
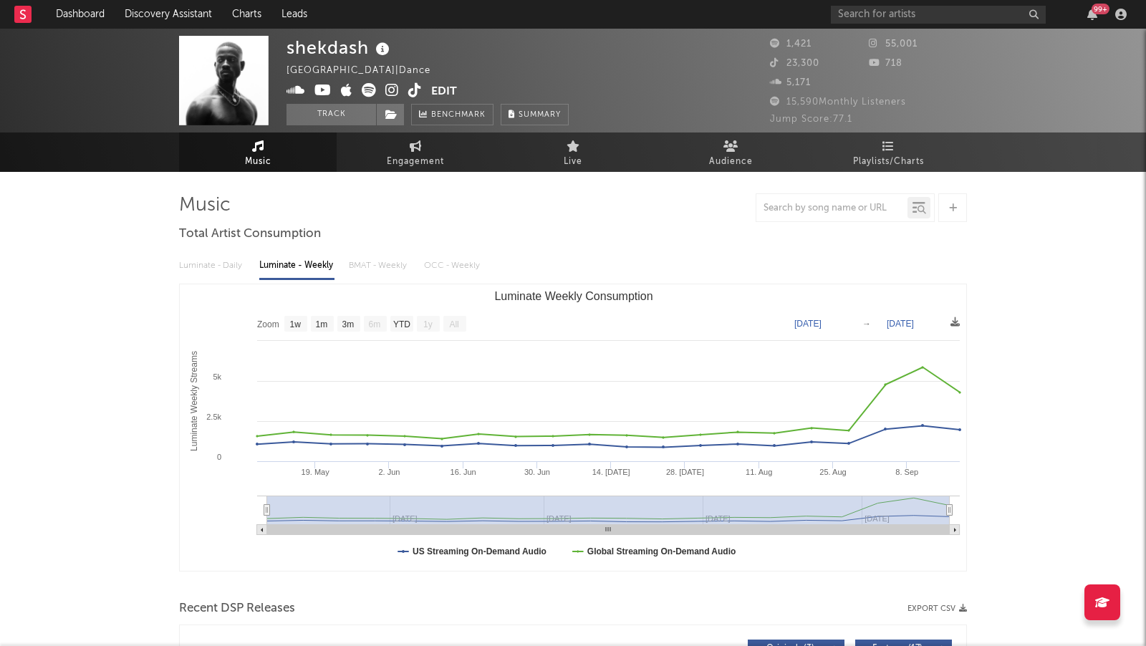
click at [394, 94] on icon at bounding box center [392, 90] width 14 height 14
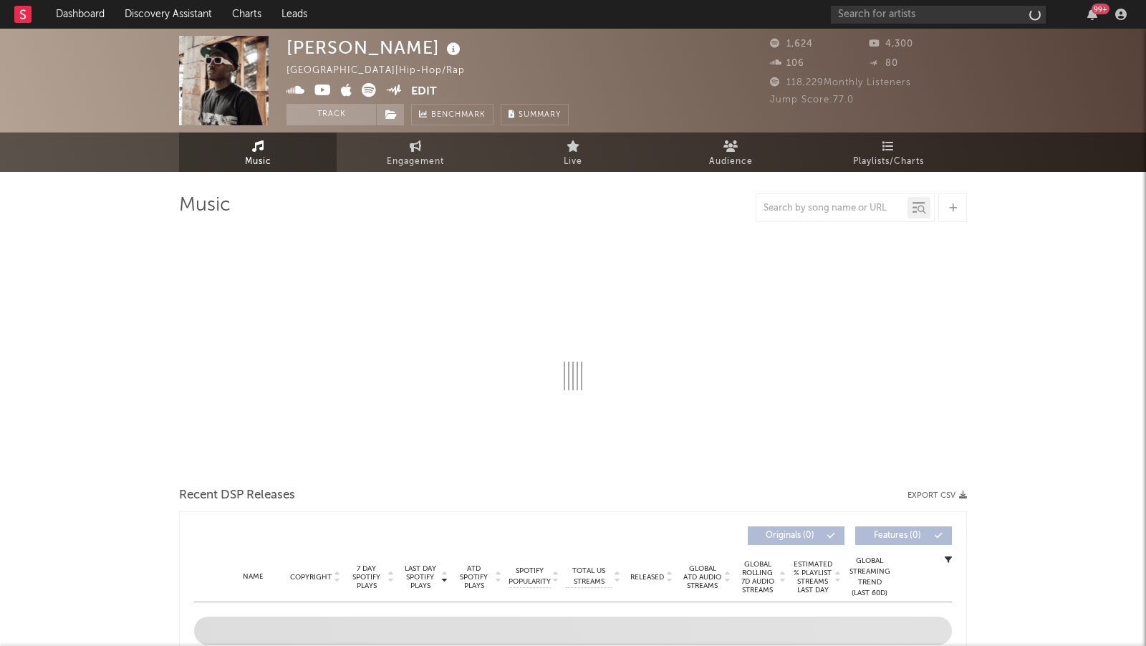
select select "6m"
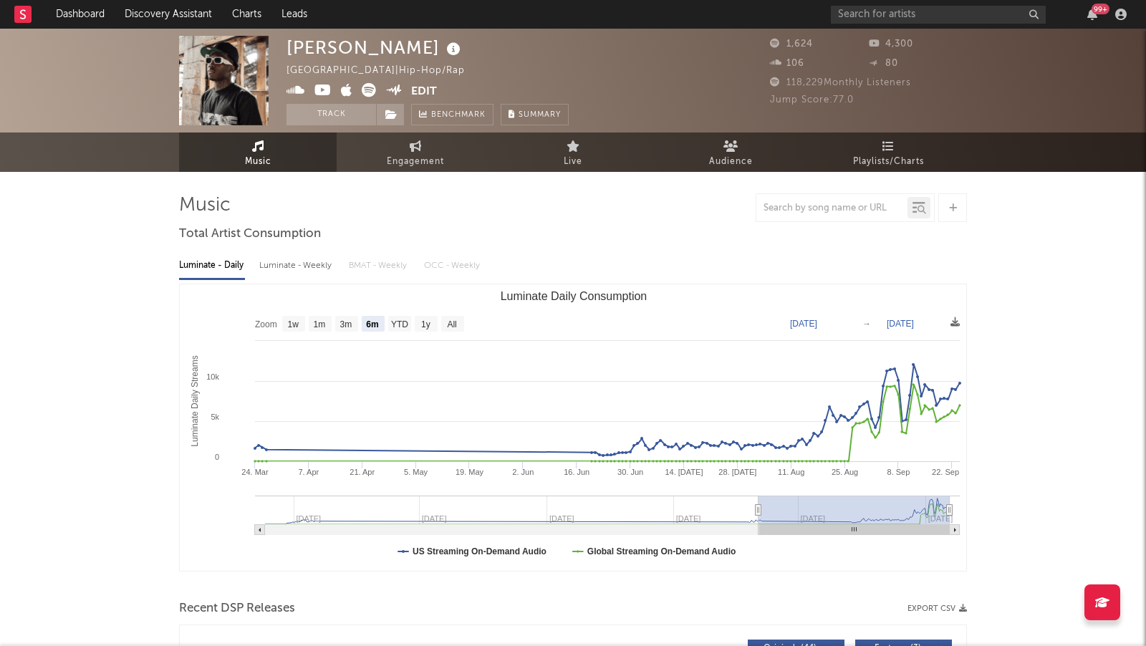
click at [294, 88] on icon at bounding box center [296, 90] width 19 height 14
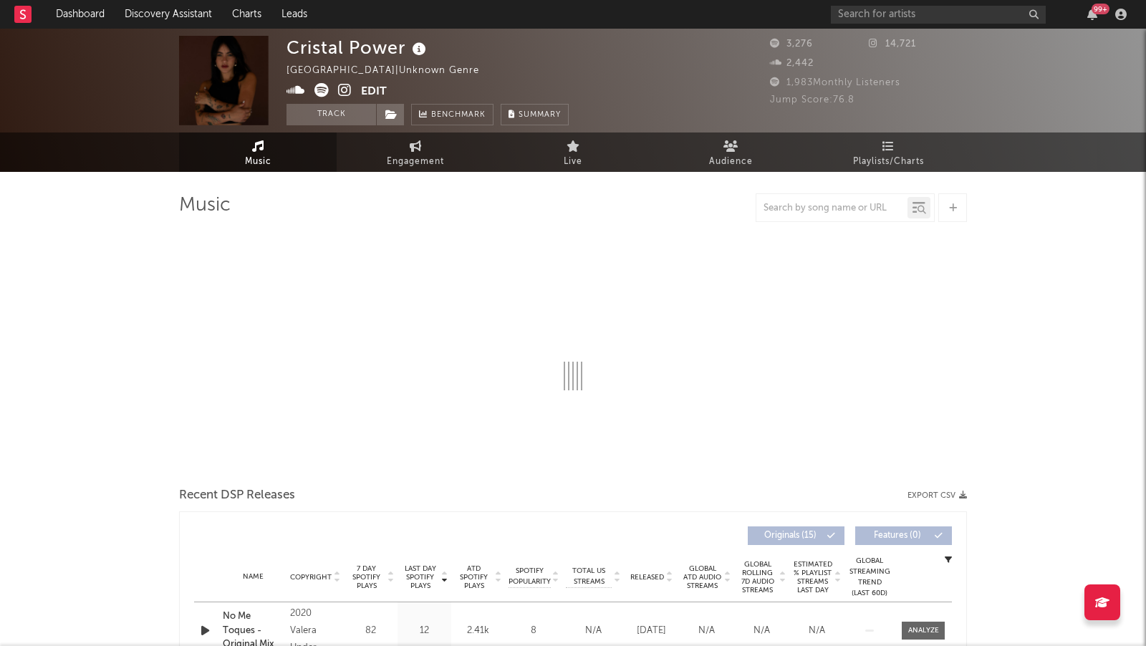
select select "1w"
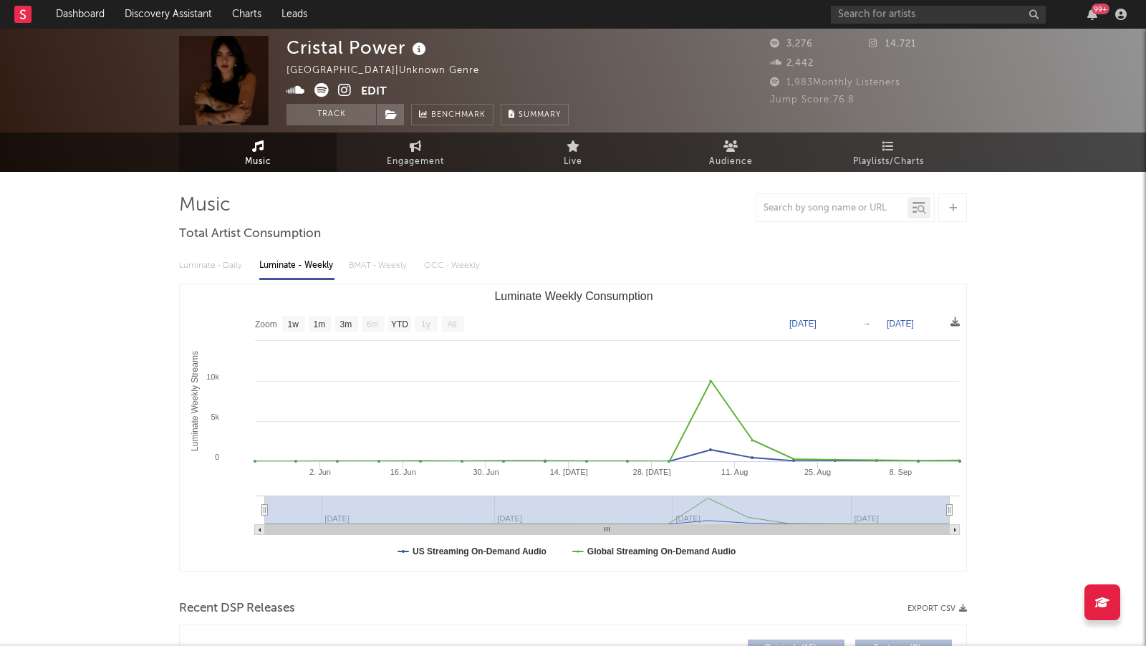
click at [345, 90] on icon at bounding box center [345, 90] width 14 height 14
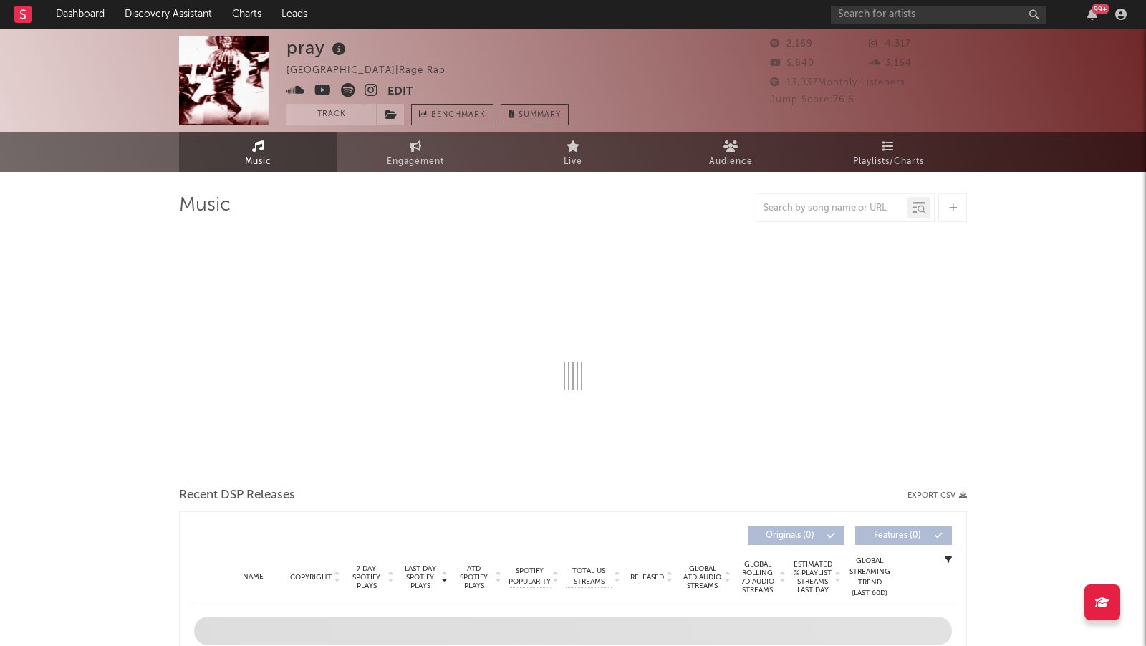
select select "1w"
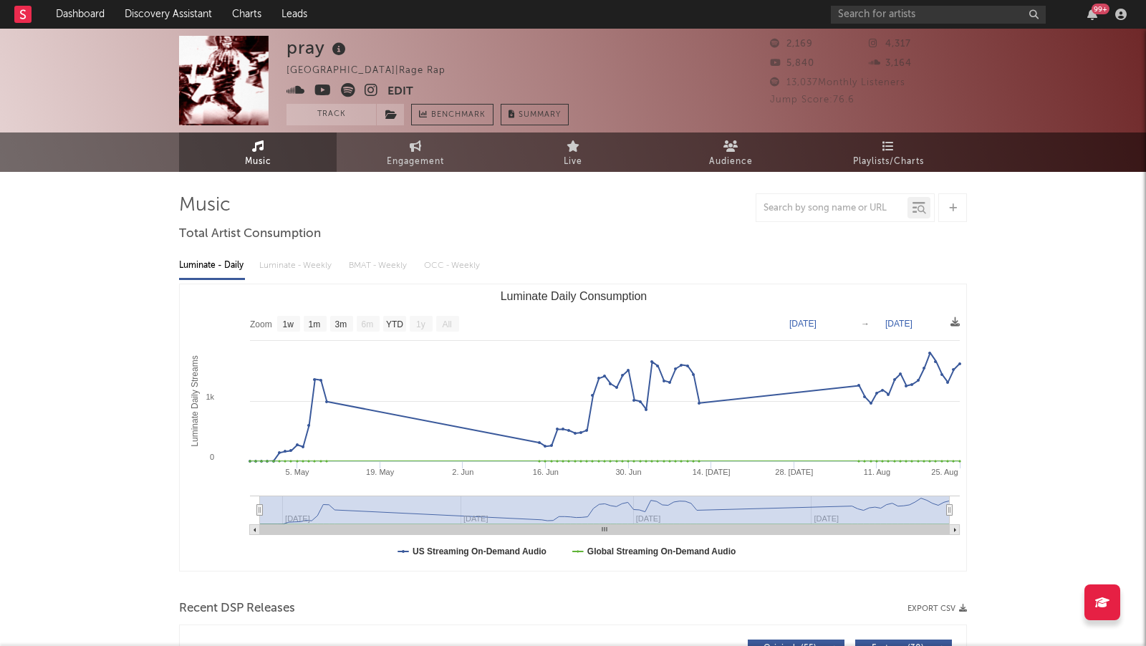
click at [365, 87] on icon at bounding box center [372, 90] width 14 height 14
click at [289, 90] on icon at bounding box center [296, 90] width 19 height 14
click at [347, 89] on icon at bounding box center [348, 90] width 14 height 14
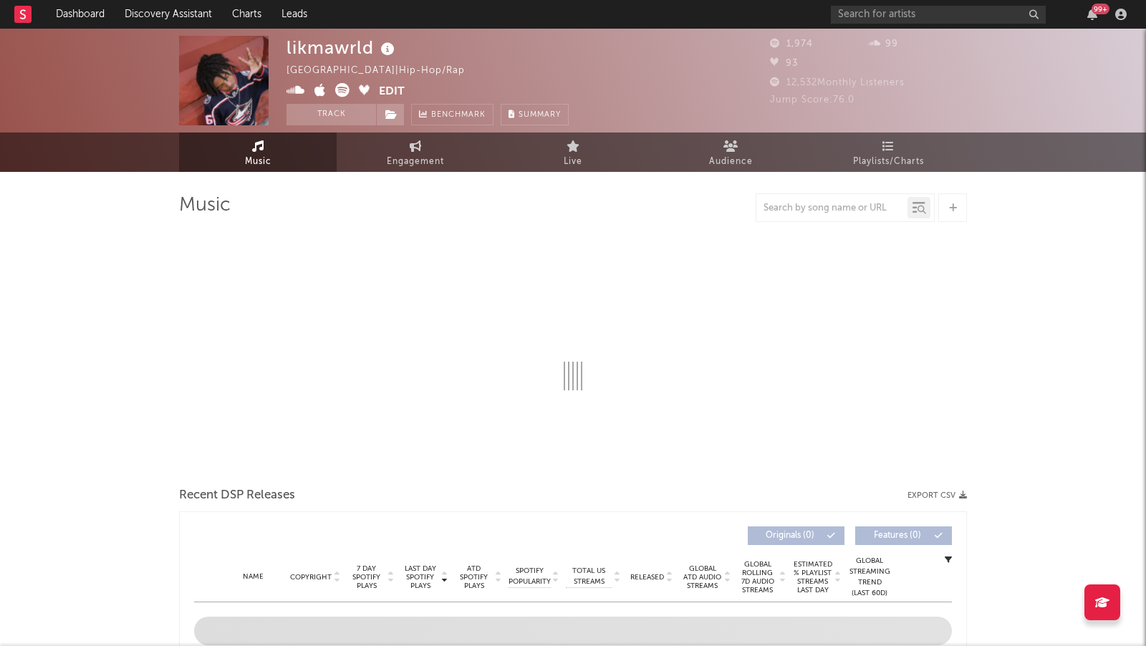
select select "1w"
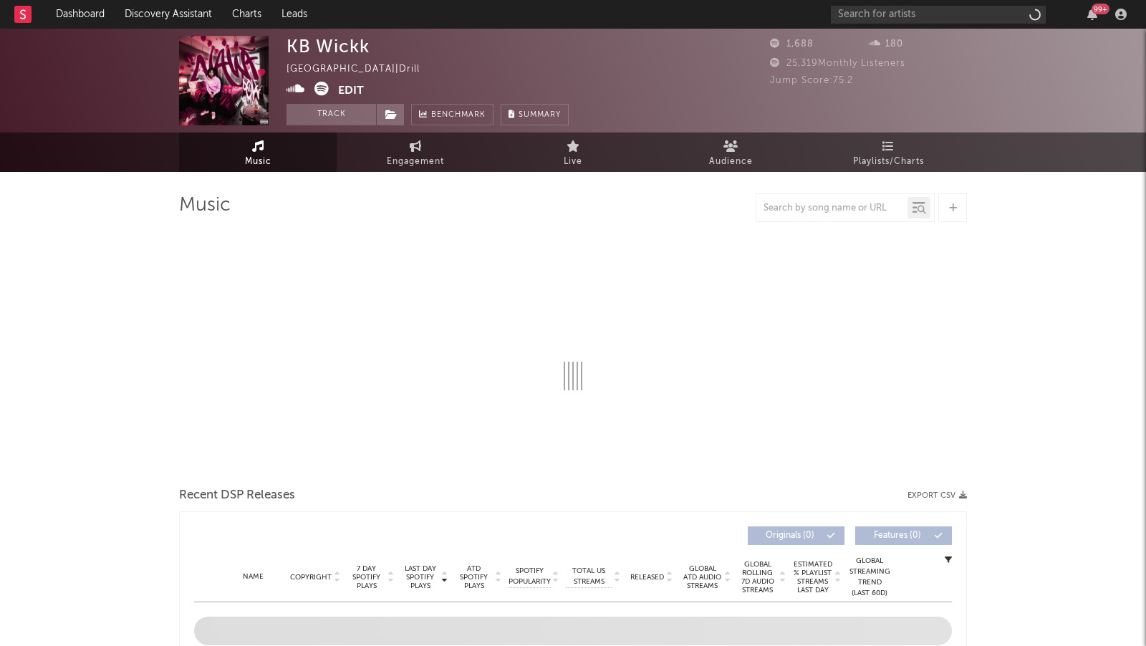
select select "6m"
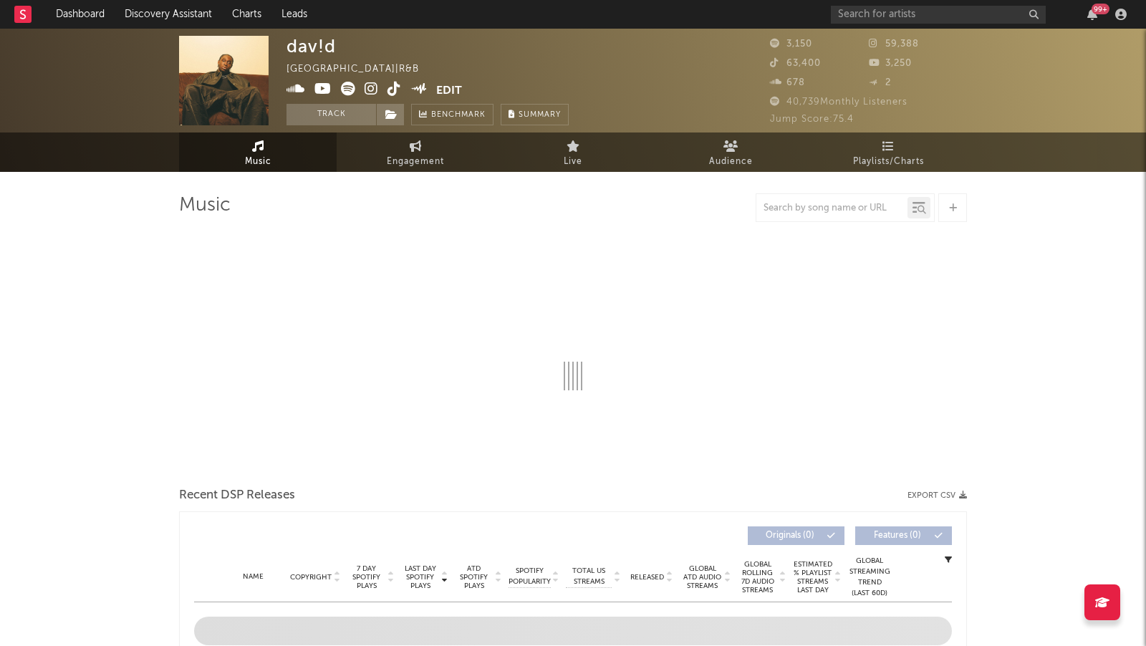
select select "6m"
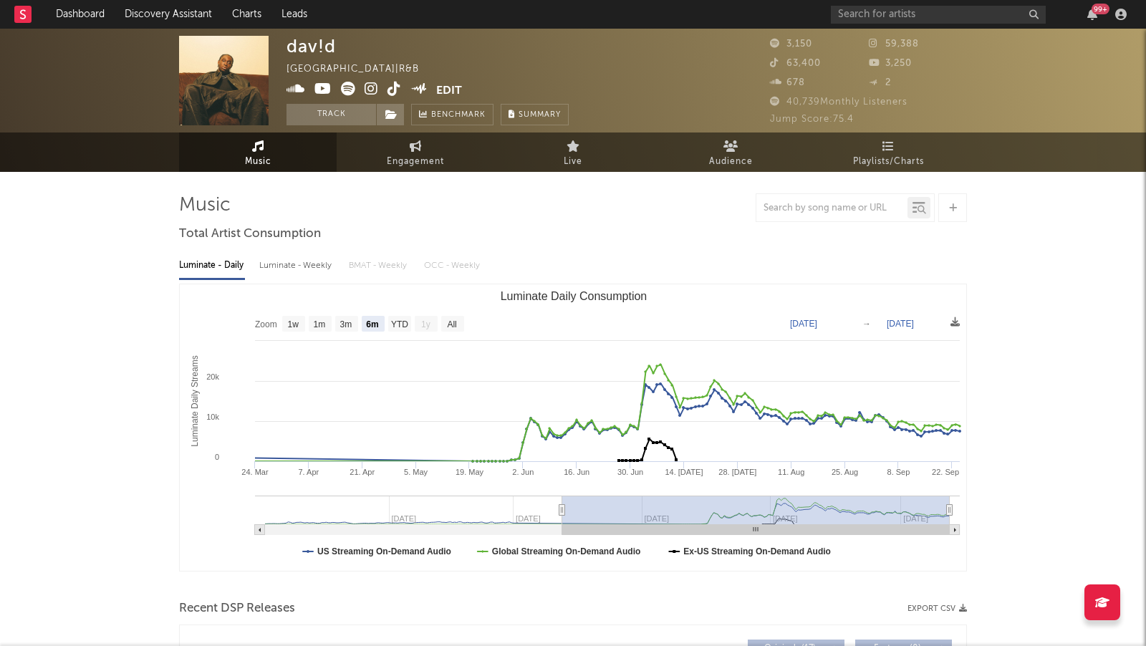
click at [367, 85] on icon at bounding box center [372, 89] width 14 height 14
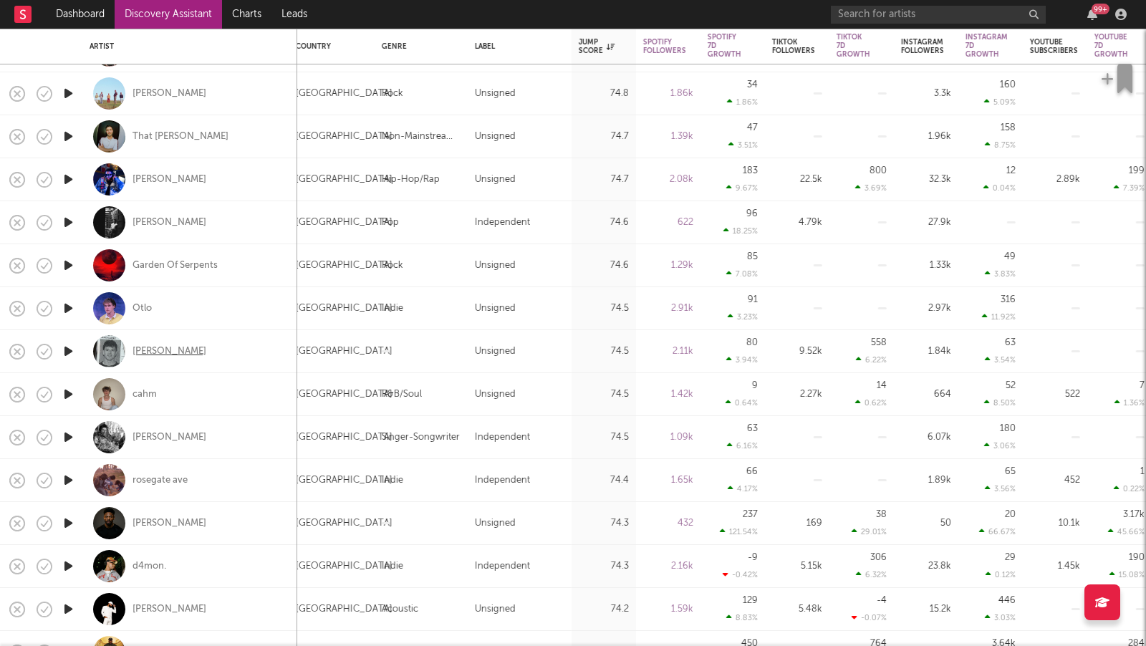
click at [158, 346] on div "RYLAND" at bounding box center [170, 351] width 74 height 13
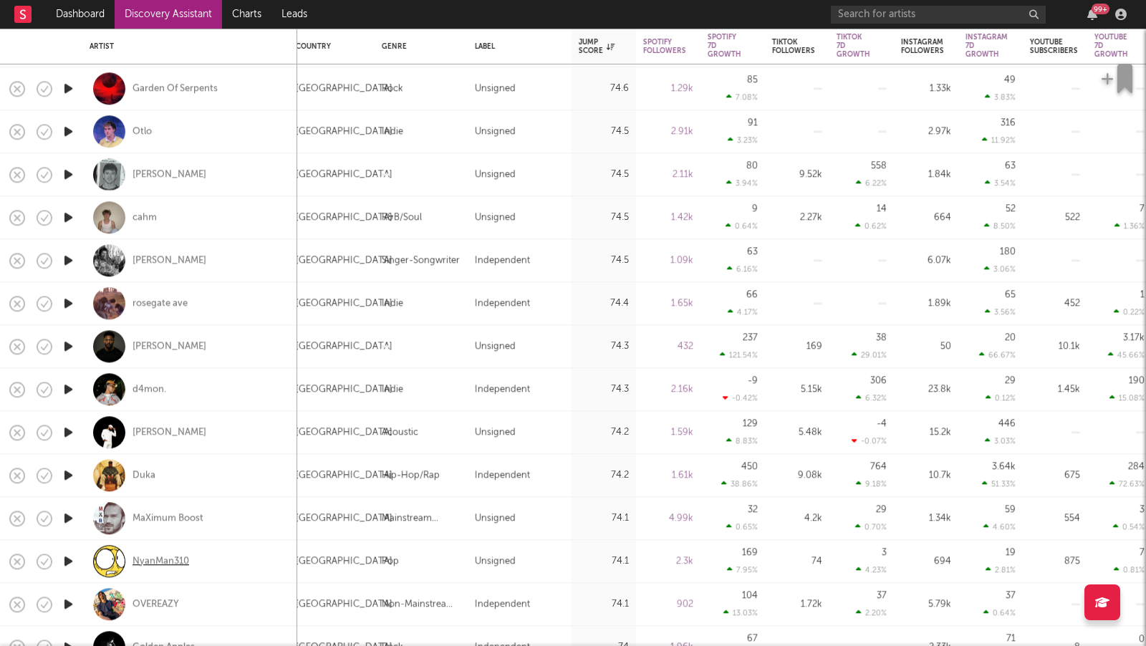
click at [158, 560] on div "NyanMan310" at bounding box center [161, 561] width 57 height 13
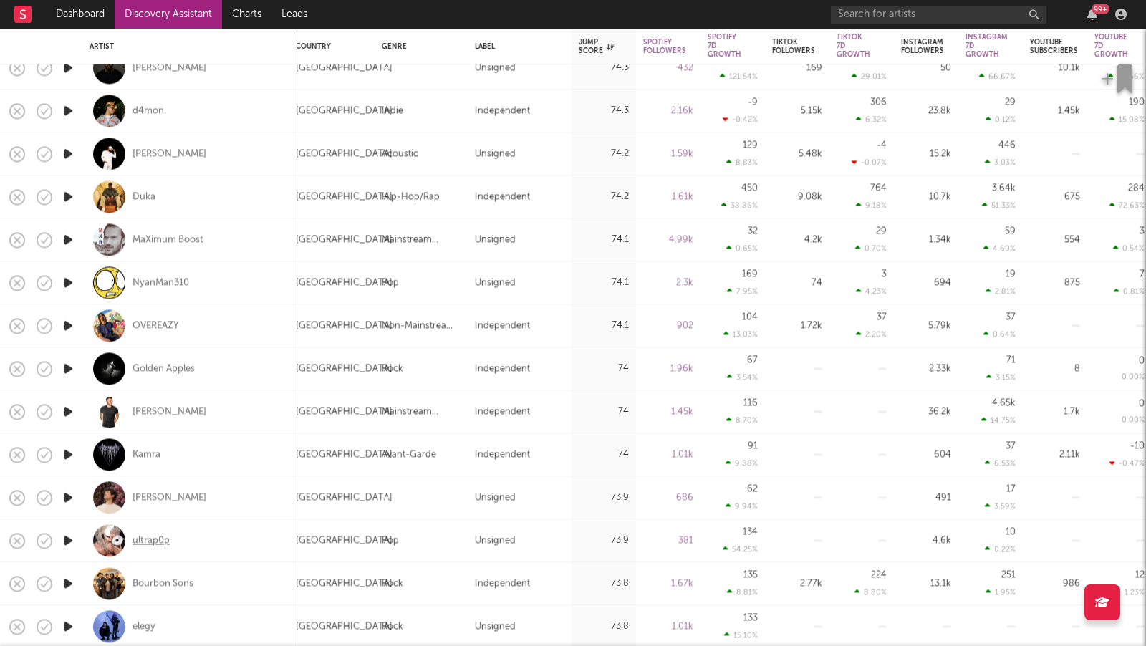
click at [156, 536] on div "ultrap0p" at bounding box center [151, 540] width 37 height 13
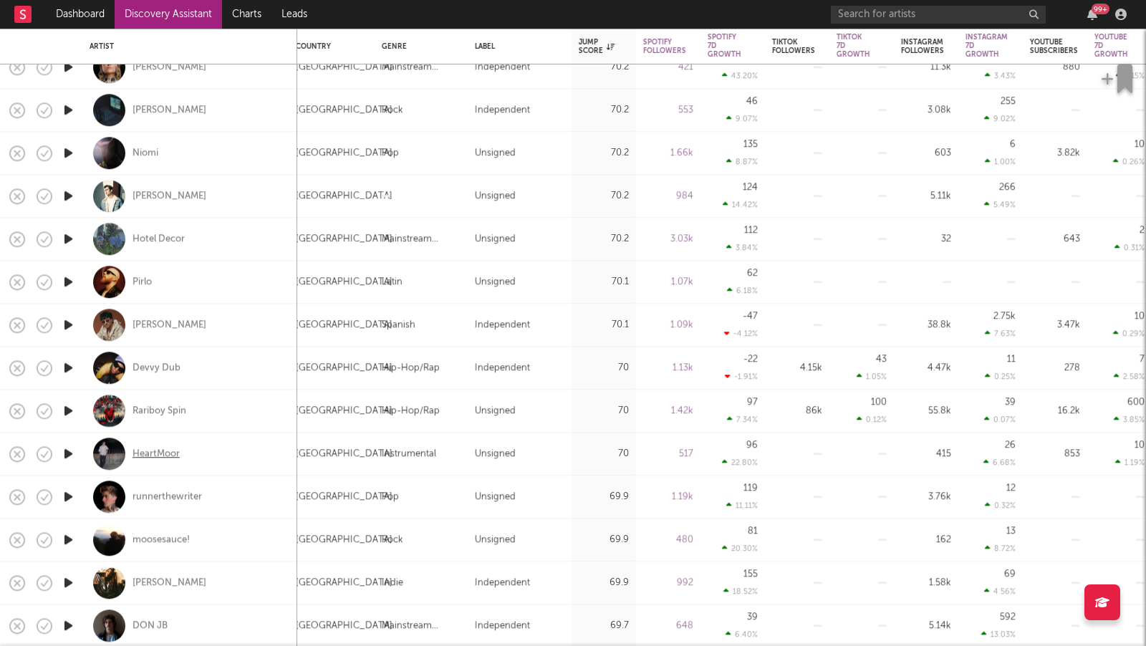
click at [172, 454] on div "HeartMoor" at bounding box center [156, 454] width 47 height 13
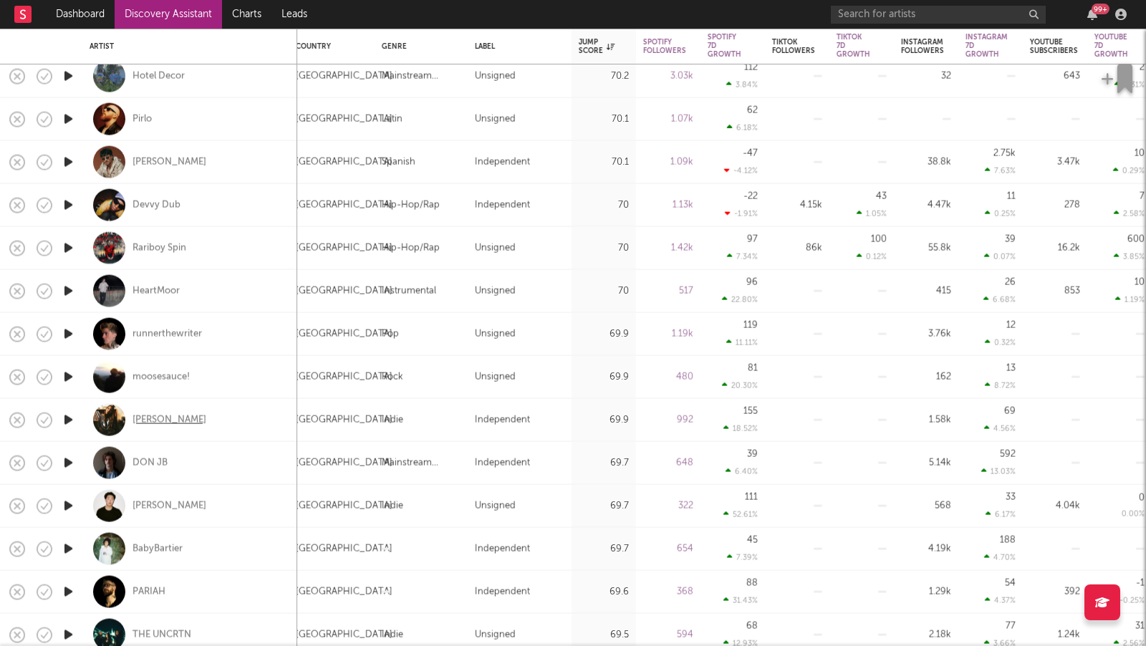
click at [191, 418] on div "Jordan Patterson" at bounding box center [170, 419] width 74 height 13
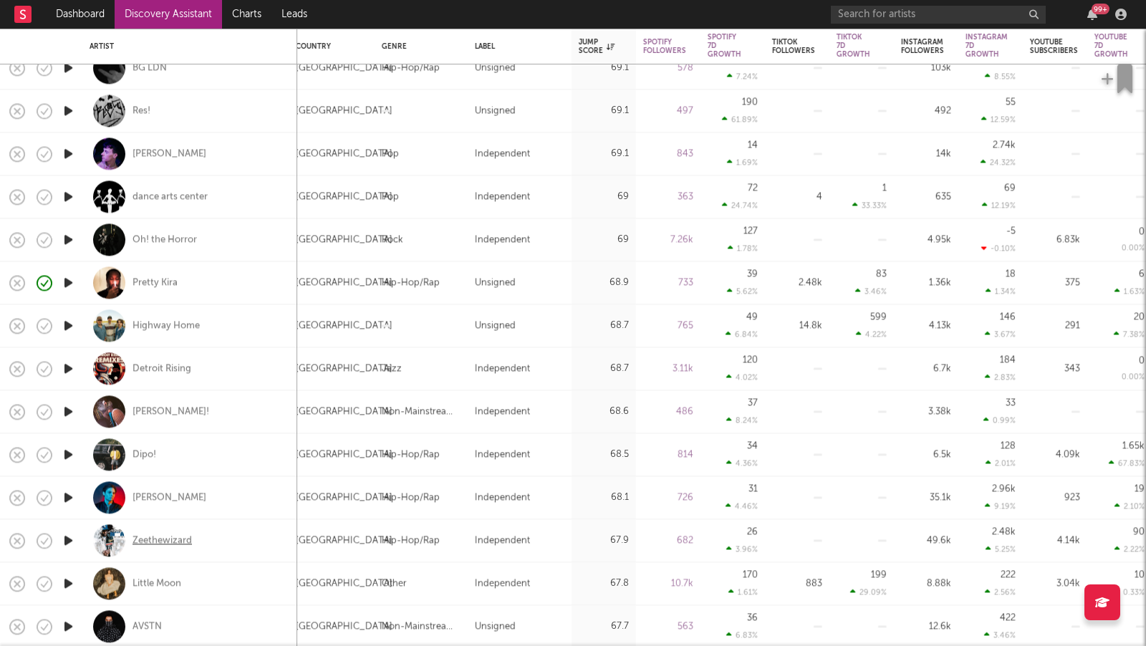
click at [179, 539] on div "Zeethewizard" at bounding box center [162, 540] width 59 height 13
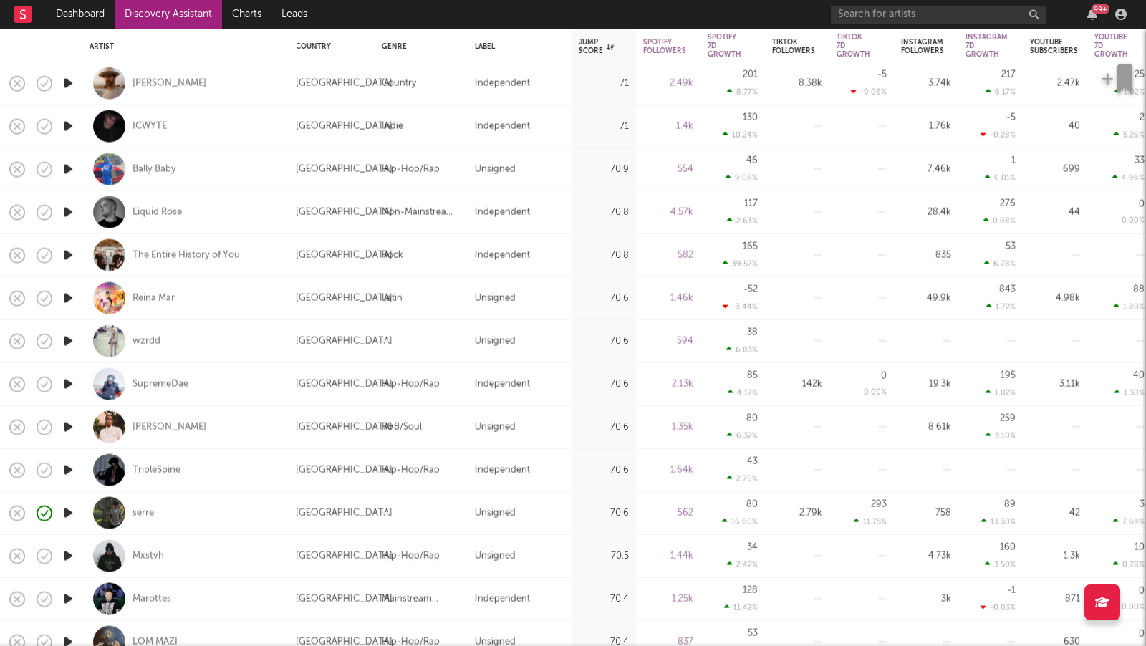
click at [188, 14] on link "Discovery Assistant" at bounding box center [168, 14] width 107 height 29
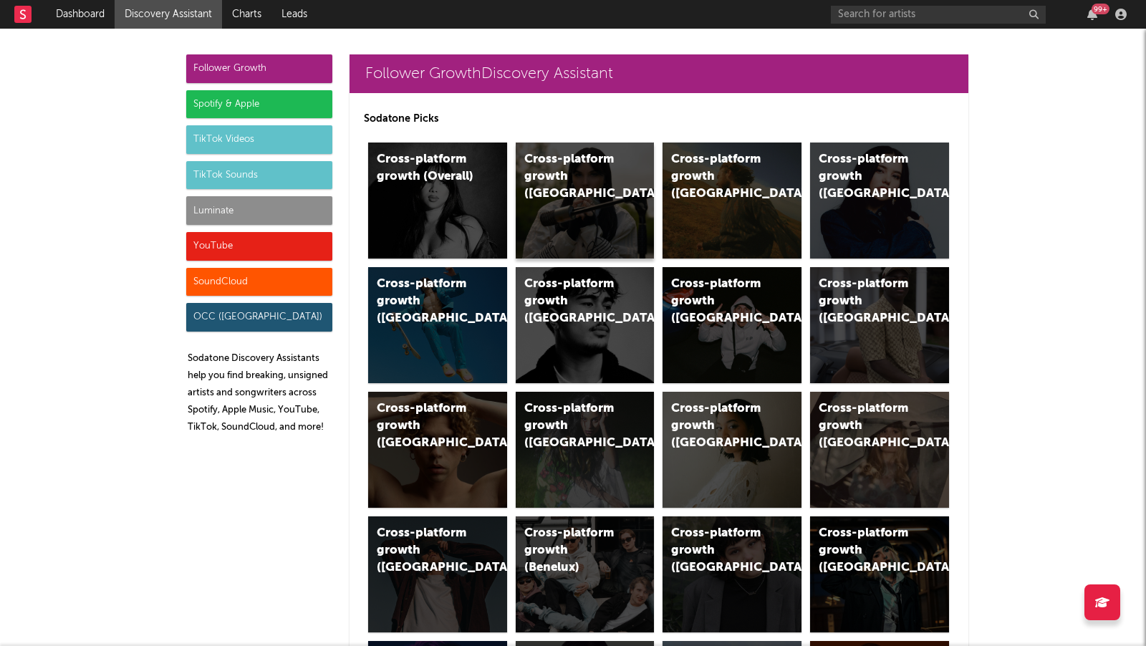
click at [606, 208] on div "Cross-platform growth (UK)" at bounding box center [585, 201] width 139 height 116
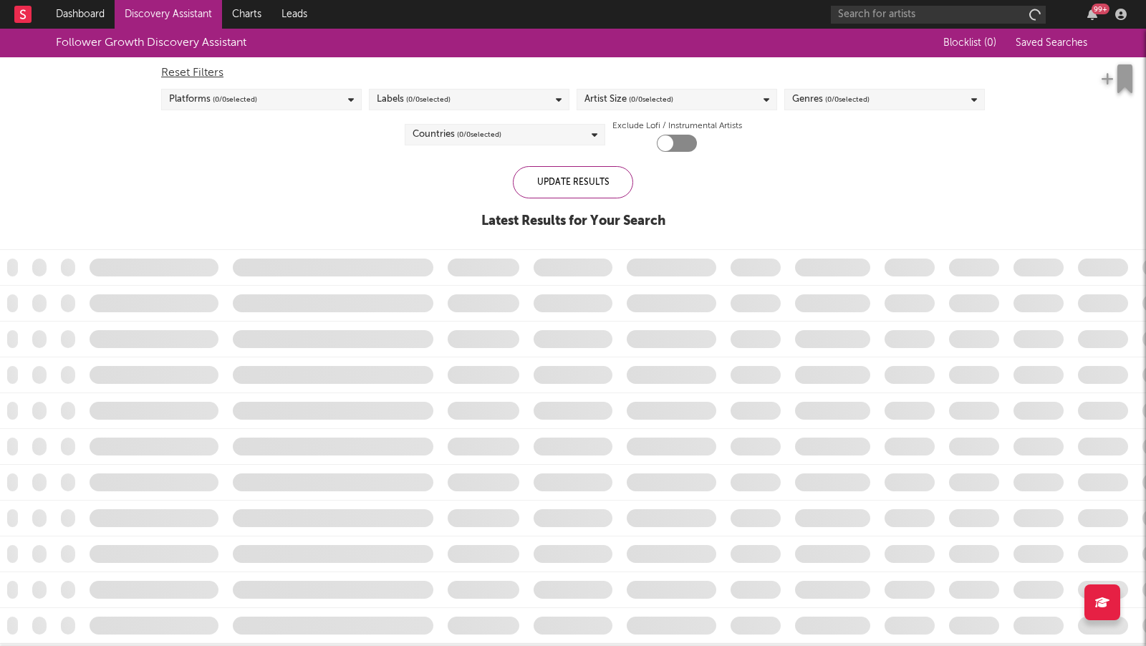
checkbox input "true"
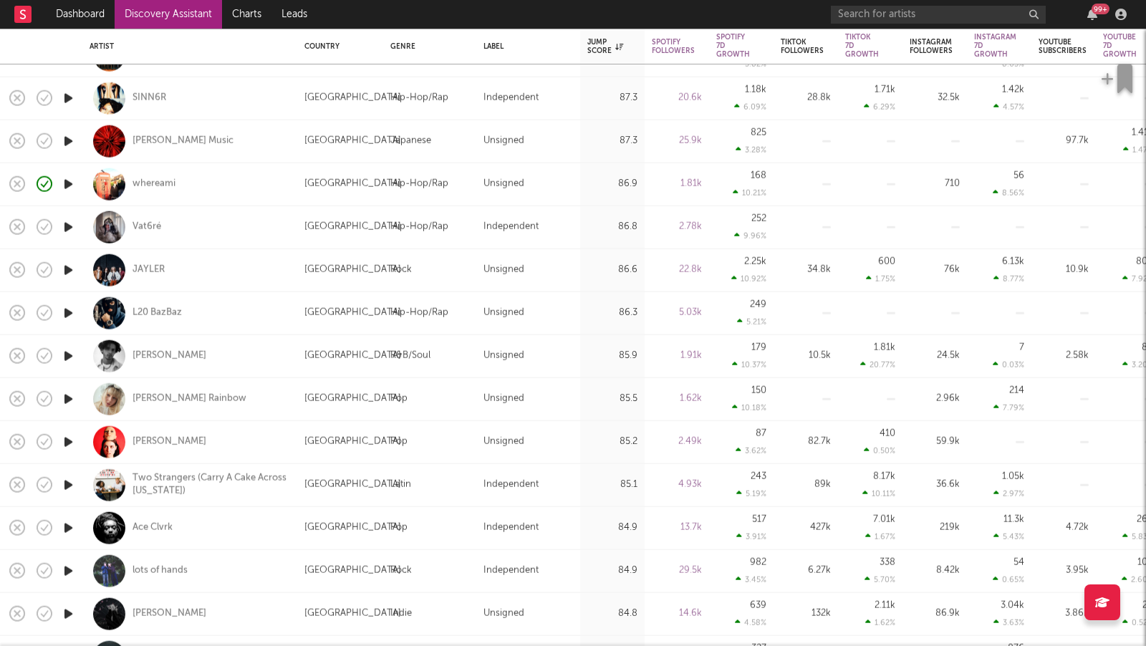
click at [199, 17] on link "Discovery Assistant" at bounding box center [168, 14] width 107 height 29
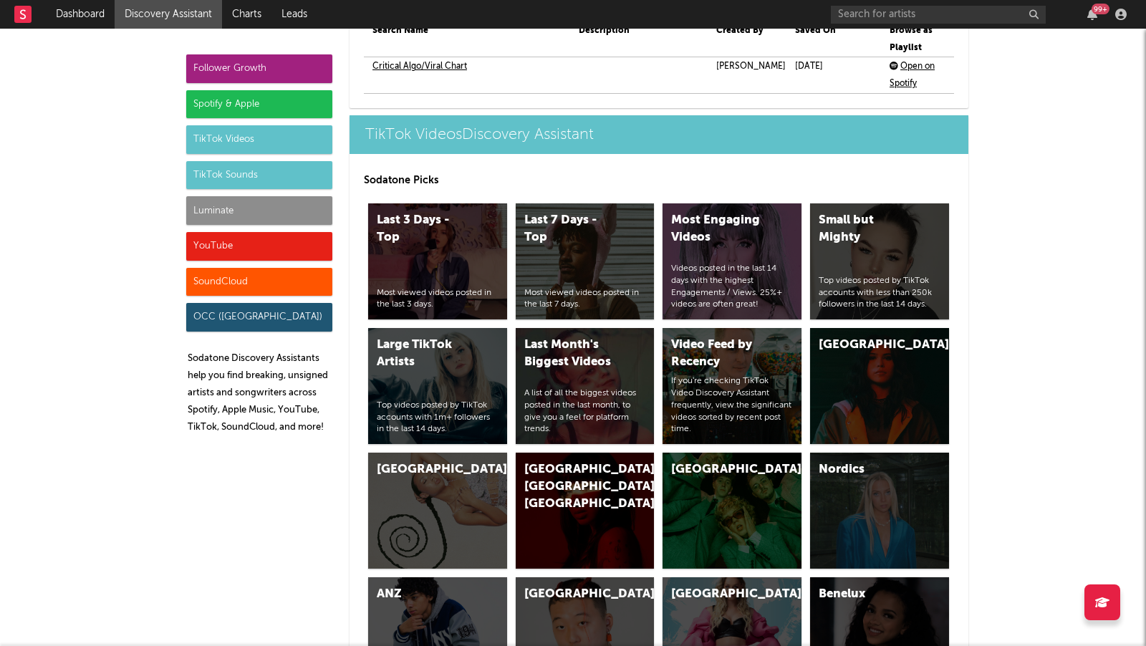
scroll to position [3335, 0]
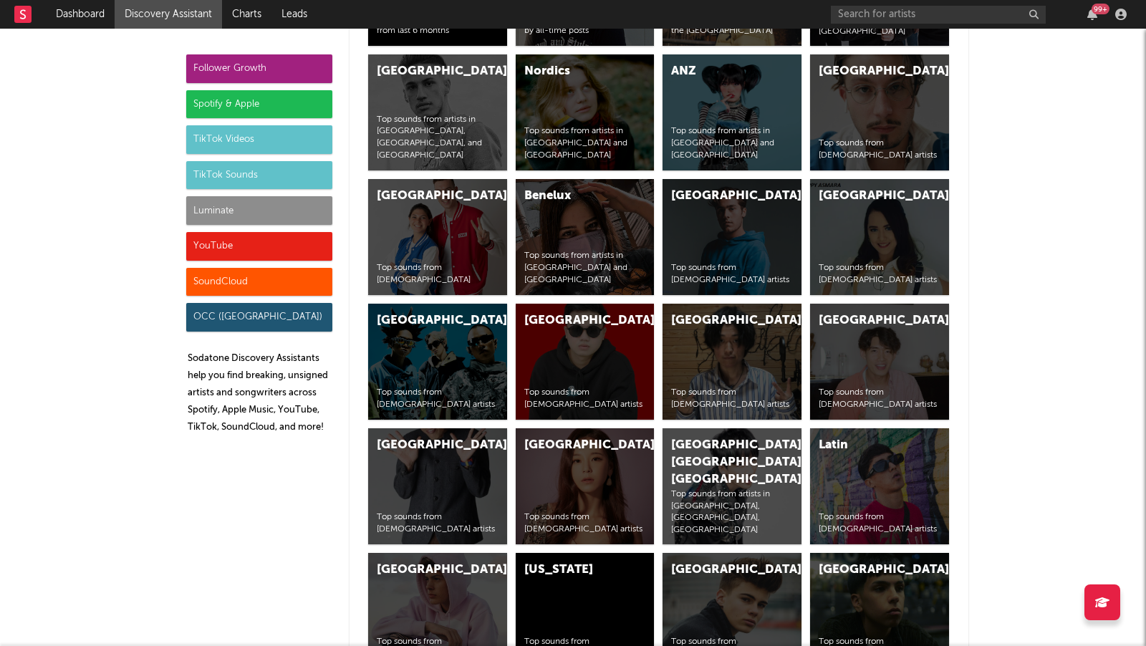
click at [292, 208] on div "Luminate" at bounding box center [259, 210] width 146 height 29
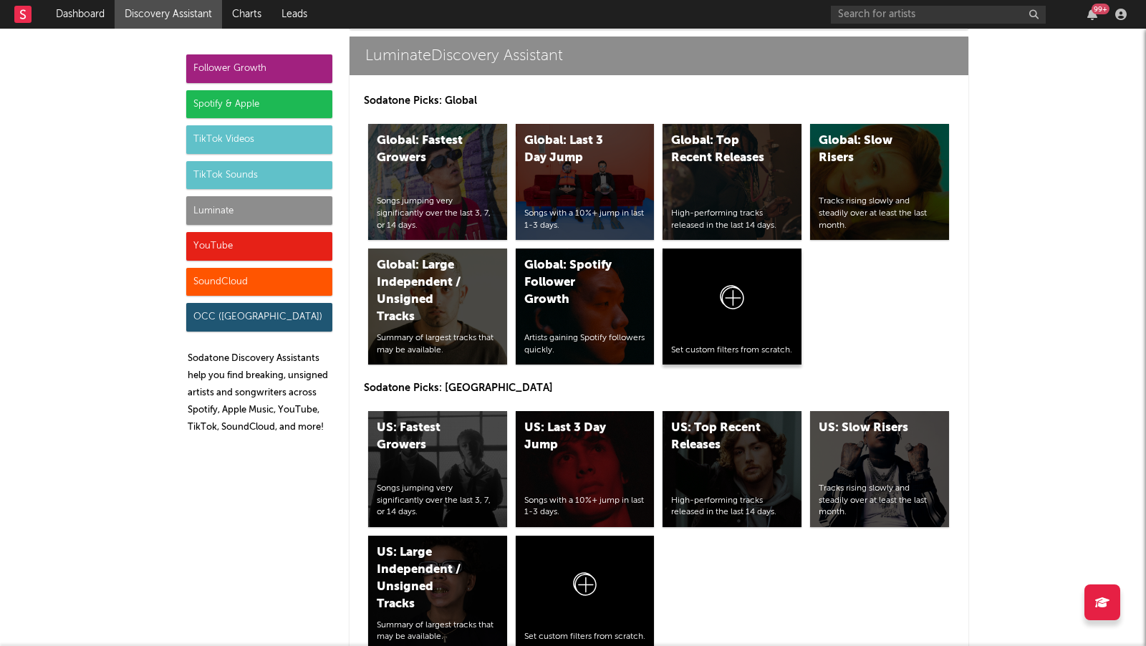
scroll to position [6298, 0]
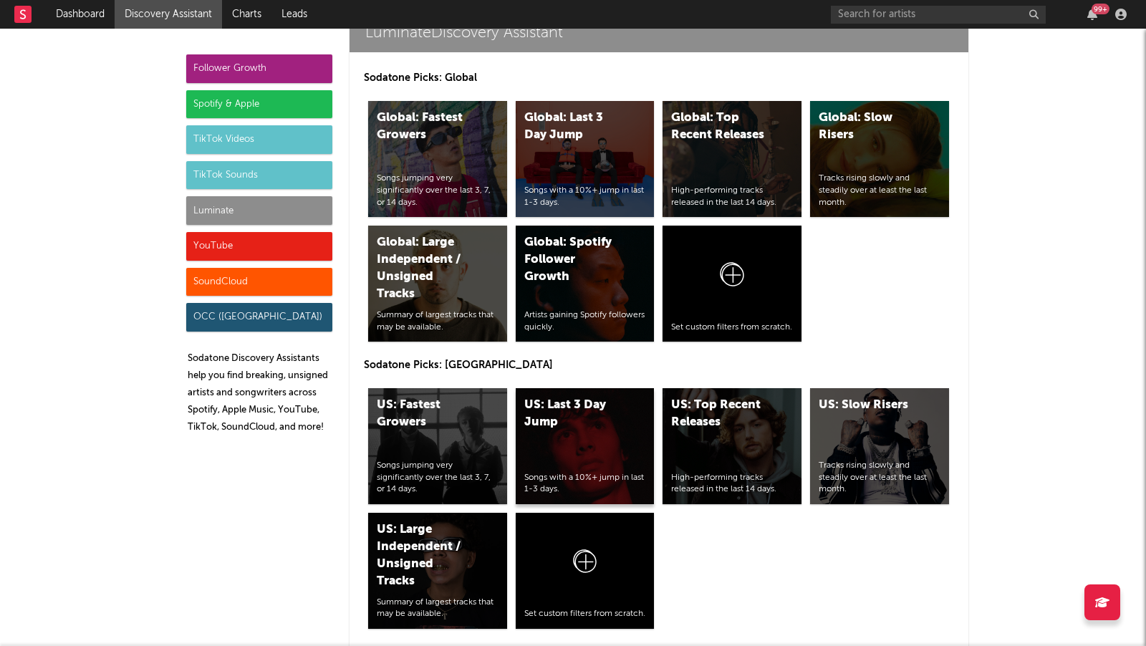
click at [587, 402] on div "US: Last 3 Day Jump Songs with a 10%+ jump in last 1-3 days." at bounding box center [585, 446] width 139 height 116
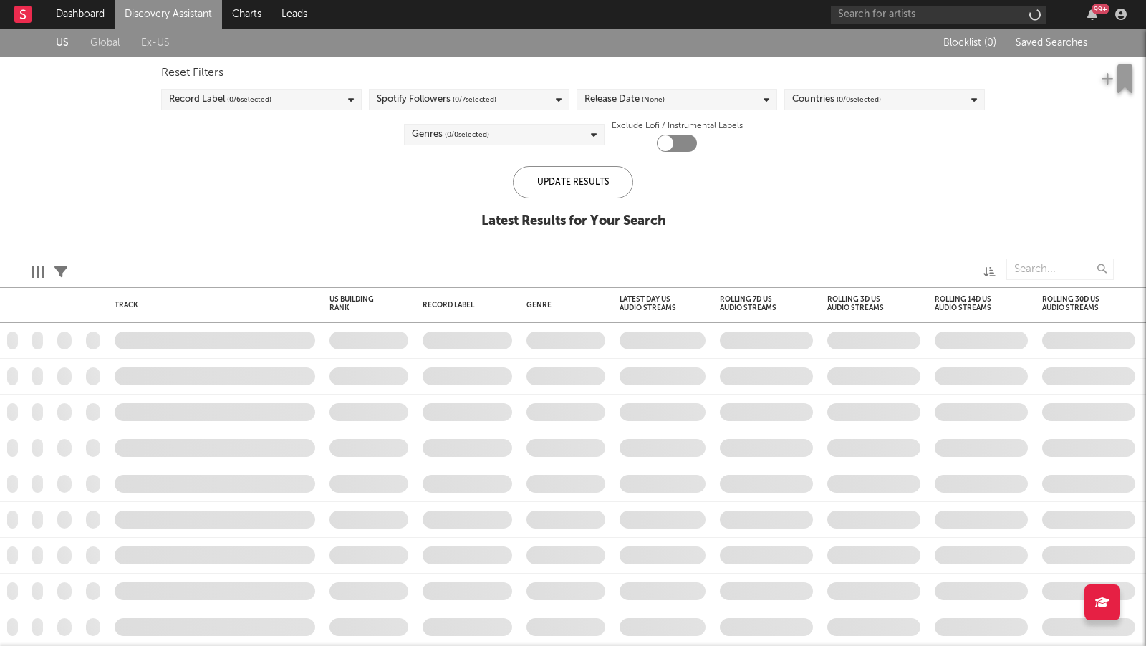
checkbox input "true"
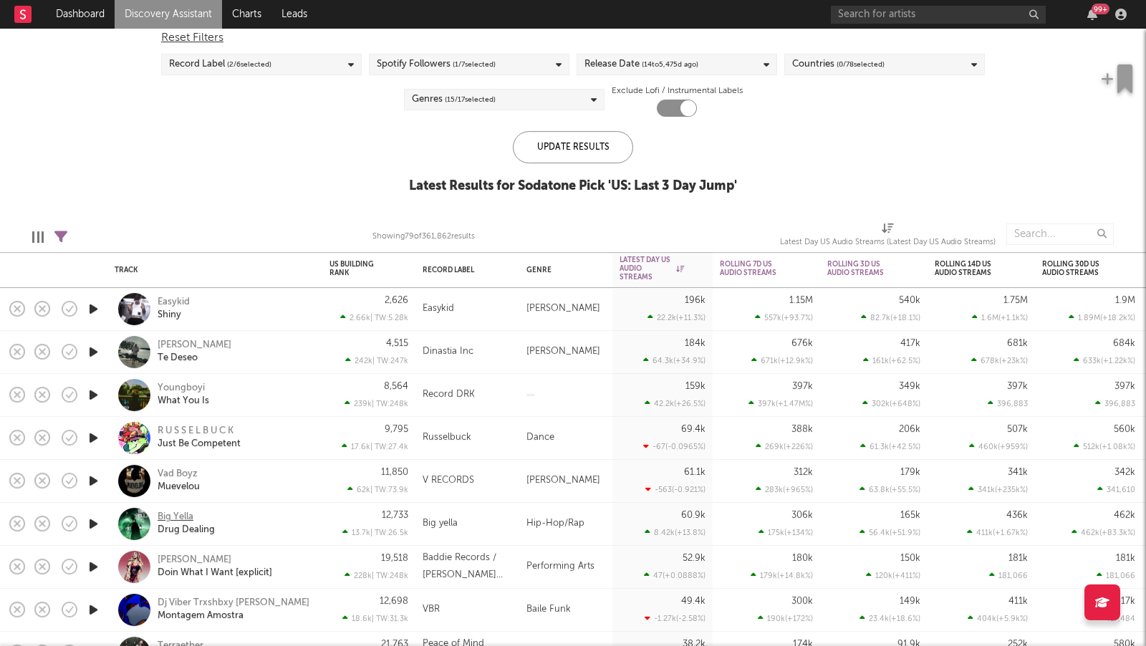
click at [174, 514] on div "Big Yella" at bounding box center [176, 517] width 36 height 13
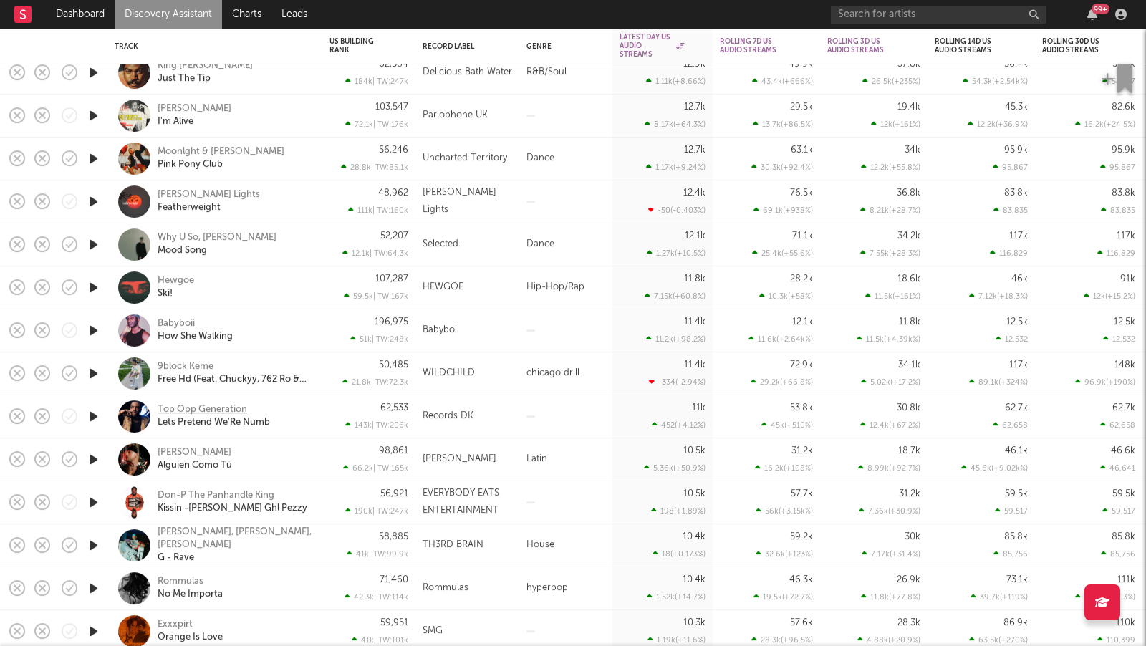
click at [236, 410] on div "Top Opp Generation" at bounding box center [203, 410] width 90 height 13
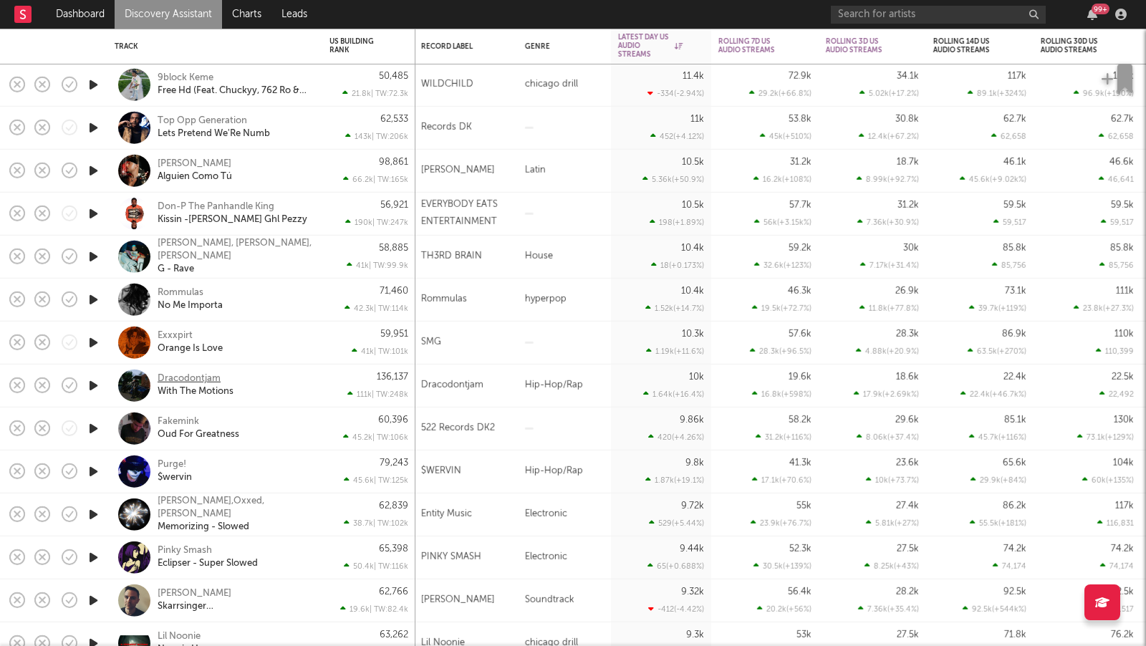
click at [213, 376] on div "Dracodontjam" at bounding box center [189, 378] width 63 height 13
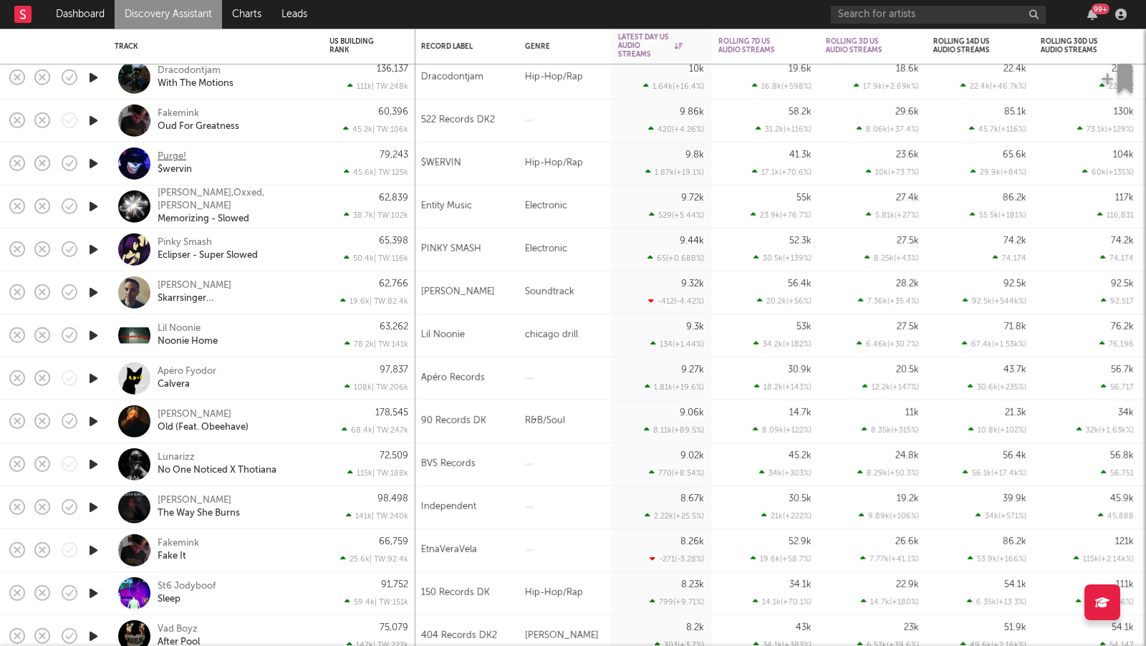
click at [174, 155] on div "Purge!" at bounding box center [172, 156] width 29 height 13
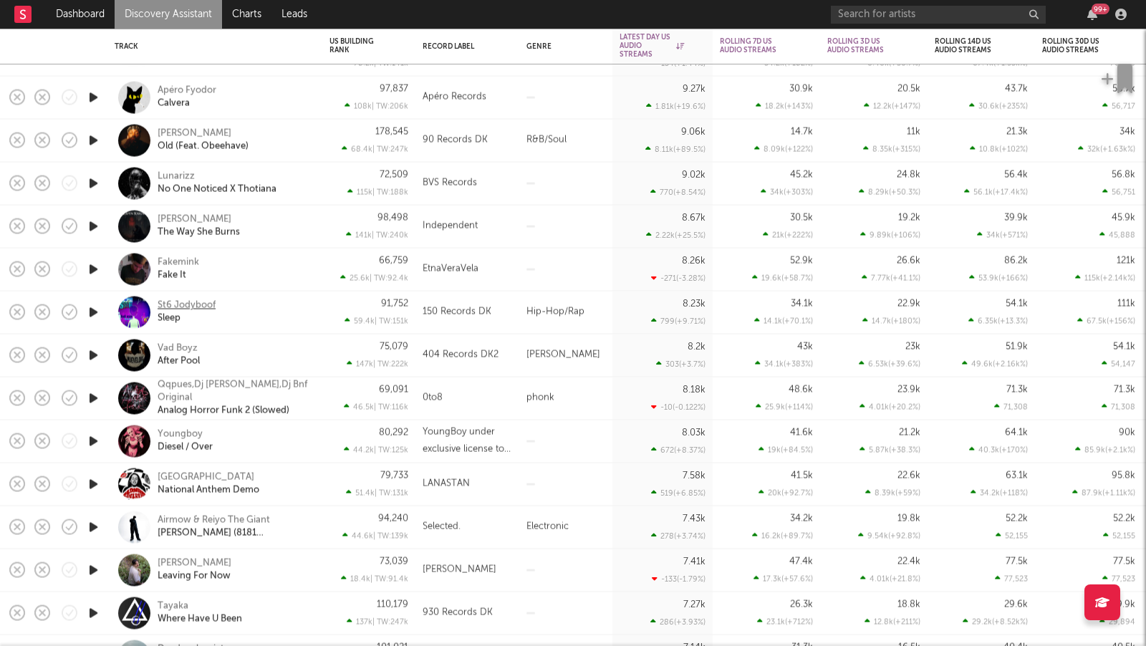
click at [204, 302] on div "St6 Jodyboof" at bounding box center [187, 305] width 58 height 13
click at [188, 348] on div "Vad Boyz" at bounding box center [178, 348] width 40 height 13
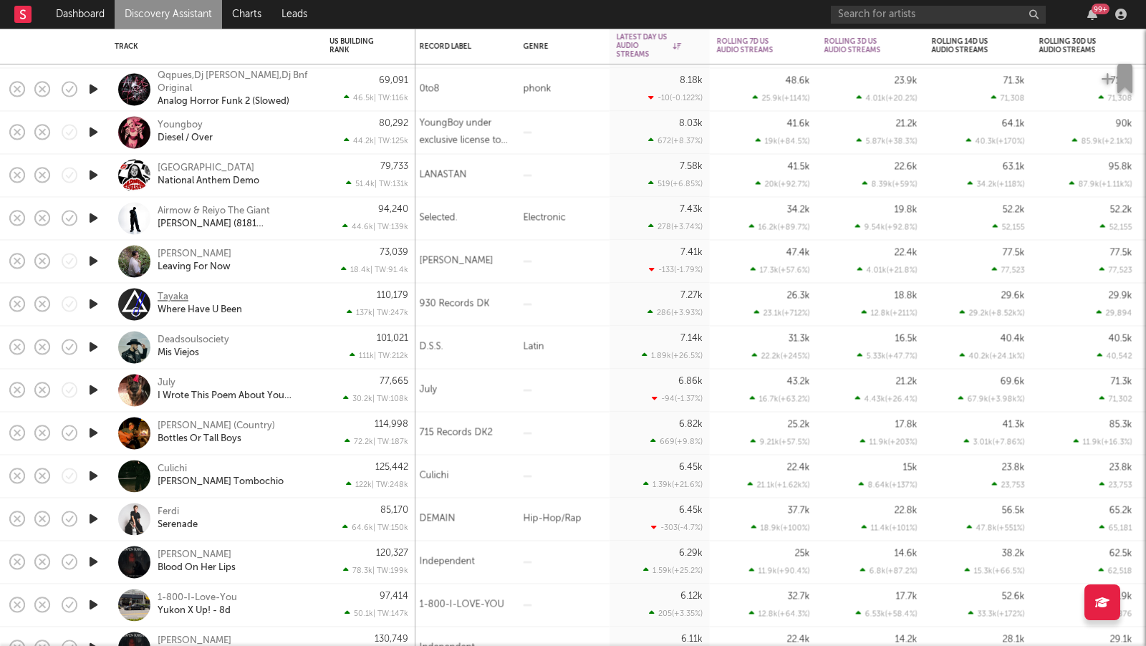
click at [180, 299] on div "Tayaka" at bounding box center [173, 298] width 31 height 13
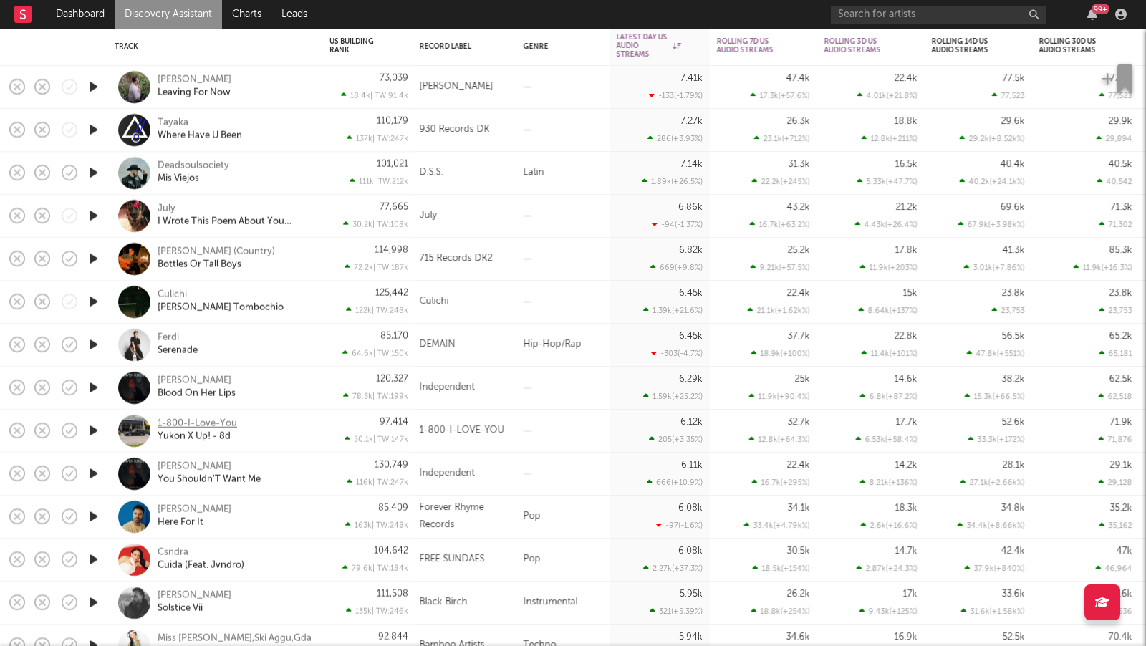
click at [188, 418] on div "1-800-I-Love-You" at bounding box center [198, 424] width 80 height 13
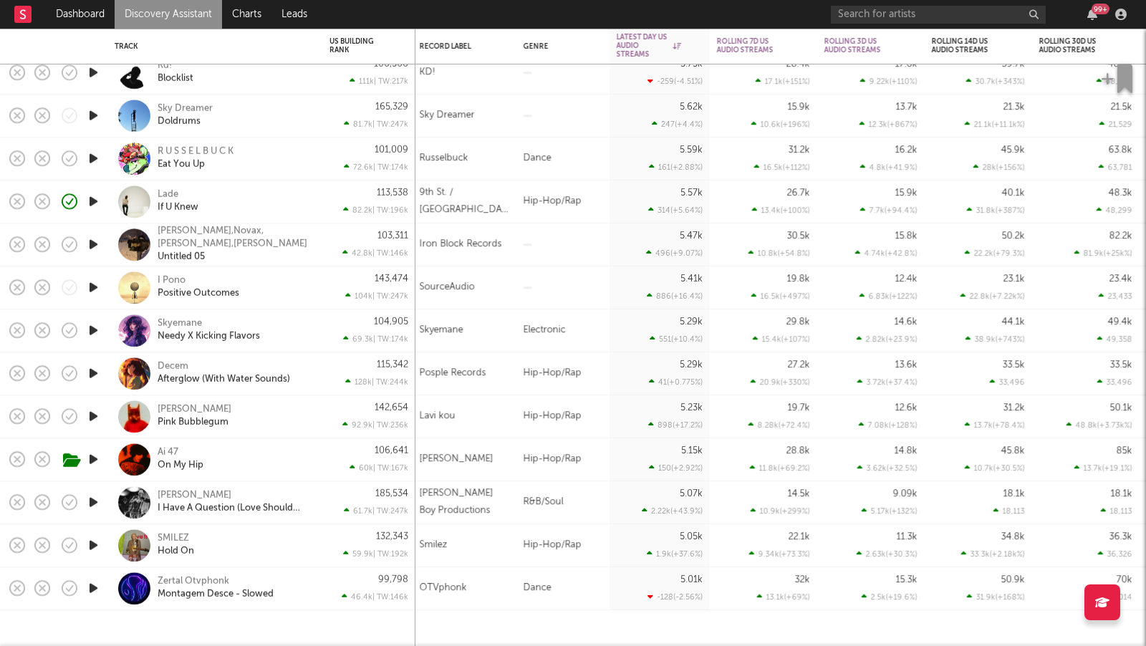
click at [195, 11] on link "Discovery Assistant" at bounding box center [168, 14] width 107 height 29
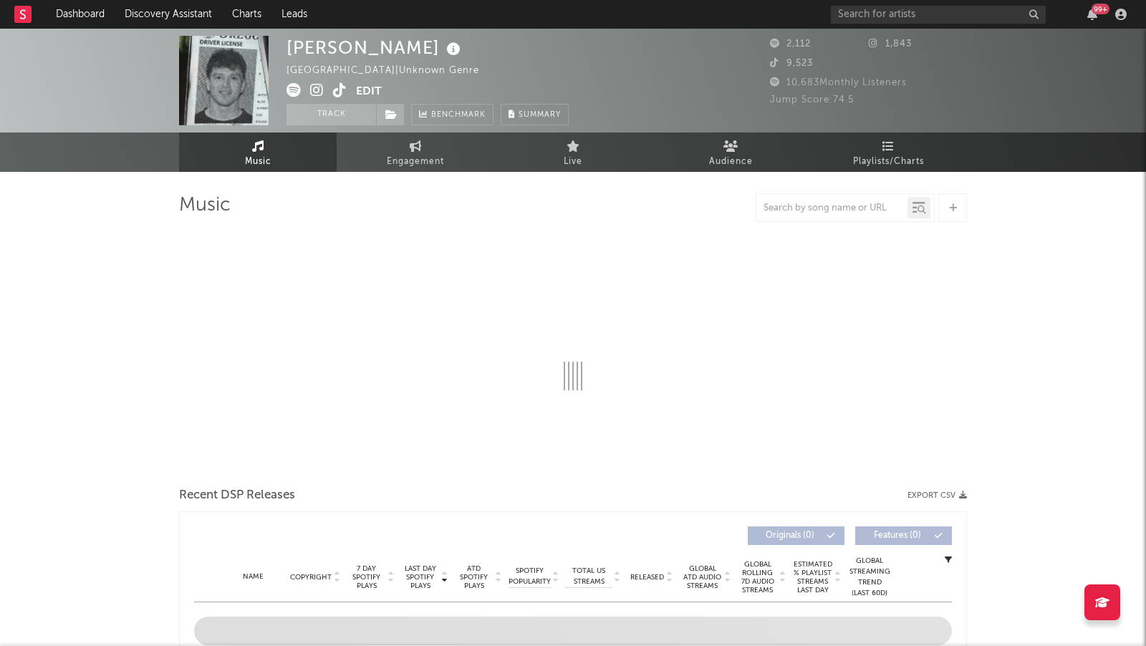
select select "1w"
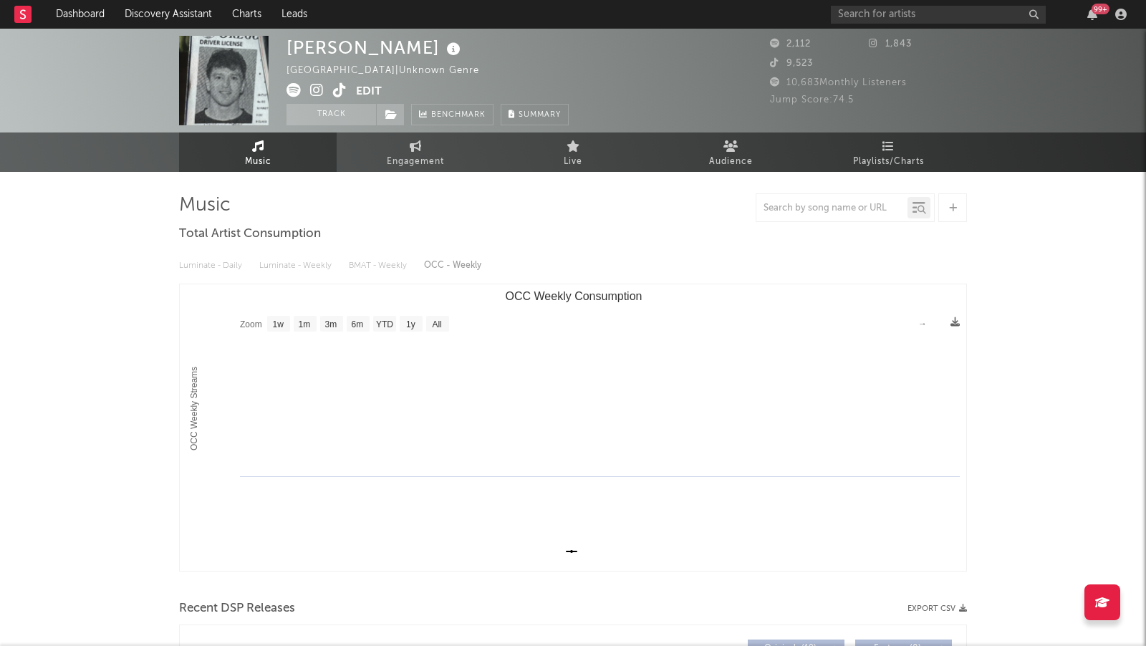
click at [317, 84] on icon at bounding box center [317, 90] width 14 height 14
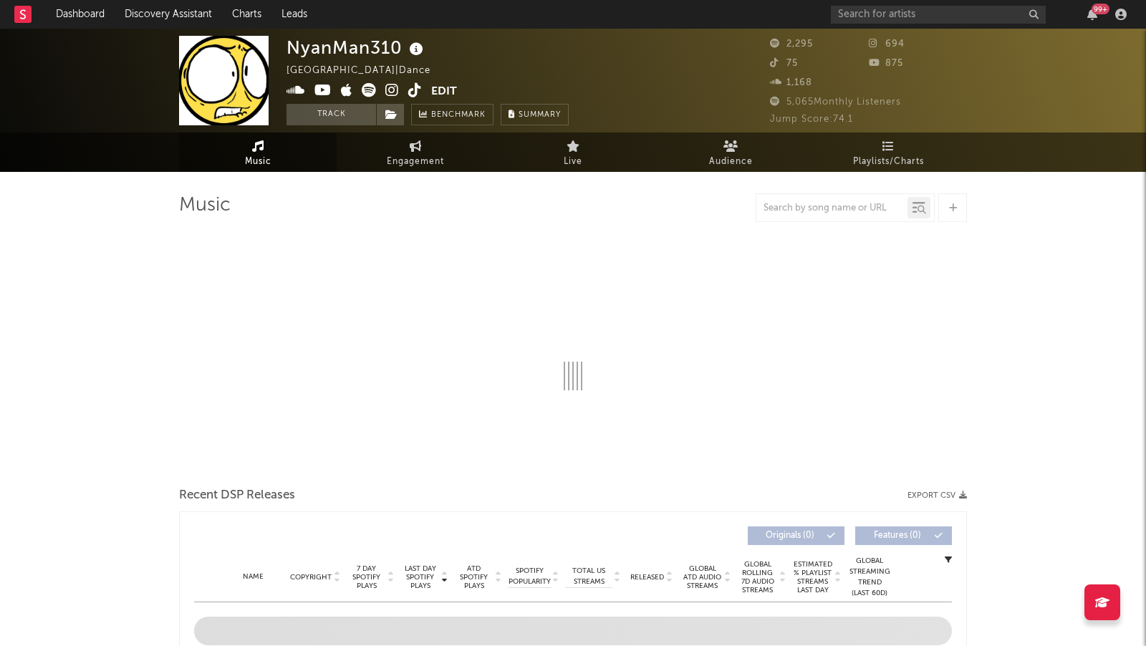
select select "1w"
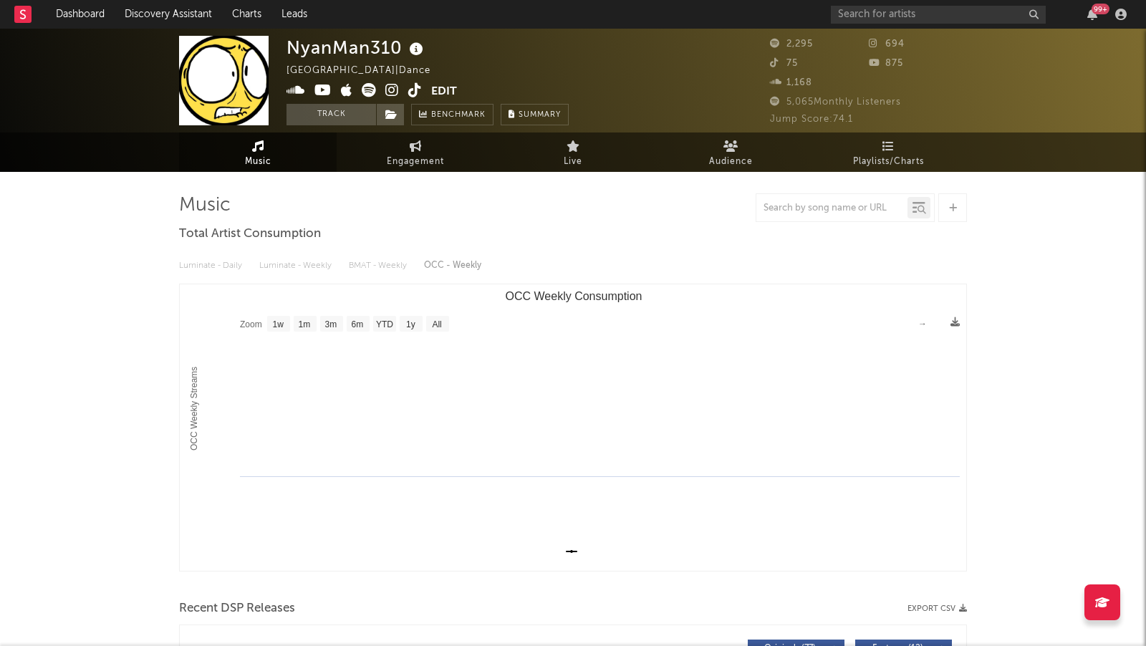
click at [395, 87] on icon at bounding box center [392, 90] width 14 height 14
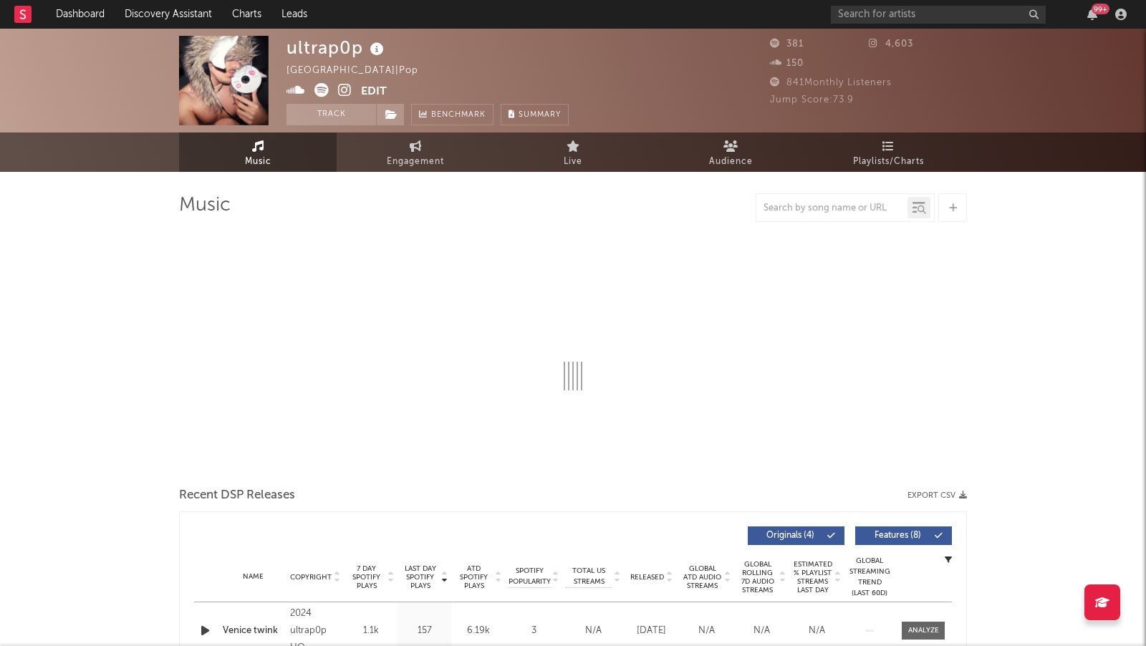
select select "1w"
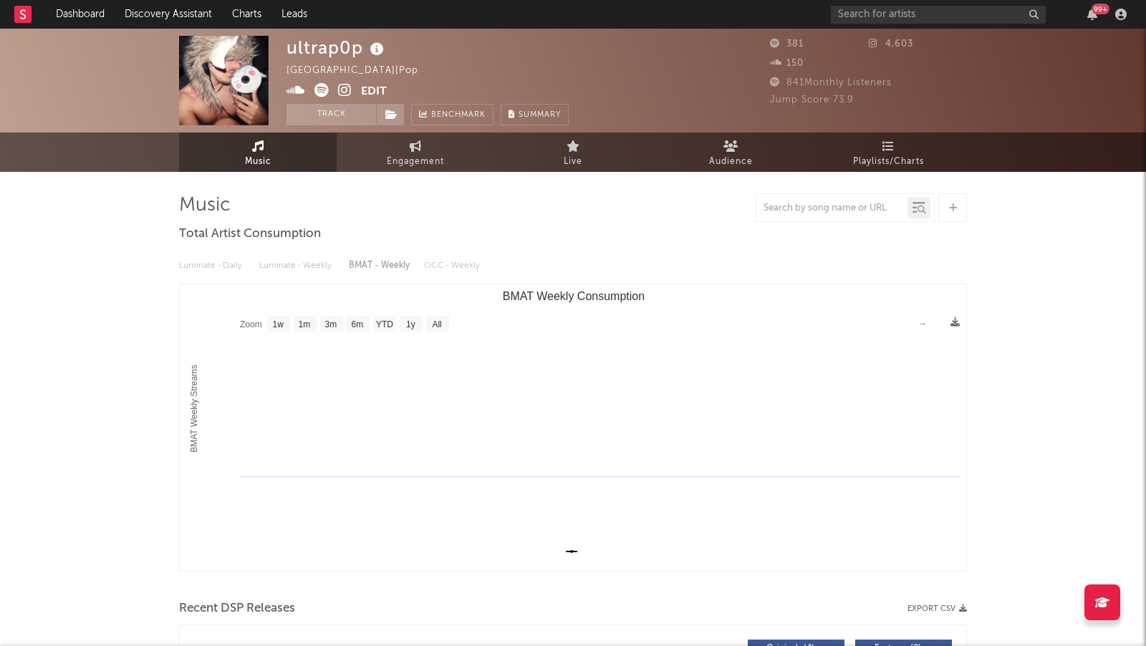
click at [347, 92] on icon at bounding box center [345, 90] width 14 height 14
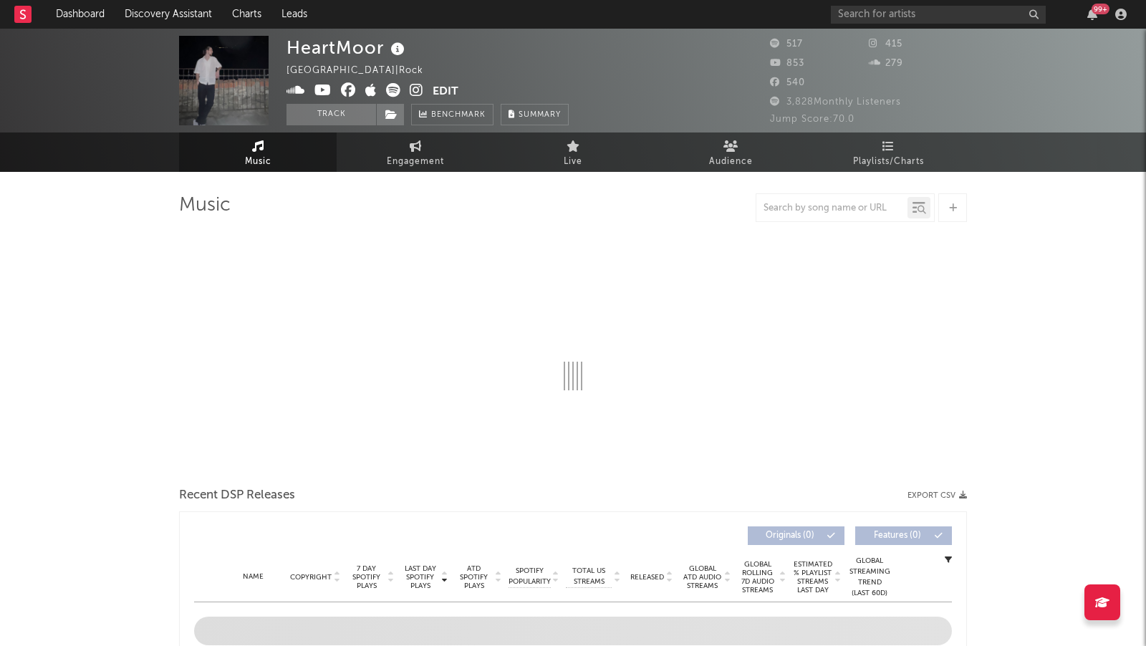
select select "1w"
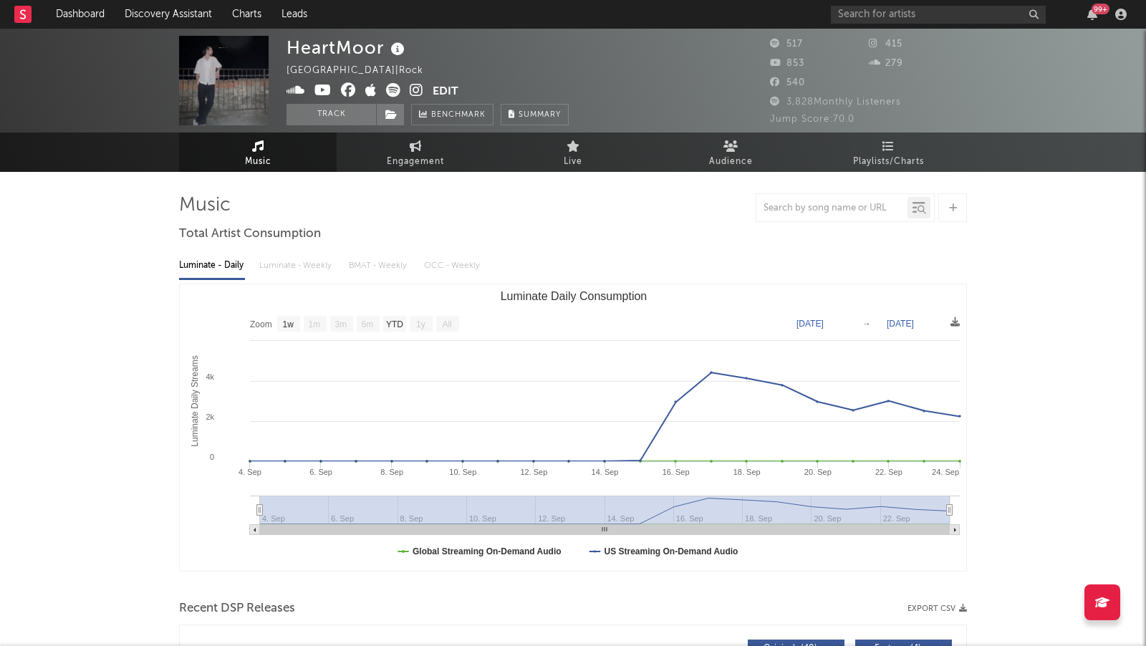
click at [412, 90] on icon at bounding box center [417, 90] width 14 height 14
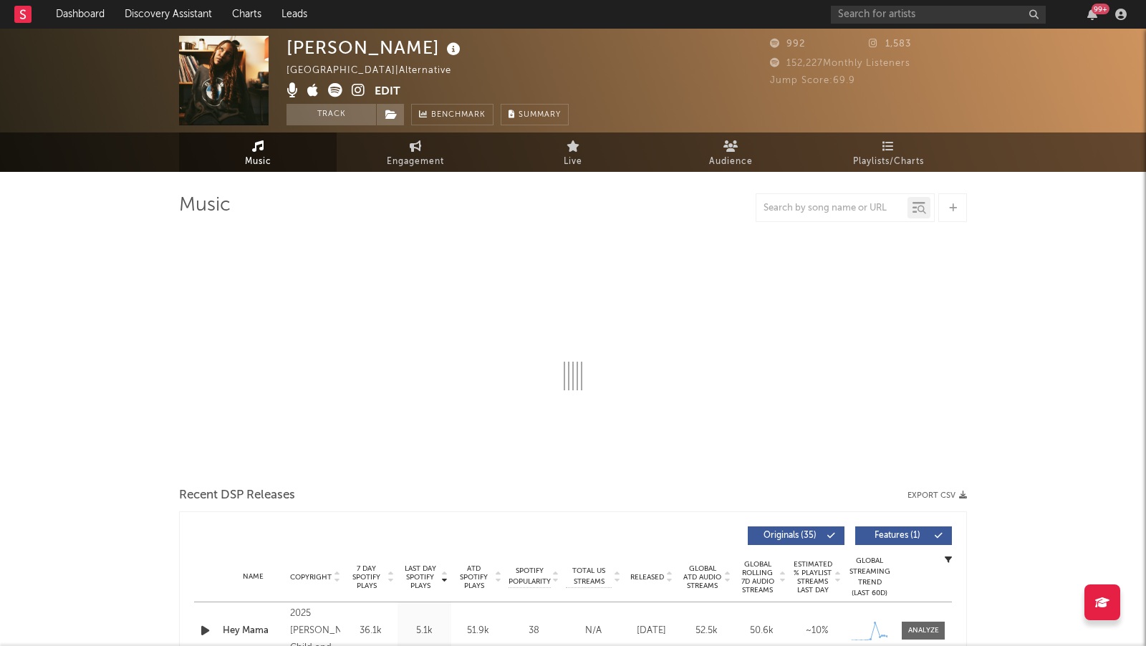
select select "1w"
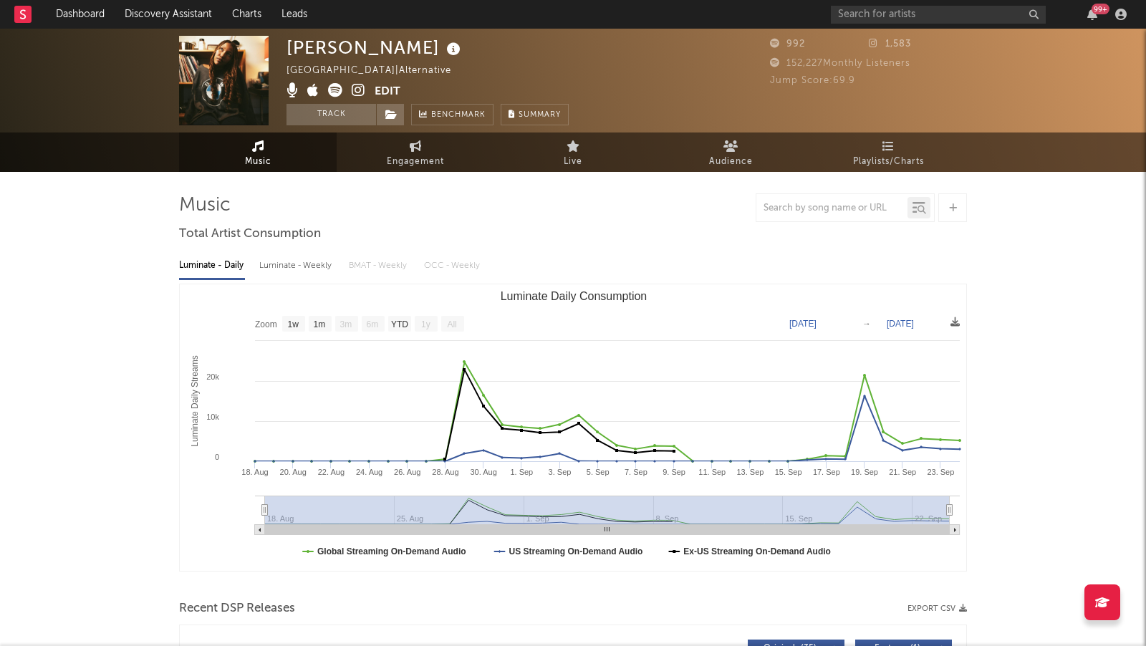
click at [360, 85] on icon at bounding box center [359, 90] width 14 height 14
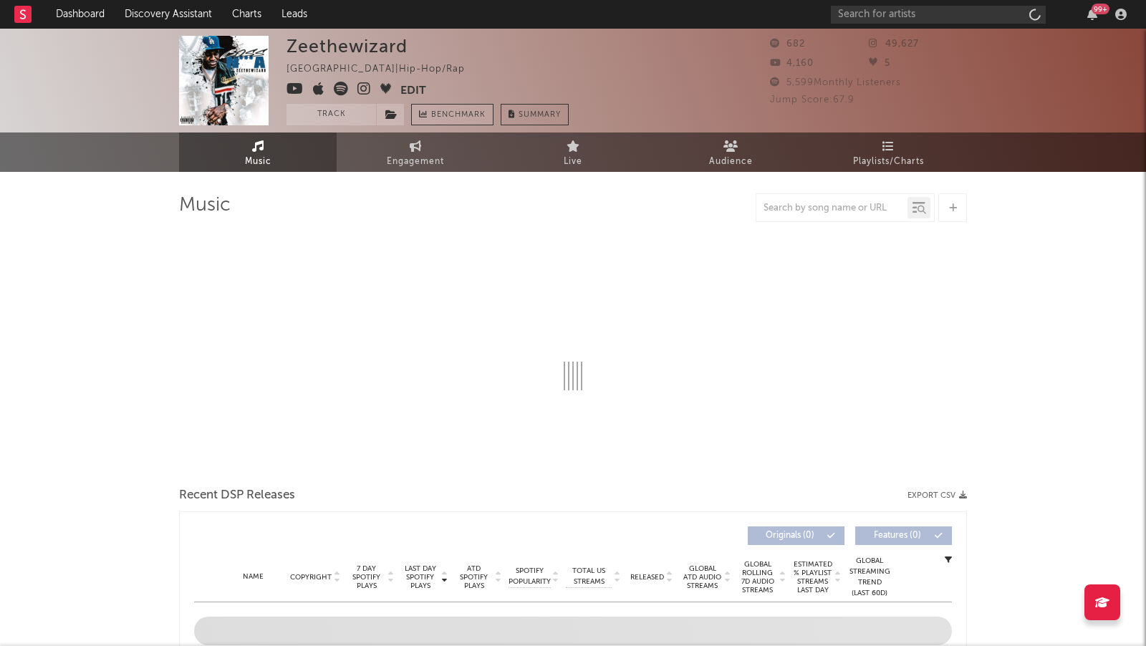
select select "1w"
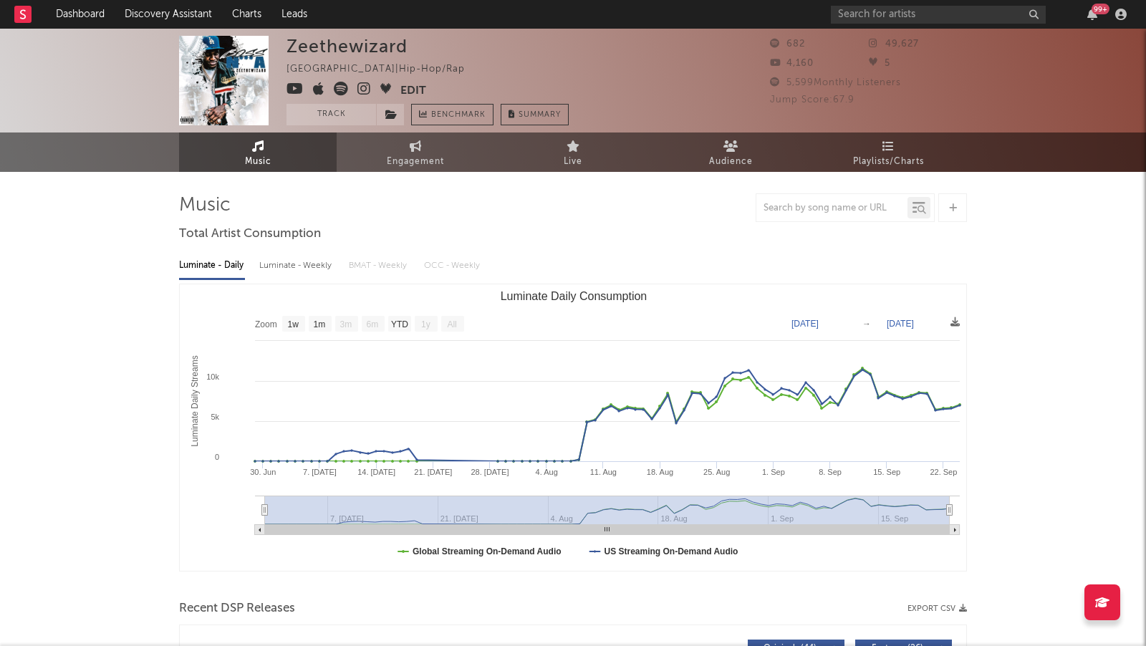
click at [363, 90] on icon at bounding box center [364, 89] width 14 height 14
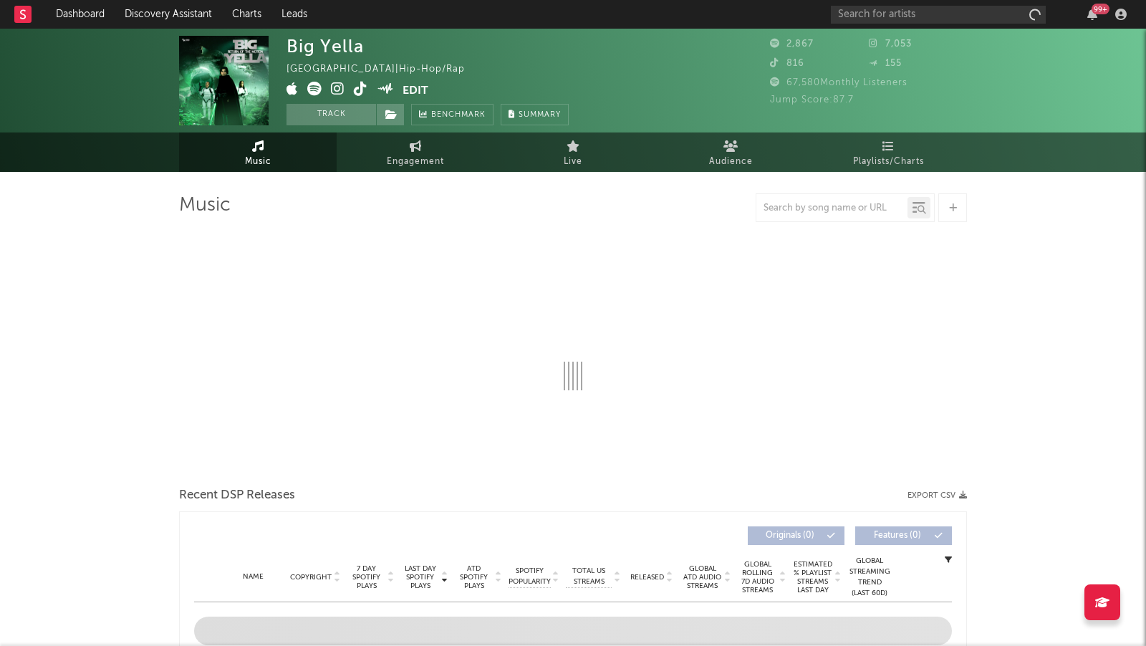
select select "1w"
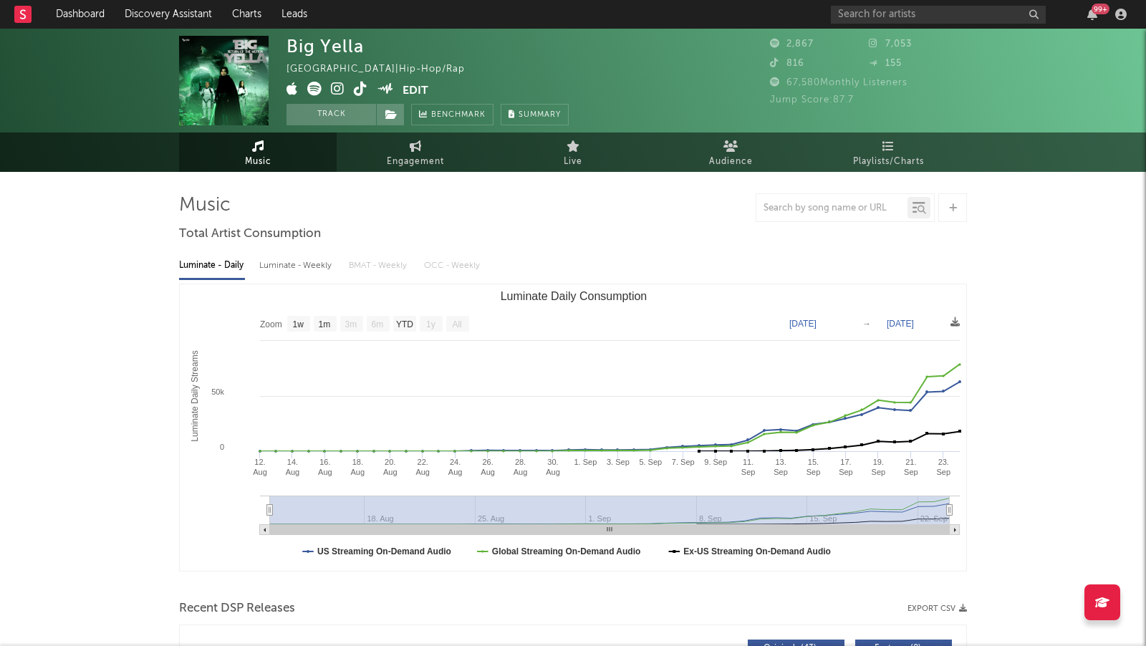
click at [340, 88] on icon at bounding box center [338, 89] width 14 height 14
click at [313, 92] on icon at bounding box center [314, 89] width 14 height 14
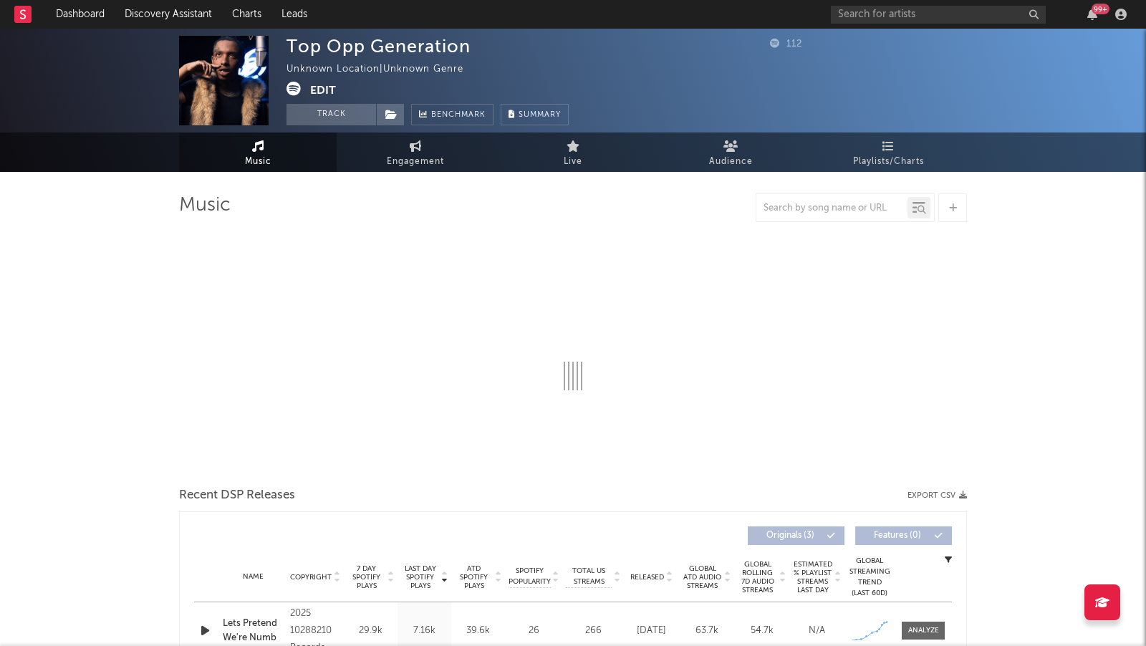
select select "1w"
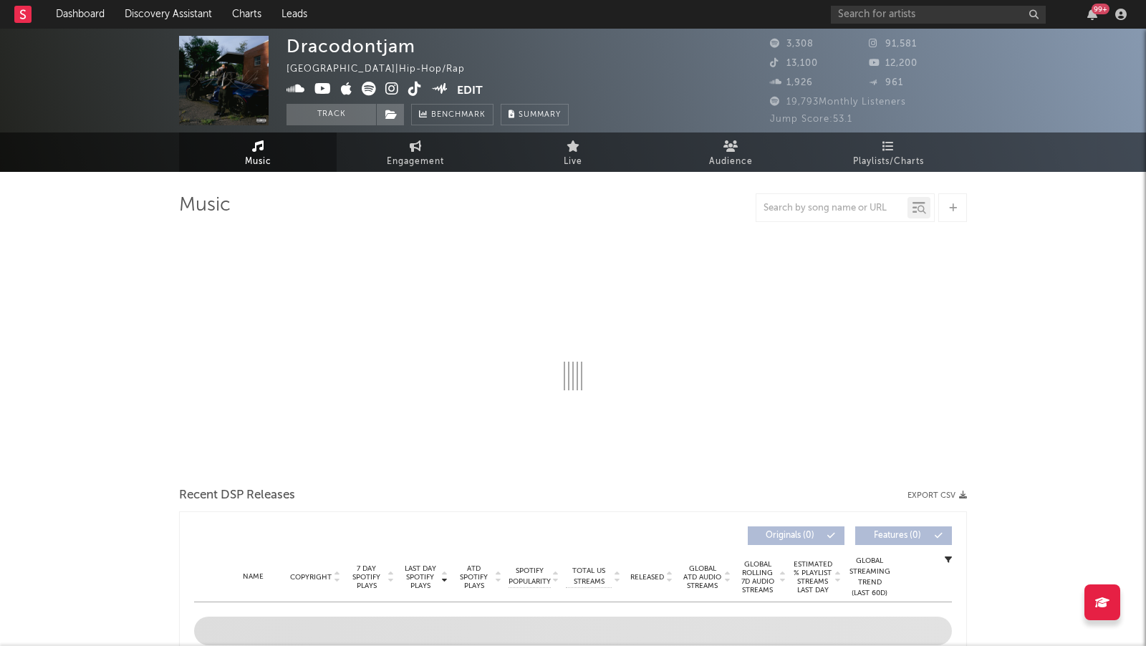
select select "6m"
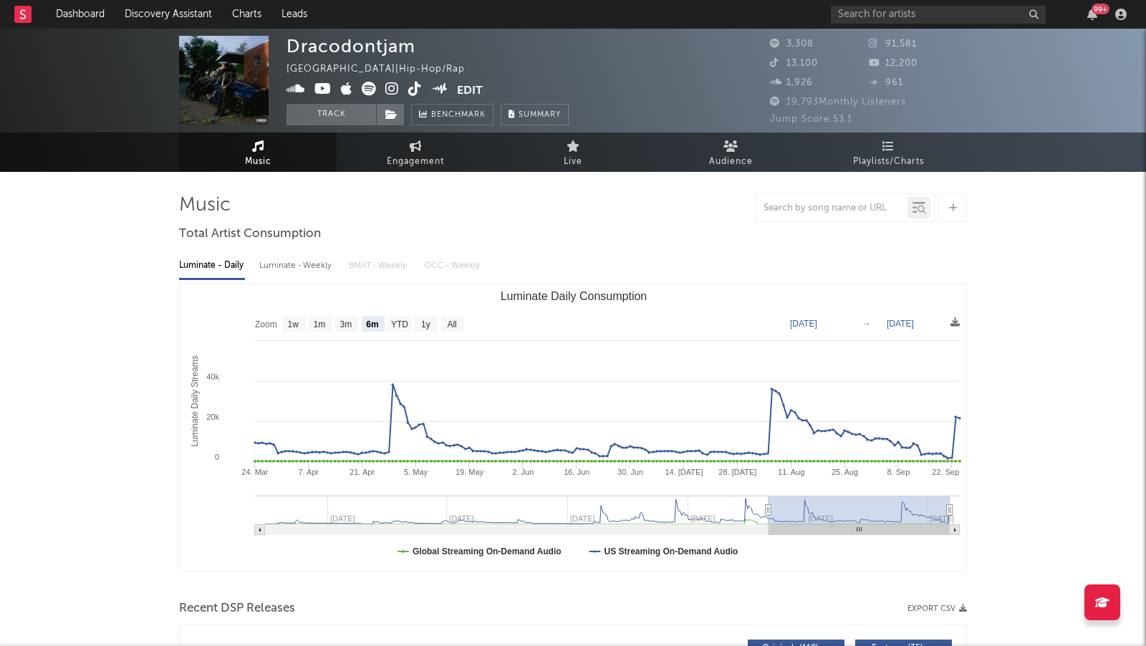
click at [395, 85] on icon at bounding box center [392, 89] width 14 height 14
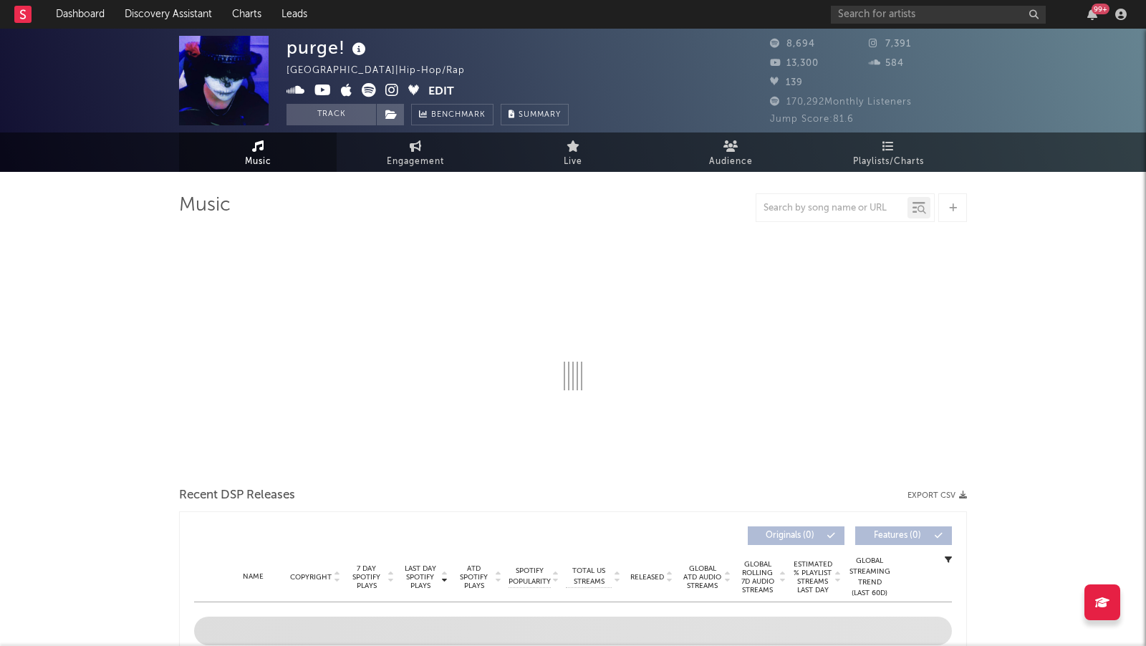
select select "6m"
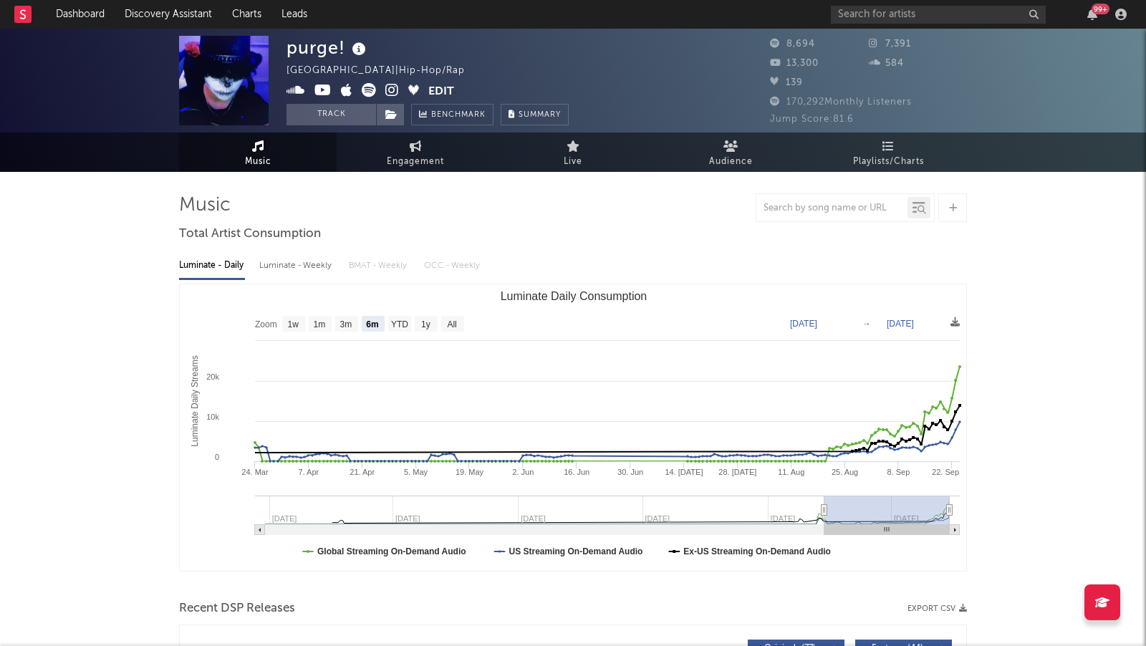
click at [393, 90] on icon at bounding box center [392, 90] width 14 height 14
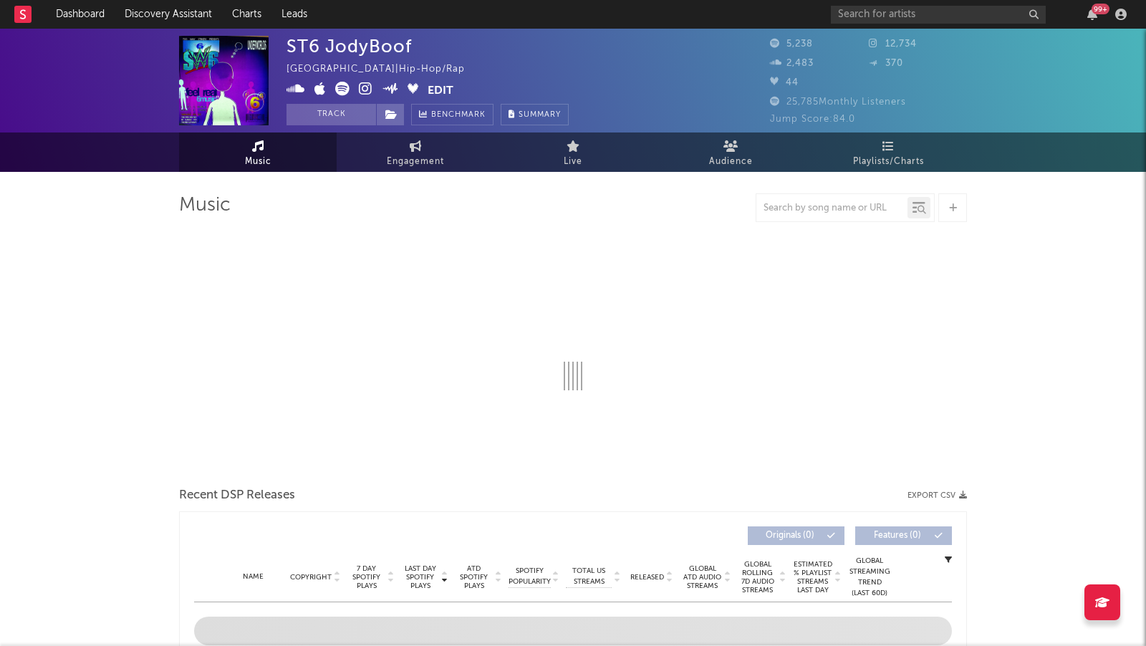
select select "6m"
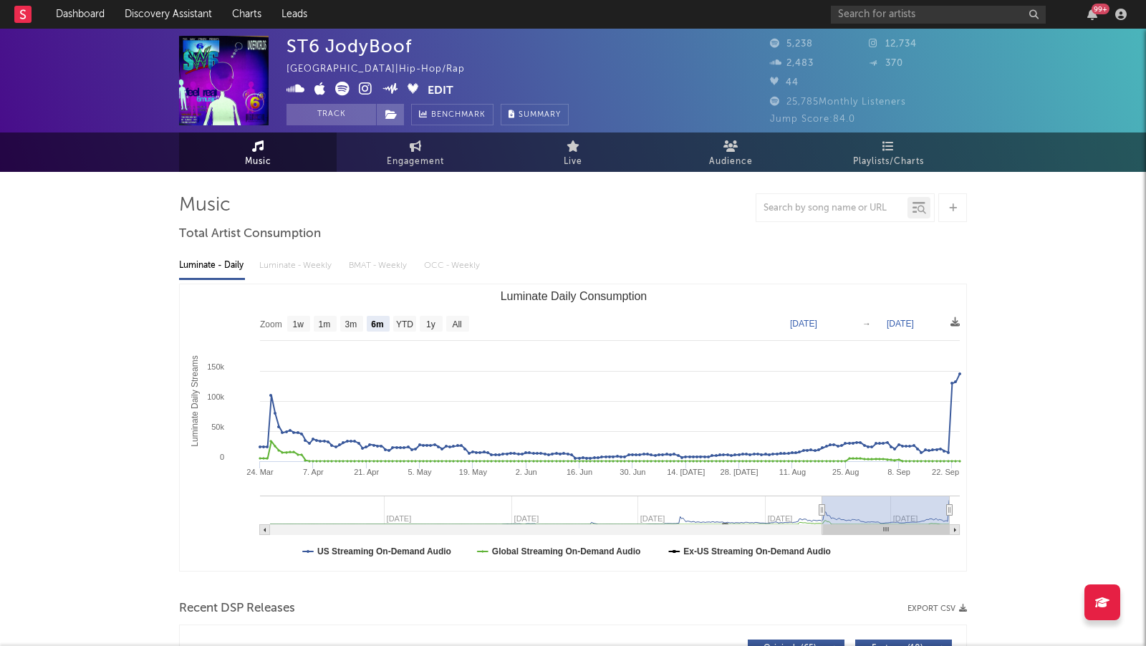
click at [365, 92] on icon at bounding box center [366, 89] width 14 height 14
click at [294, 88] on icon at bounding box center [296, 89] width 19 height 14
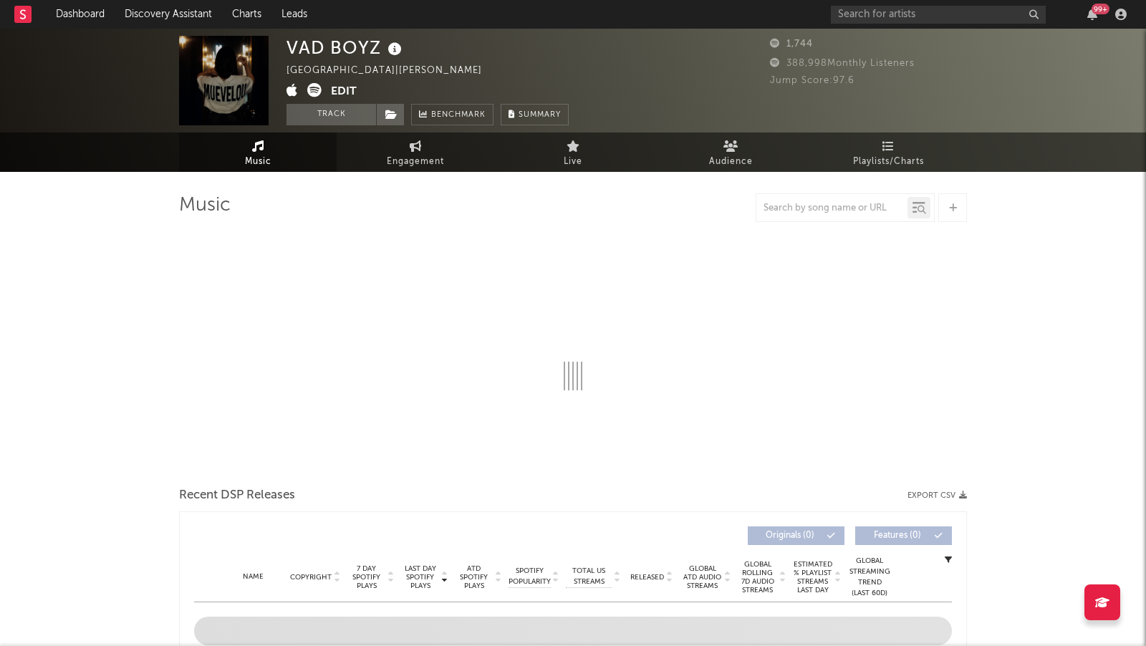
select select "1w"
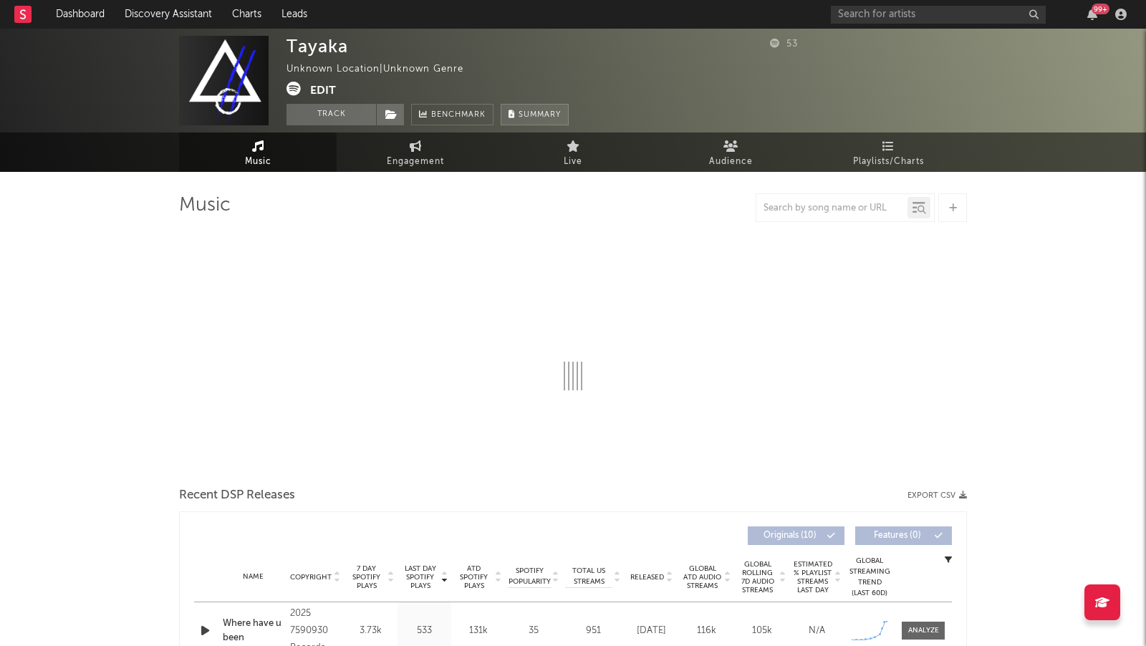
select select "1w"
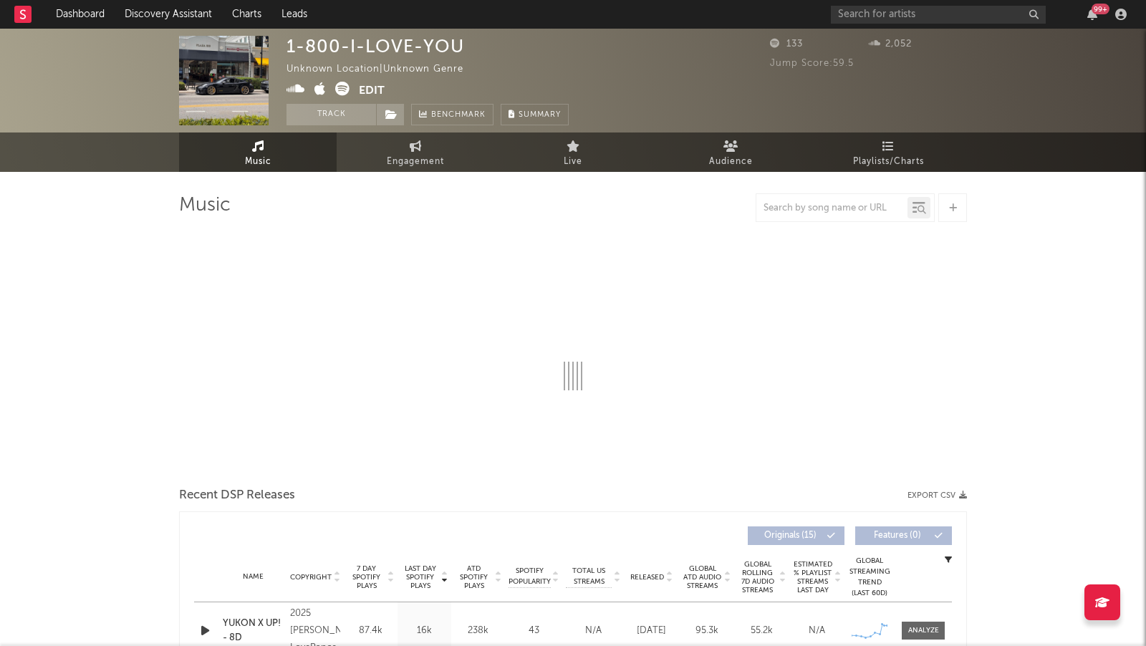
select select "1w"
